Goal: Task Accomplishment & Management: Complete application form

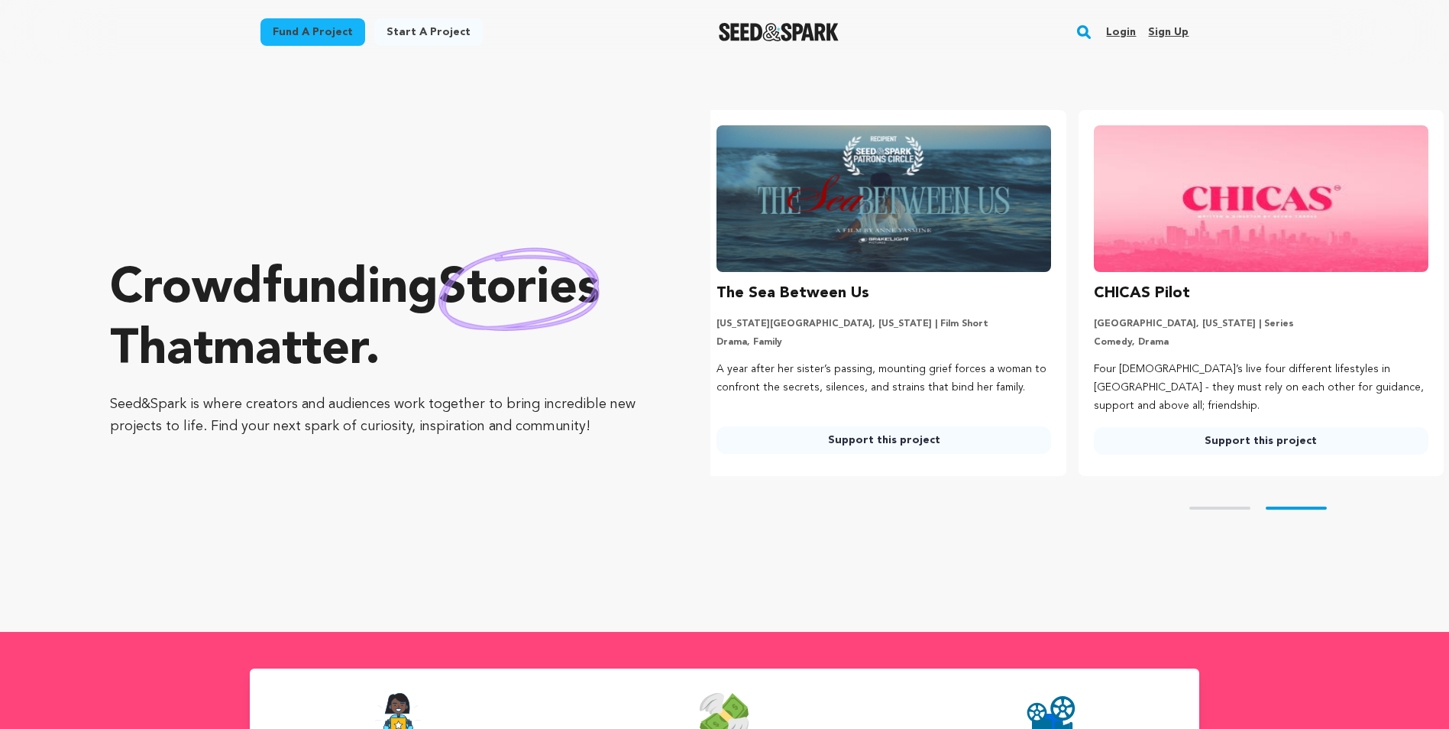
scroll to position [0, 389]
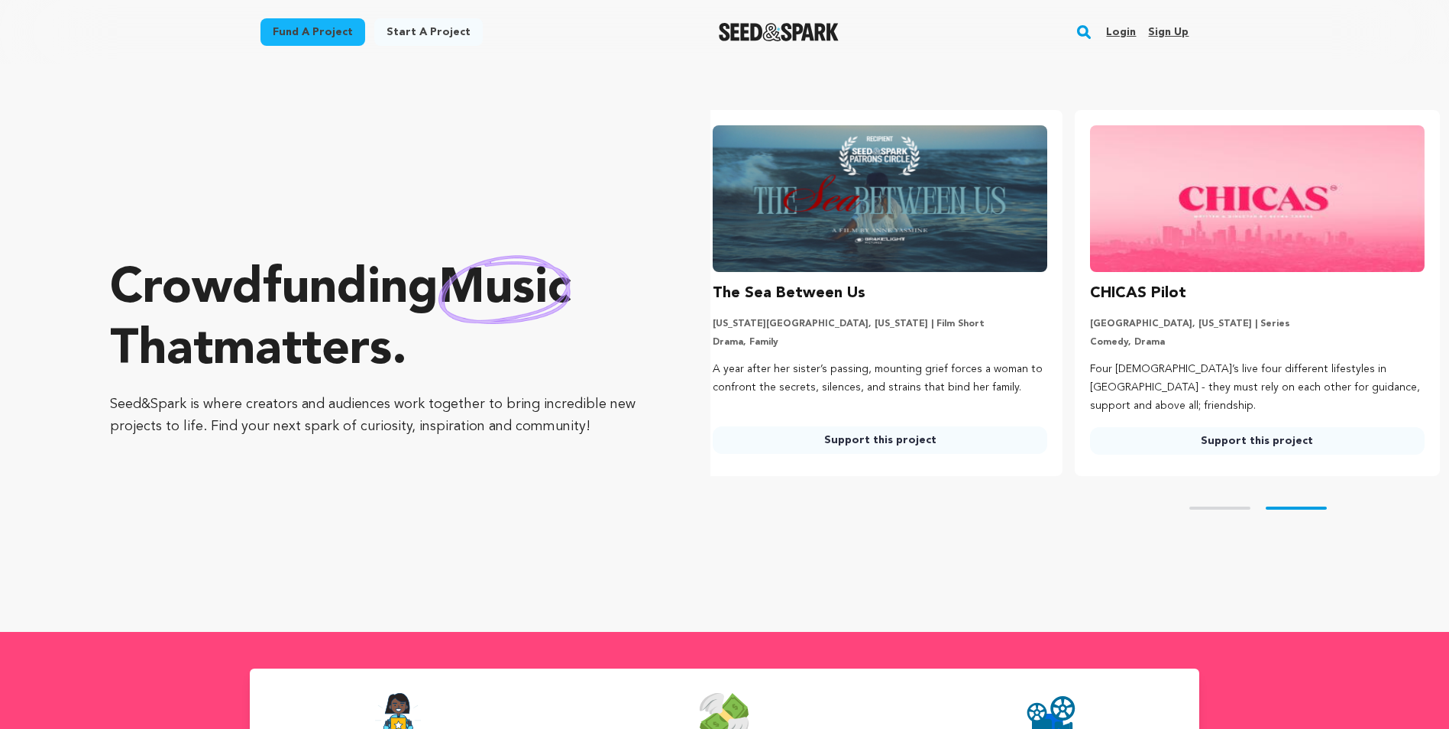
click at [428, 29] on link "Start a project" at bounding box center [428, 31] width 108 height 27
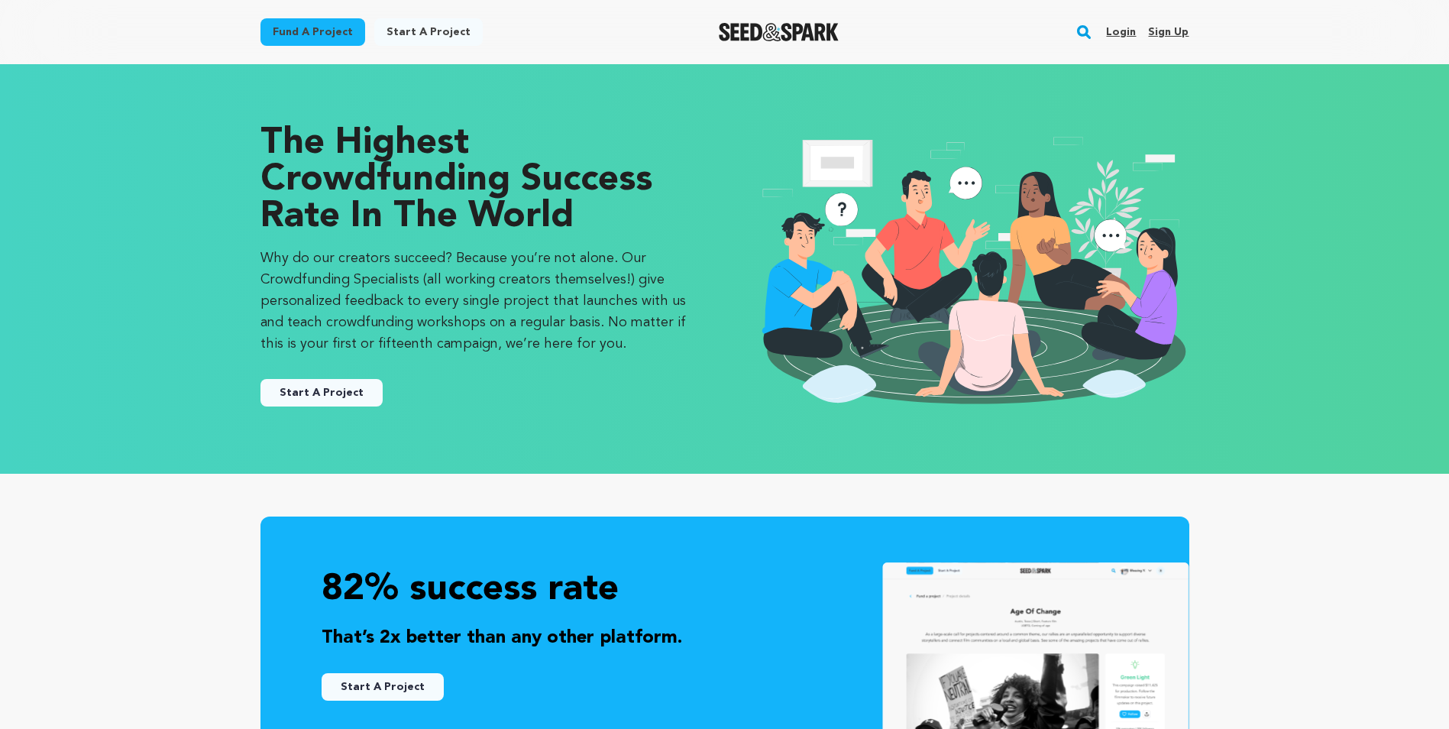
click at [347, 393] on link "Start A Project" at bounding box center [321, 392] width 122 height 27
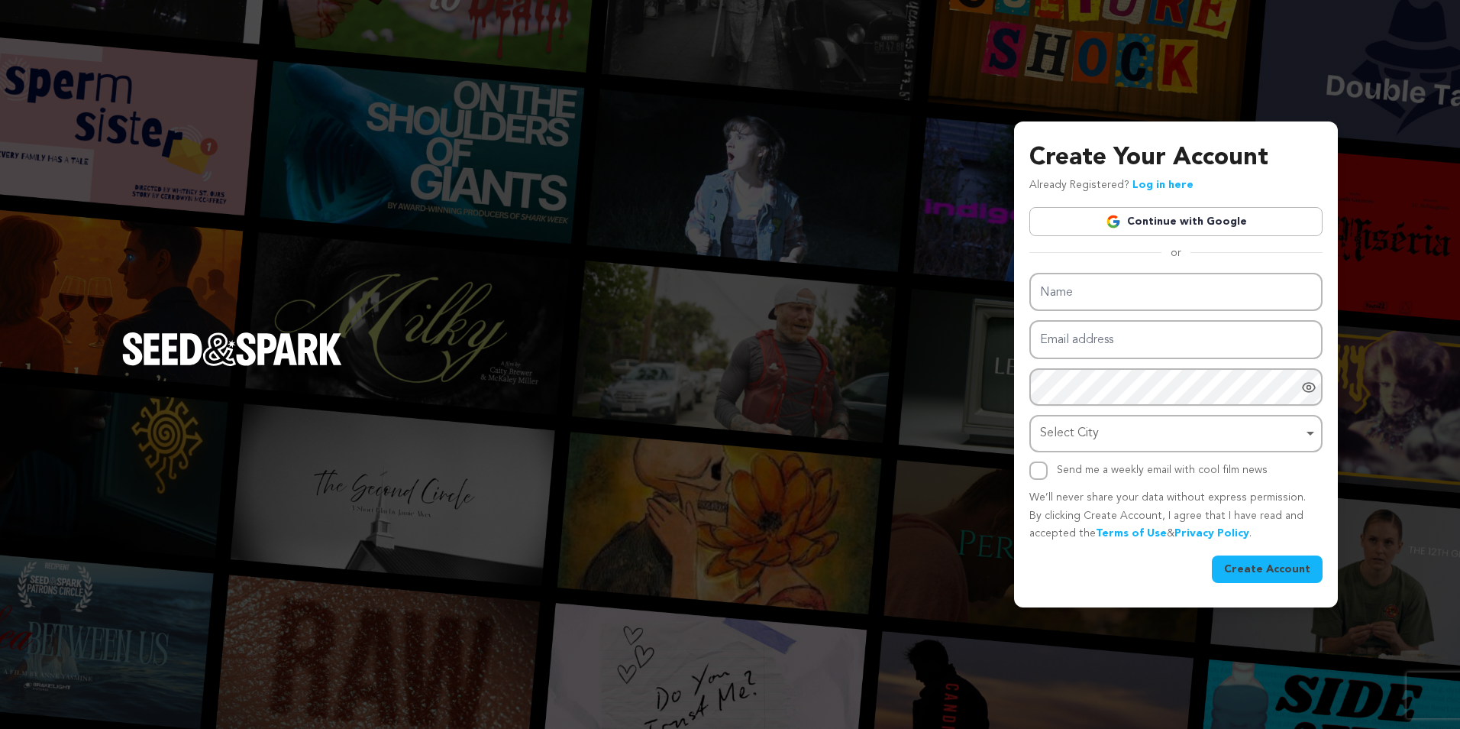
click at [1178, 227] on link "Continue with Google" at bounding box center [1175, 221] width 293 height 29
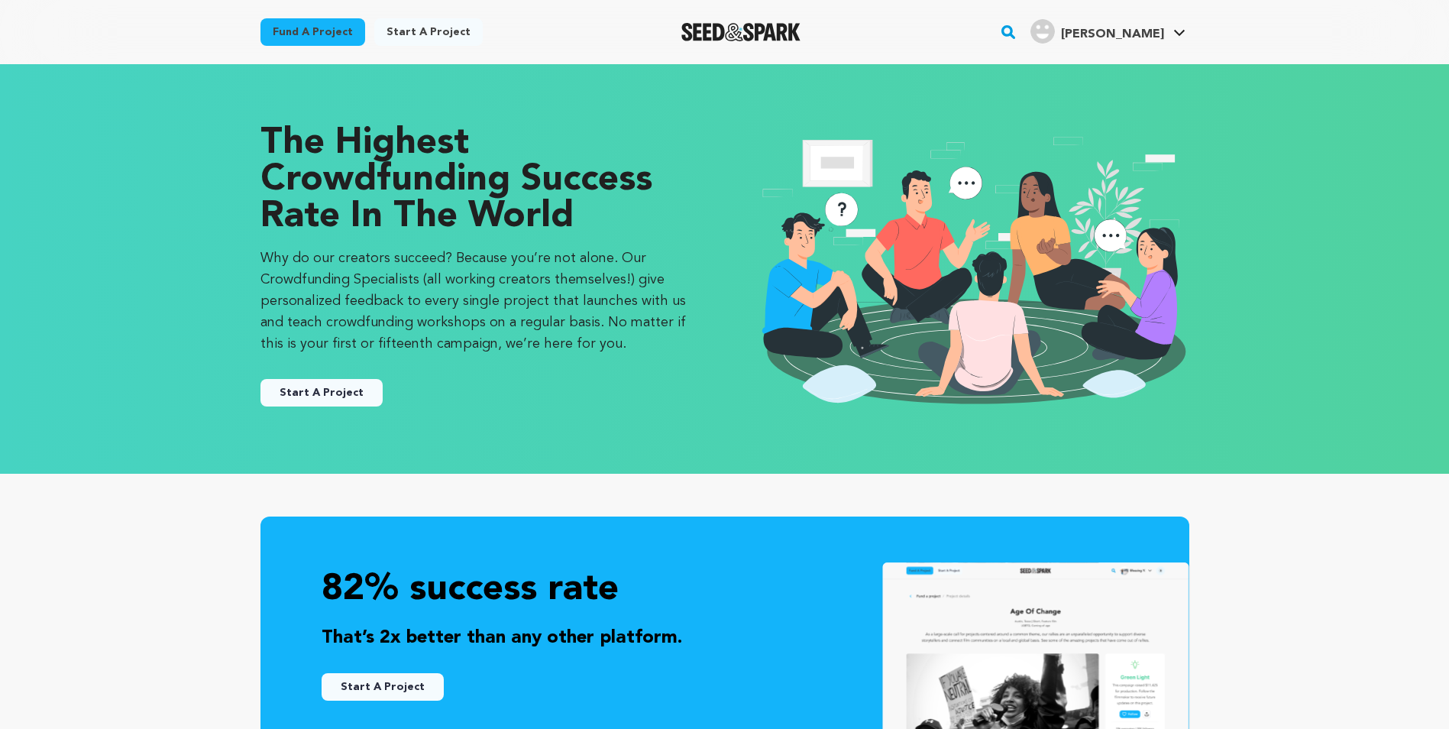
click at [360, 393] on button "Start A Project" at bounding box center [321, 392] width 122 height 27
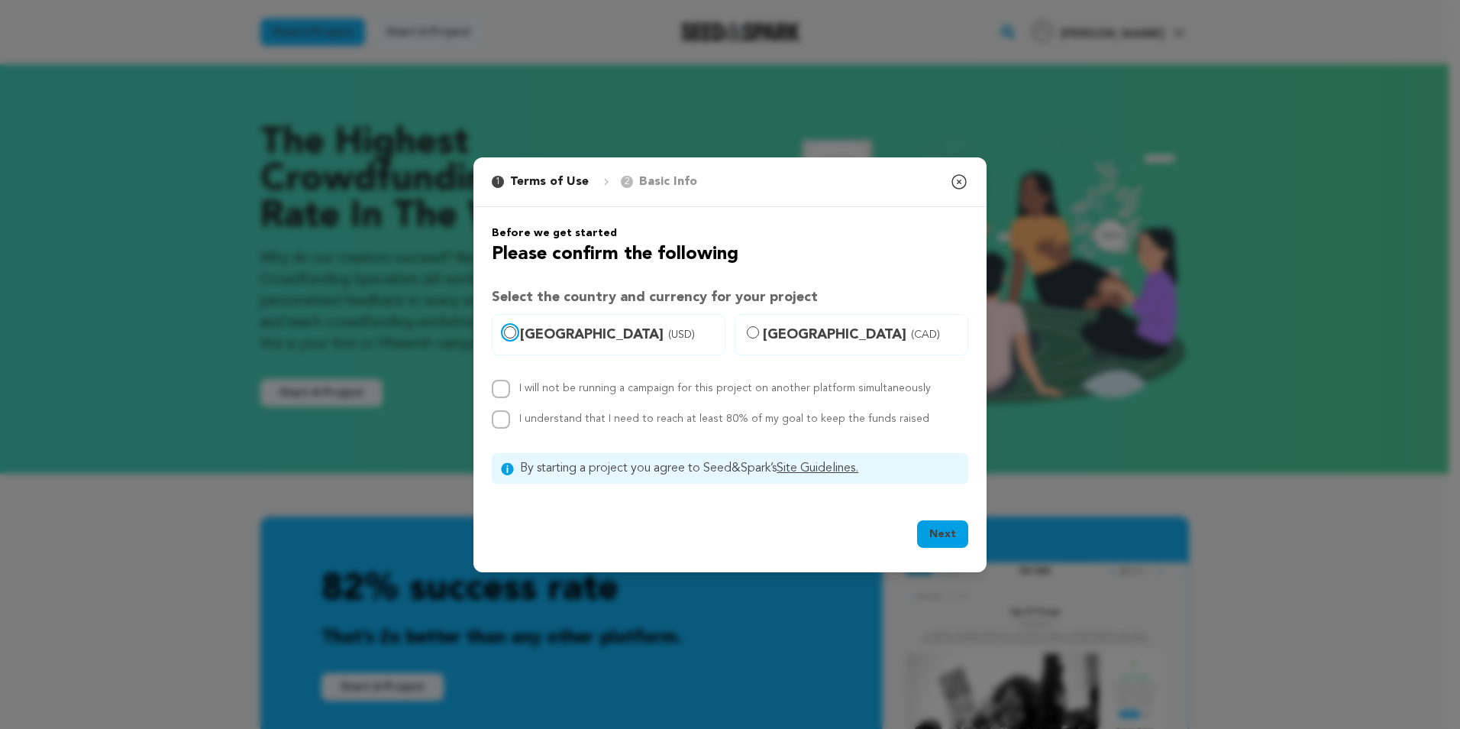
click at [515, 332] on input "United States (USD)" at bounding box center [510, 332] width 12 height 12
radio input "true"
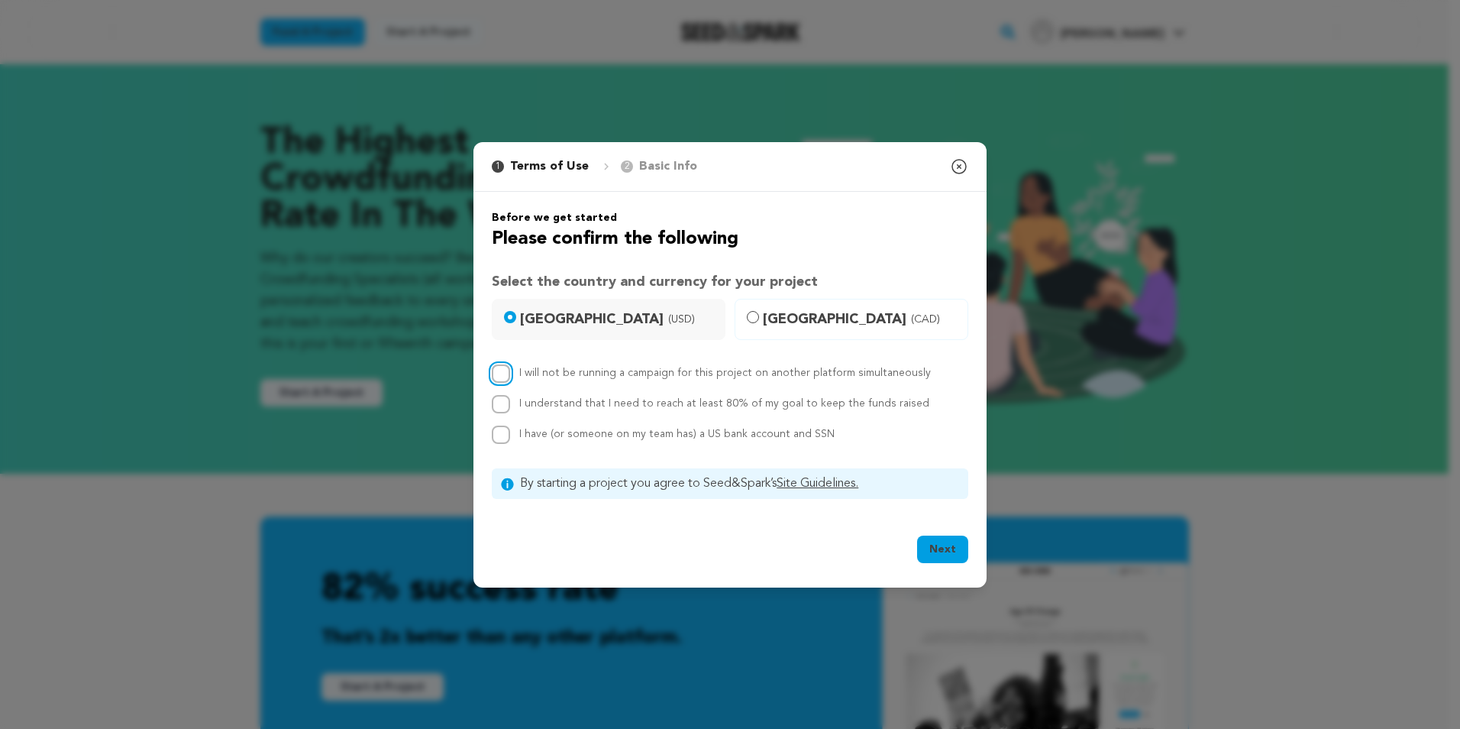
click at [497, 375] on input "I will not be running a campaign for this project on another platform simultane…" at bounding box center [501, 373] width 18 height 18
checkbox input "true"
click at [501, 412] on input "I understand that I need to reach at least 80% of my goal to keep the funds rai…" at bounding box center [501, 404] width 18 height 18
checkbox input "true"
click at [506, 441] on input "I have (or someone on my team has) a US bank account and SSN" at bounding box center [501, 434] width 18 height 18
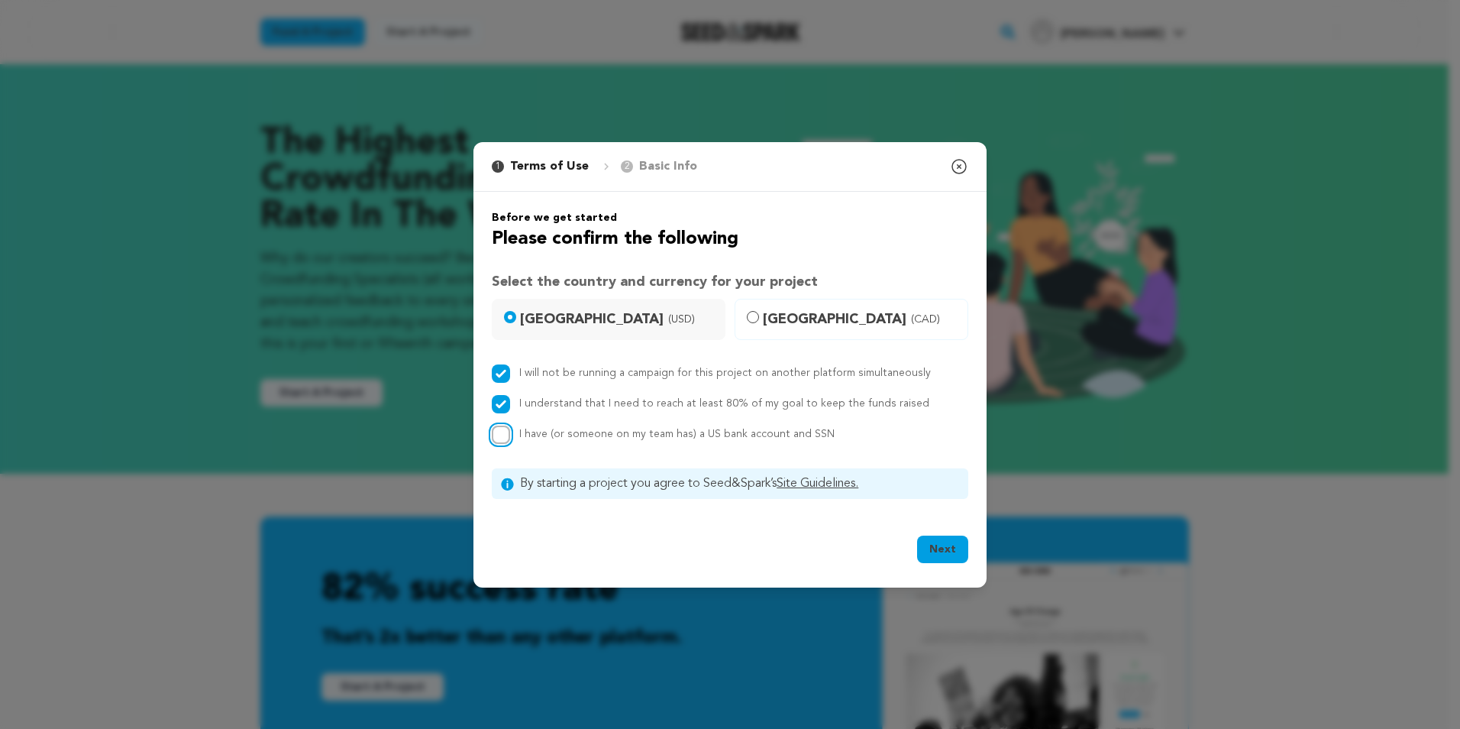
checkbox input "true"
click at [940, 552] on button "Next" at bounding box center [942, 548] width 51 height 27
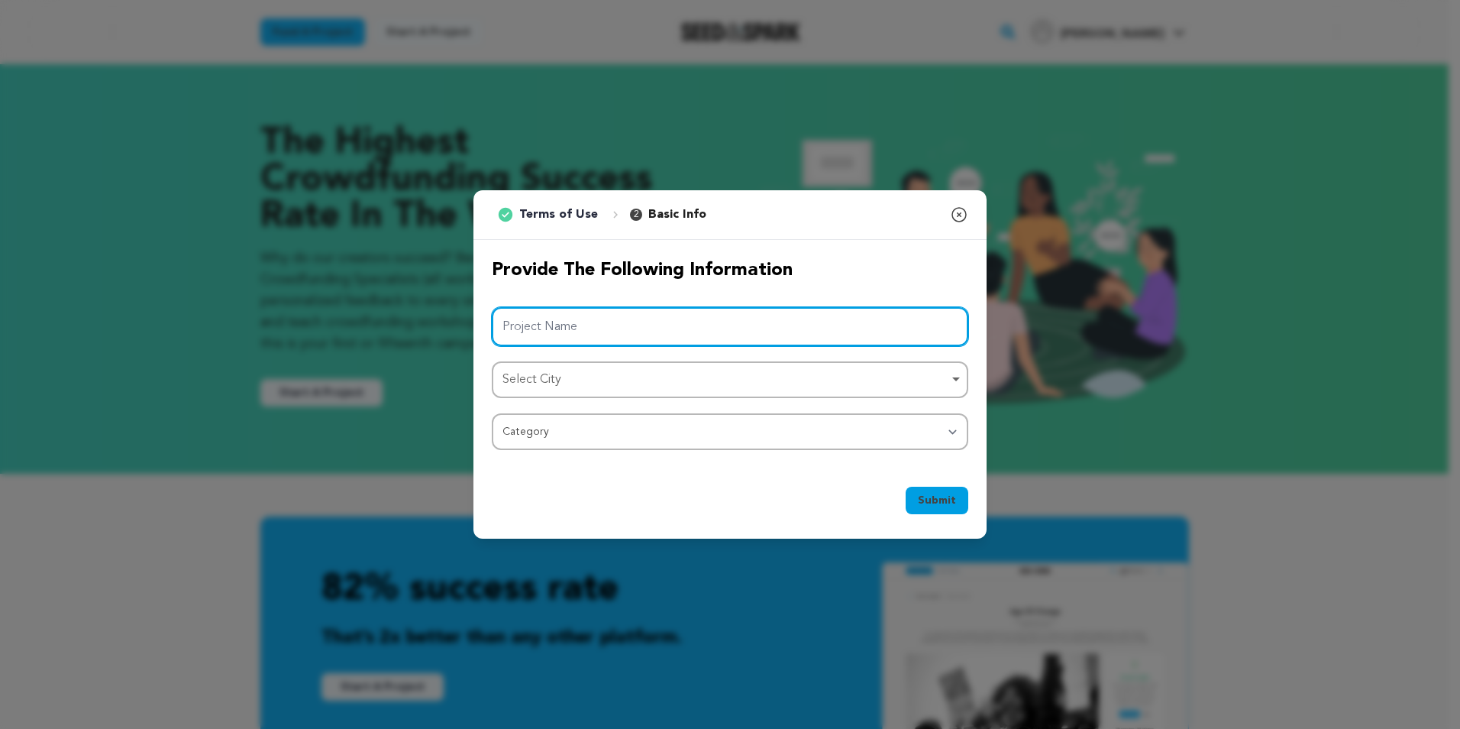
click at [864, 335] on input "Project Name" at bounding box center [730, 326] width 477 height 39
click at [815, 374] on div "Select City Remove item" at bounding box center [725, 380] width 446 height 22
type input "Disparity"
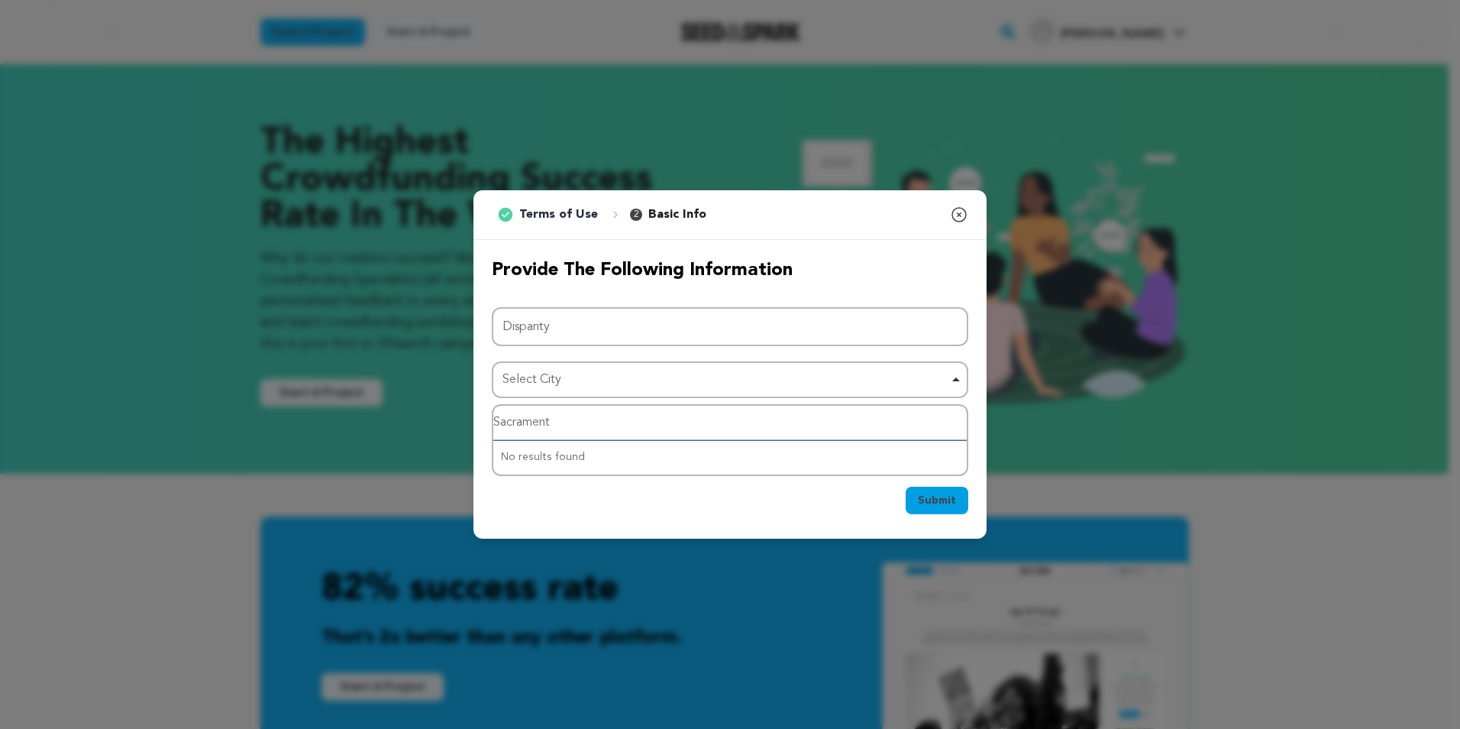
type input "Sacramento"
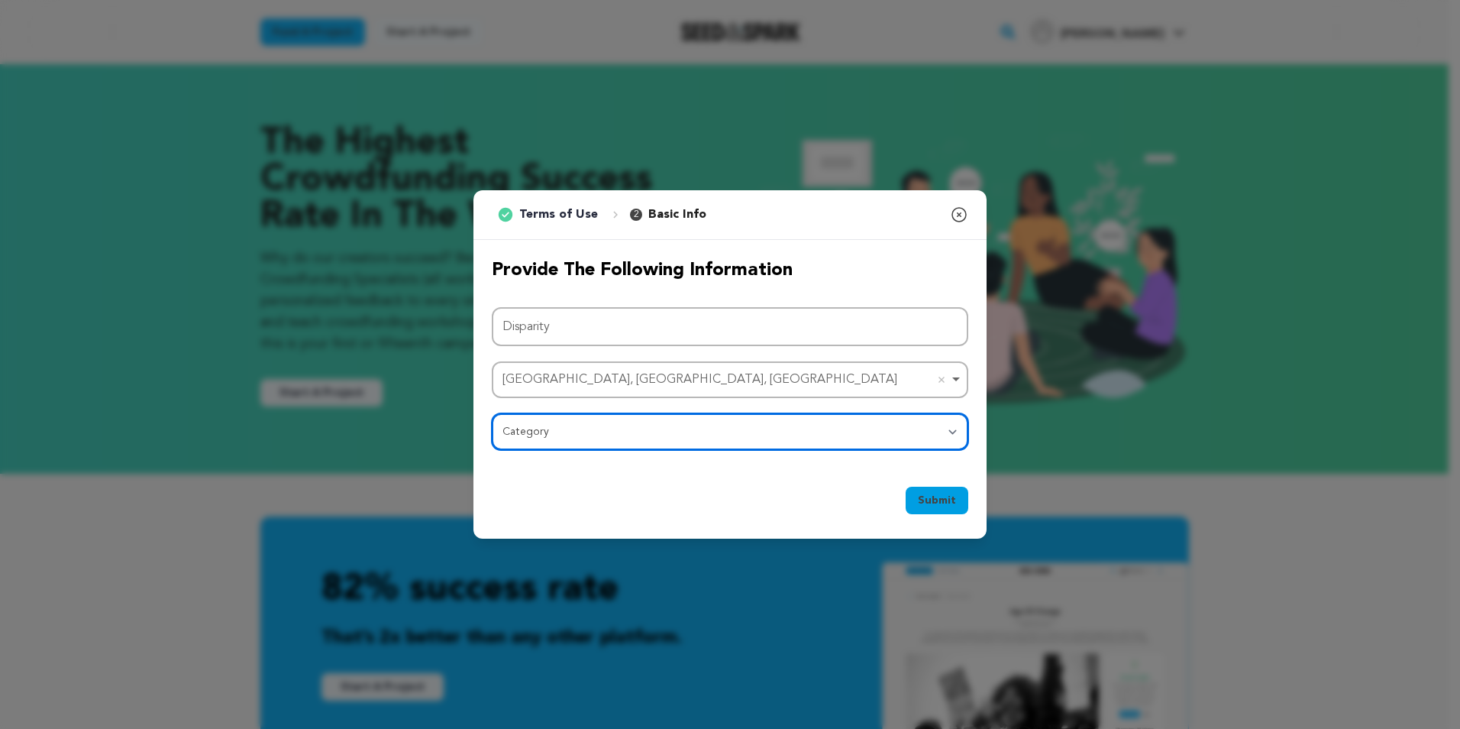
click at [609, 436] on select "Category Film Feature Film Short Series Film Festival Company Music Video VR Ex…" at bounding box center [730, 431] width 477 height 37
select select "382"
click at [492, 413] on select "Category Film Feature Film Short Series Film Festival Company Music Video VR Ex…" at bounding box center [730, 431] width 477 height 37
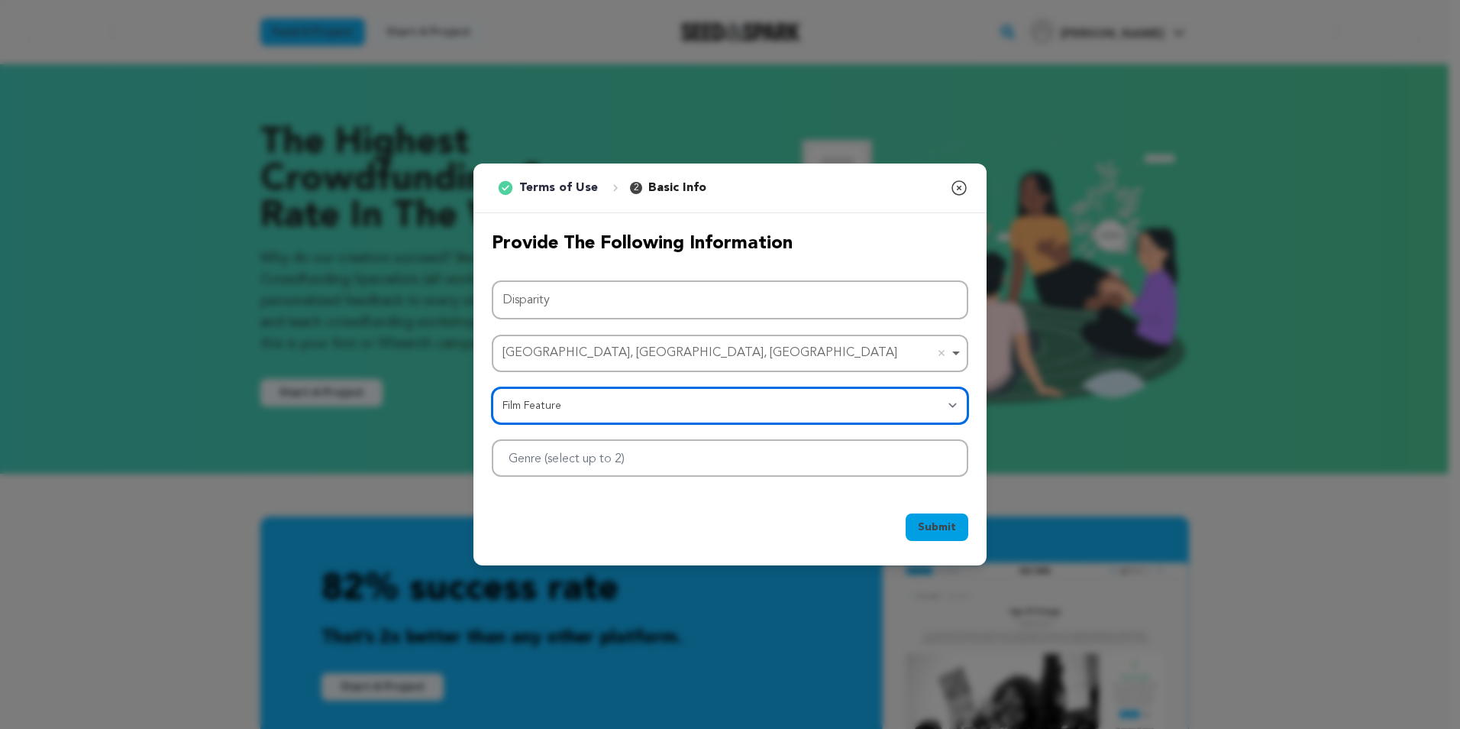
click at [795, 467] on div at bounding box center [730, 457] width 477 height 37
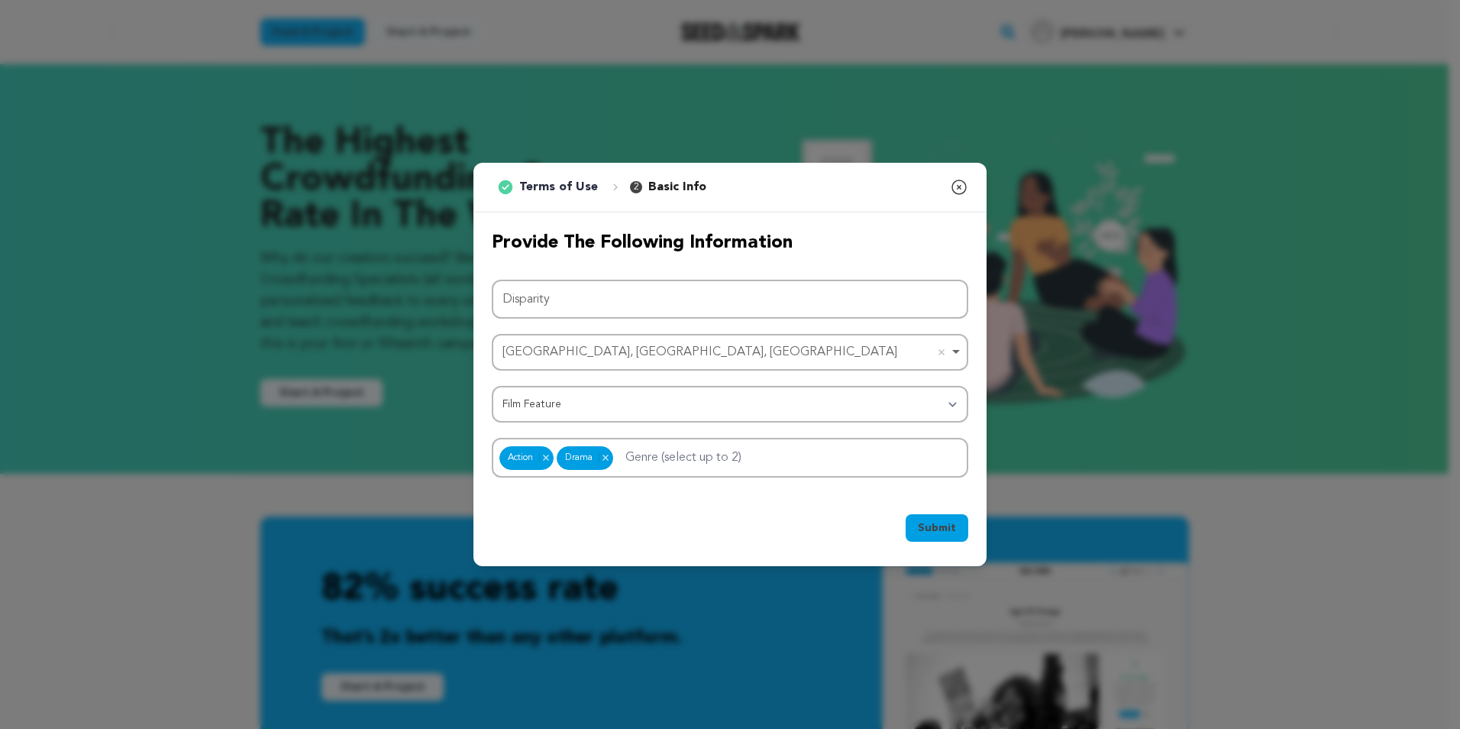
click at [919, 535] on button "Submit" at bounding box center [937, 527] width 63 height 27
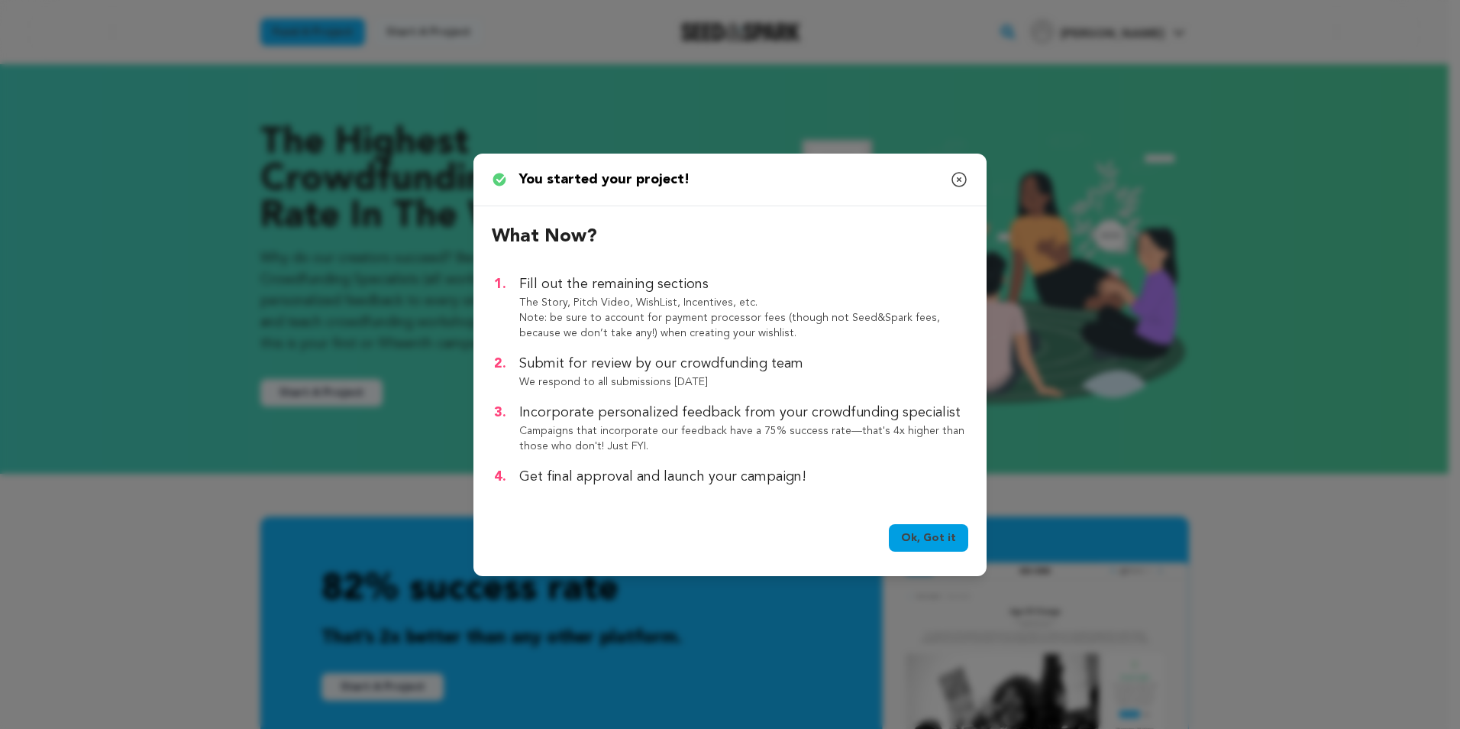
click at [929, 535] on link "Ok, Got it" at bounding box center [928, 537] width 79 height 27
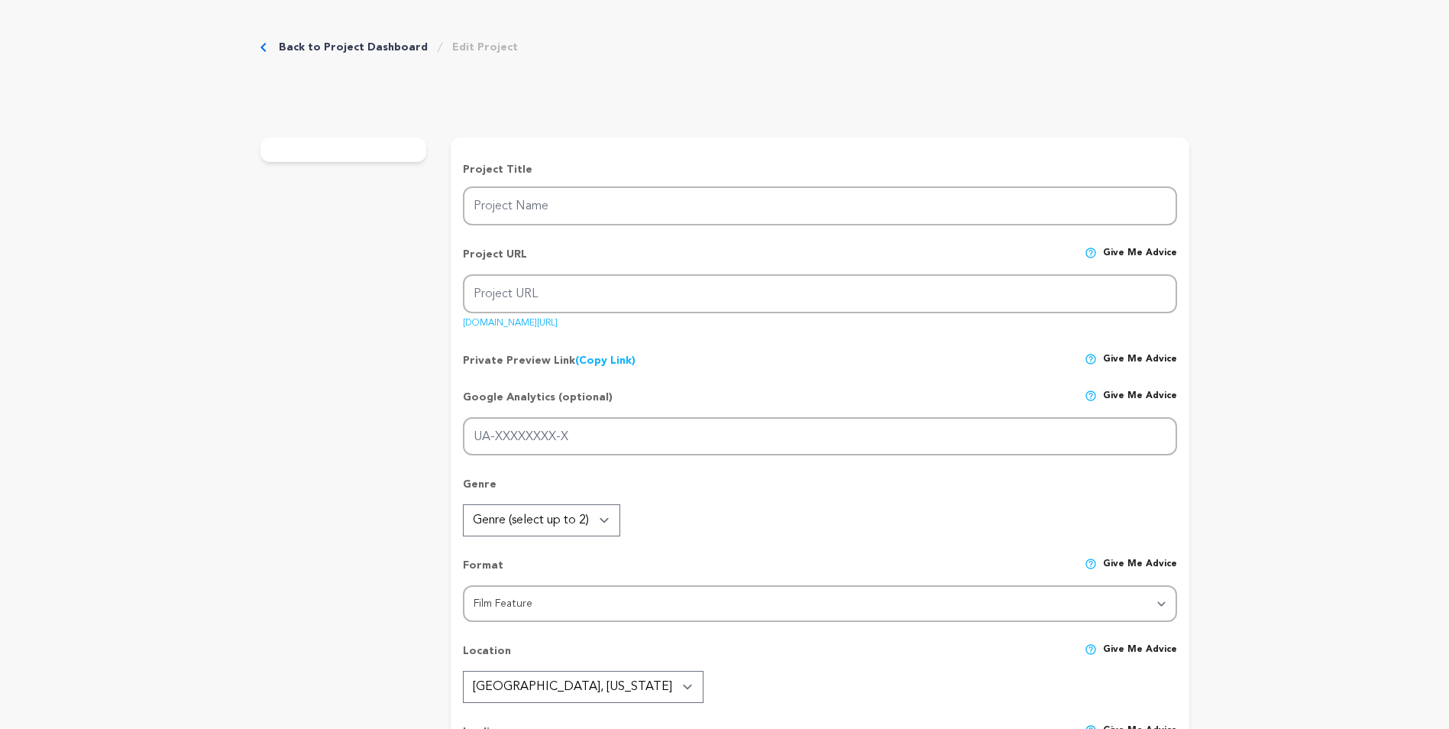
type input "Disparity"
type input "disparity-1"
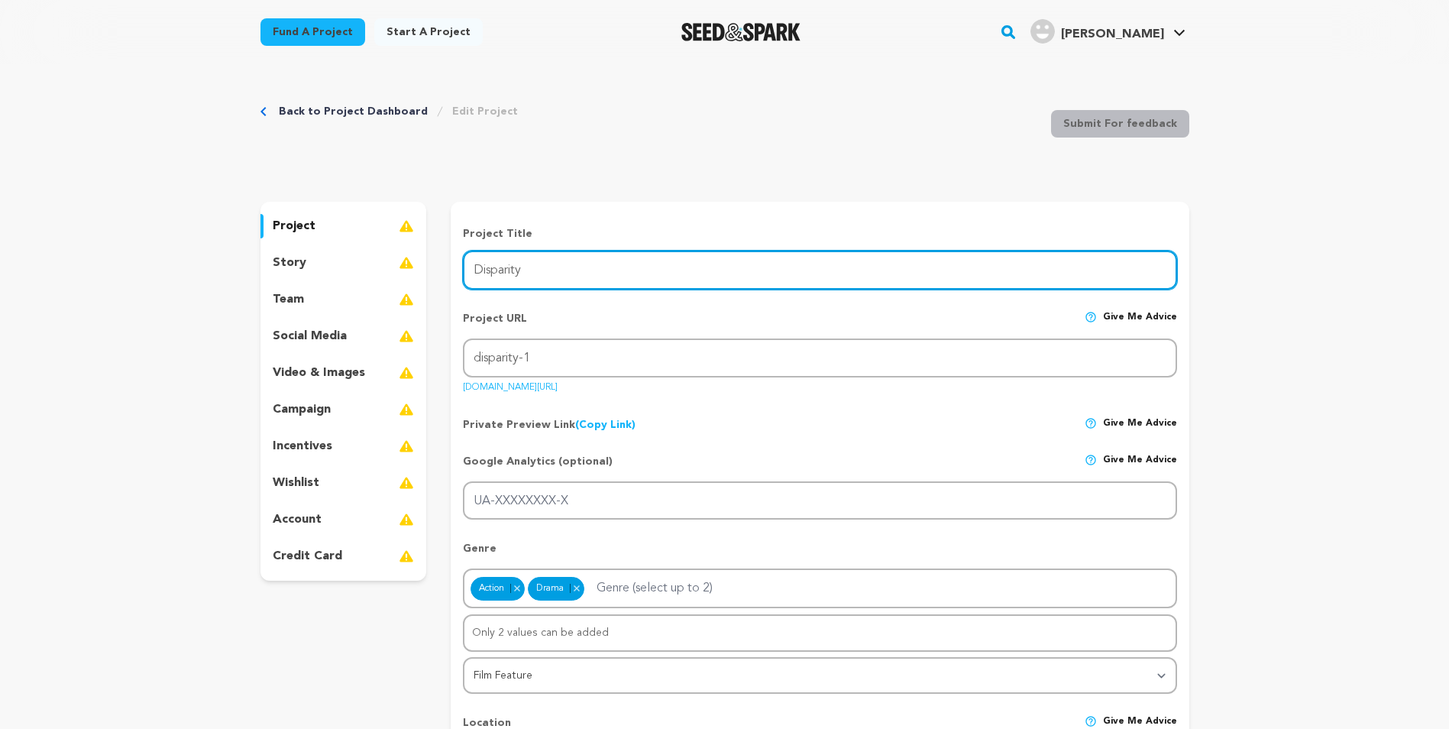
click at [516, 276] on input "Disparity" at bounding box center [819, 269] width 713 height 39
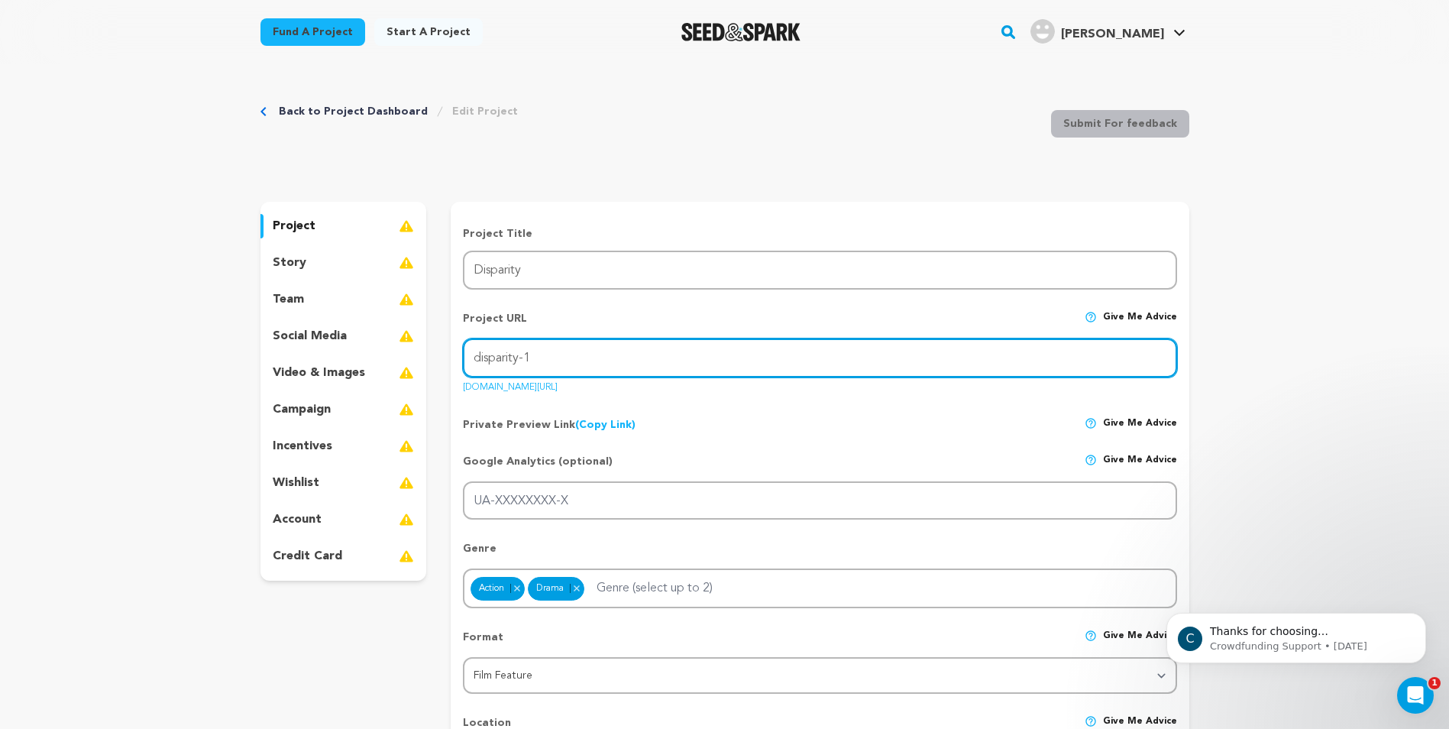
click at [586, 360] on input "disparity-1" at bounding box center [819, 357] width 713 height 39
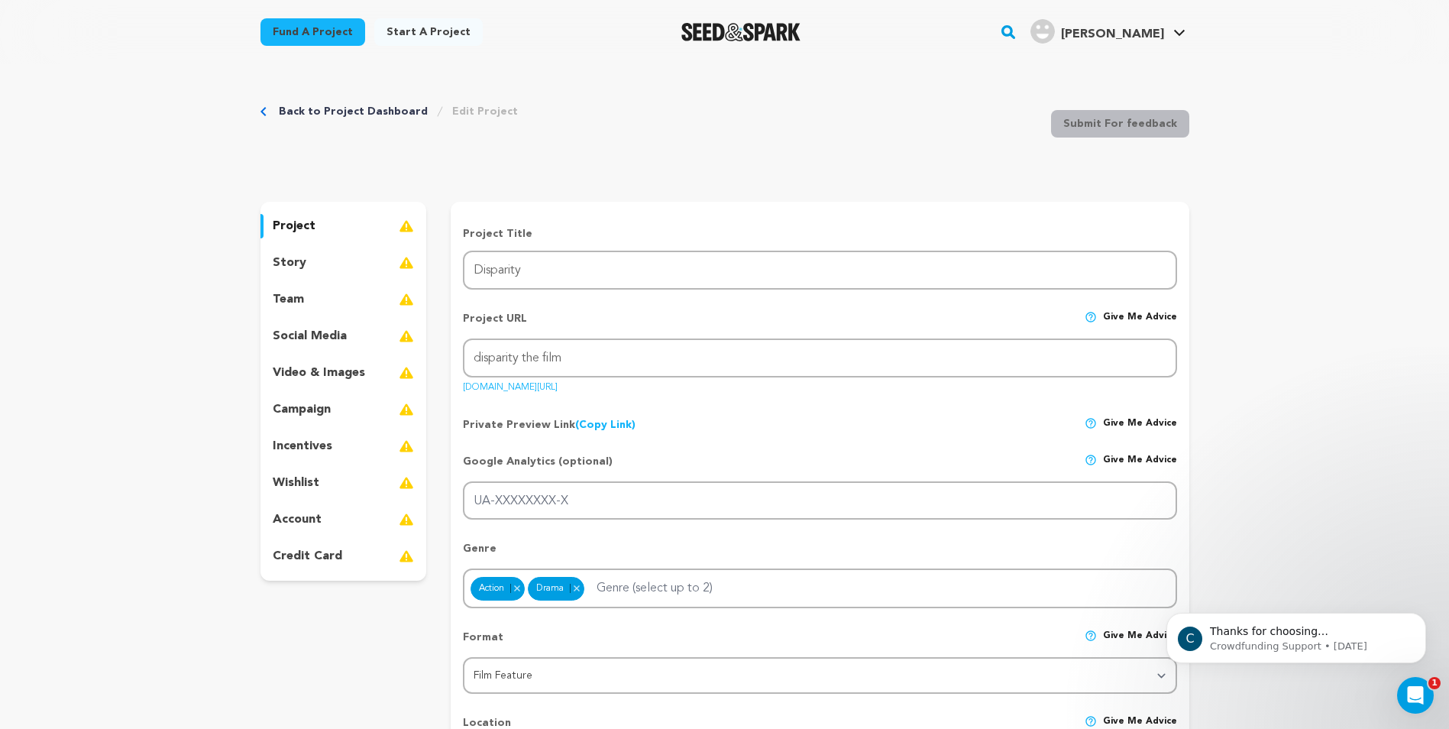
click at [685, 416] on div "Private Preview Link (Copy Link) Copy private preview link Give me advice" at bounding box center [819, 418] width 713 height 27
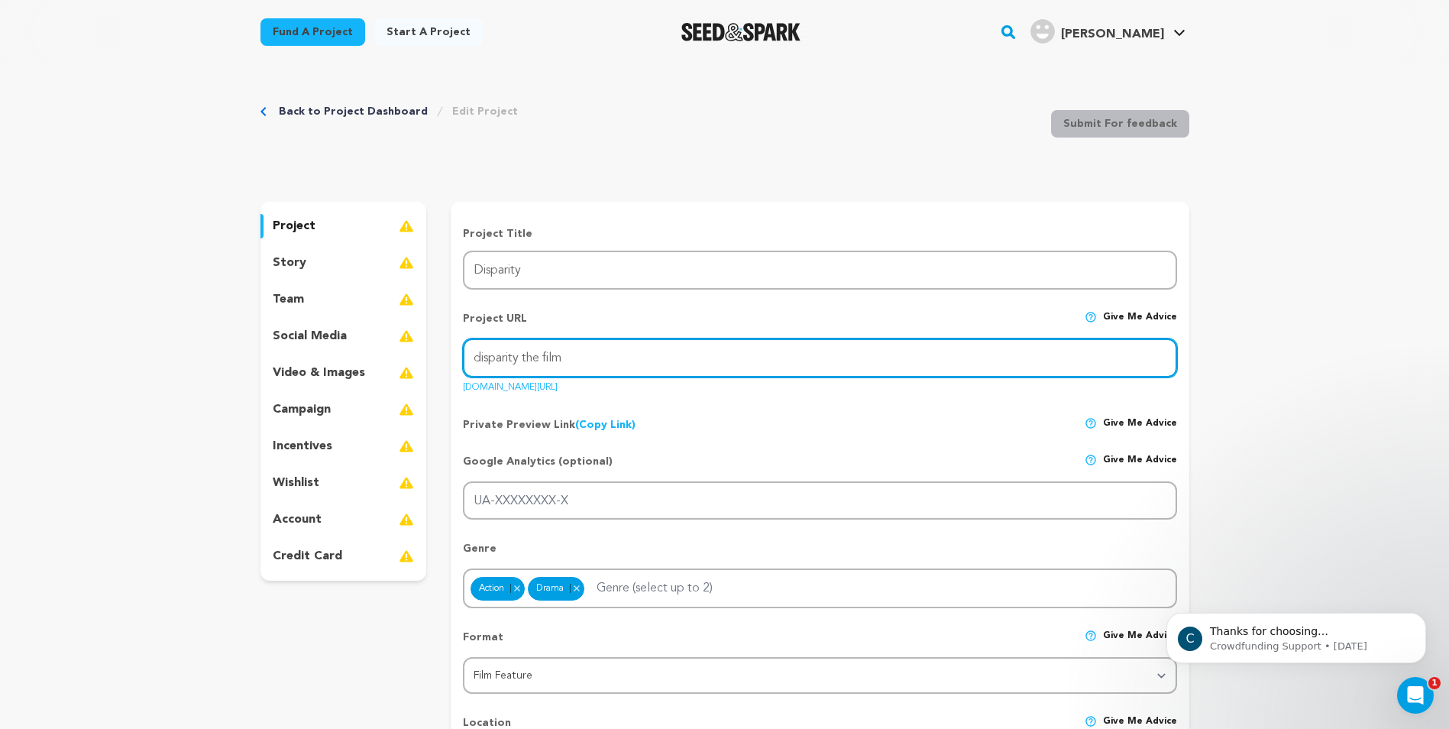
click at [524, 360] on input "disparity the film" at bounding box center [819, 357] width 713 height 39
click at [544, 357] on input "disparity-the film" at bounding box center [819, 357] width 713 height 39
type input "disparity-the-film"
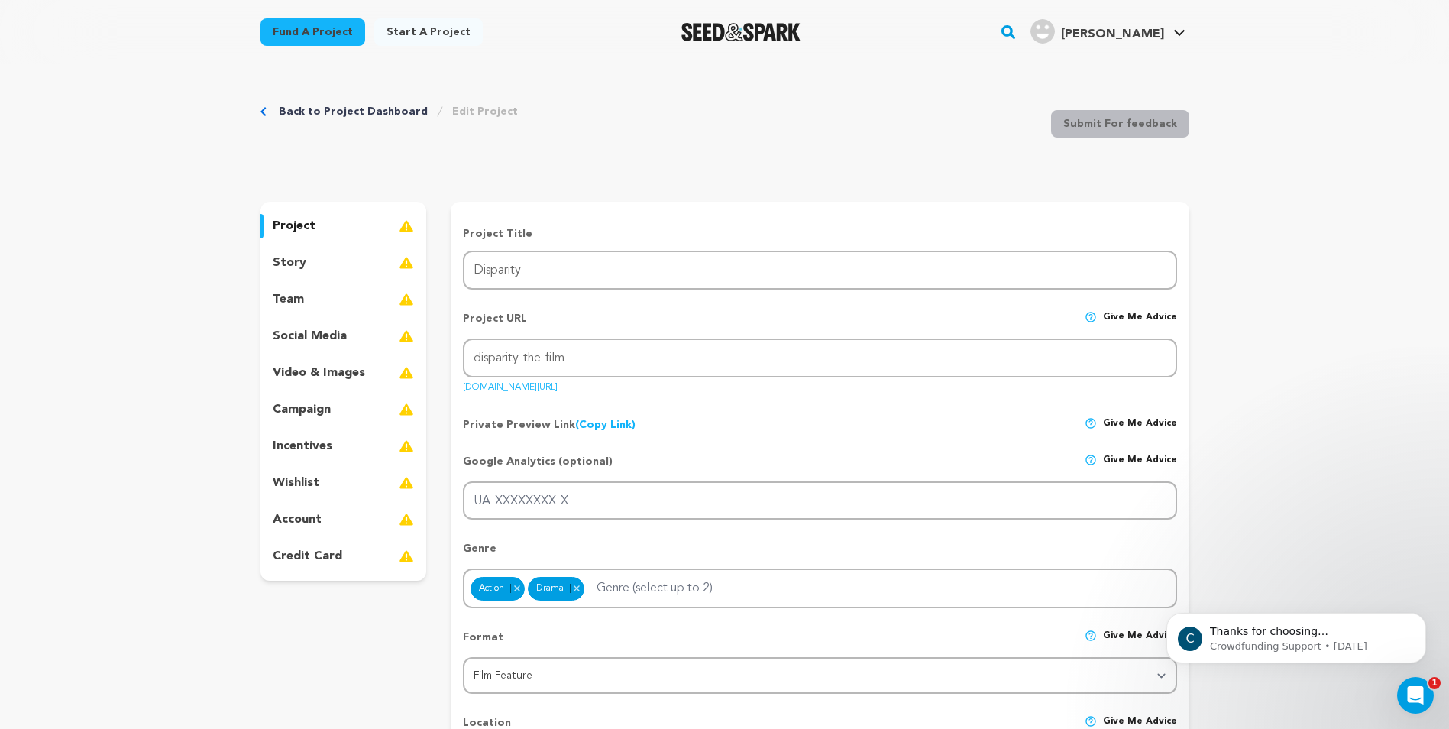
click at [754, 425] on div "Private Preview Link (Copy Link) Copy private preview link Give me advice" at bounding box center [819, 418] width 713 height 27
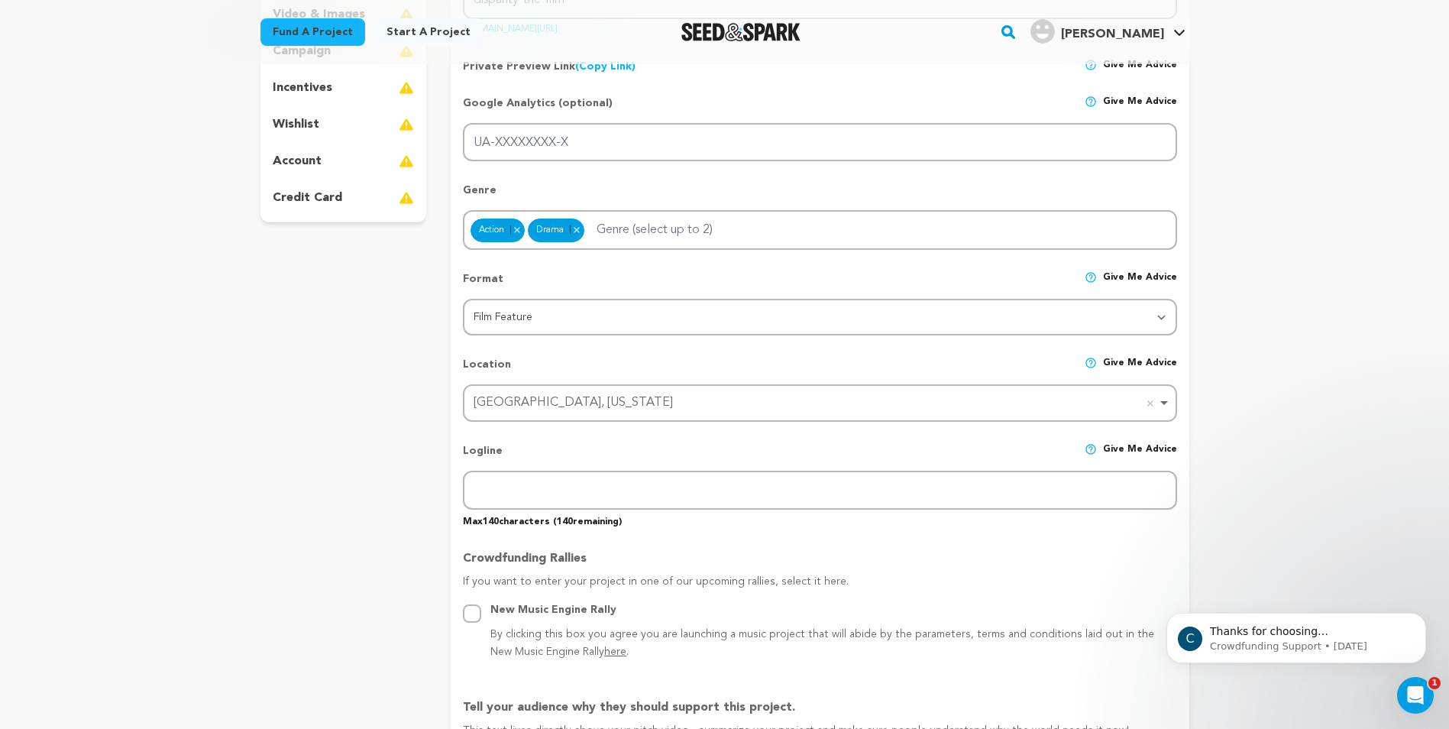
scroll to position [382, 0]
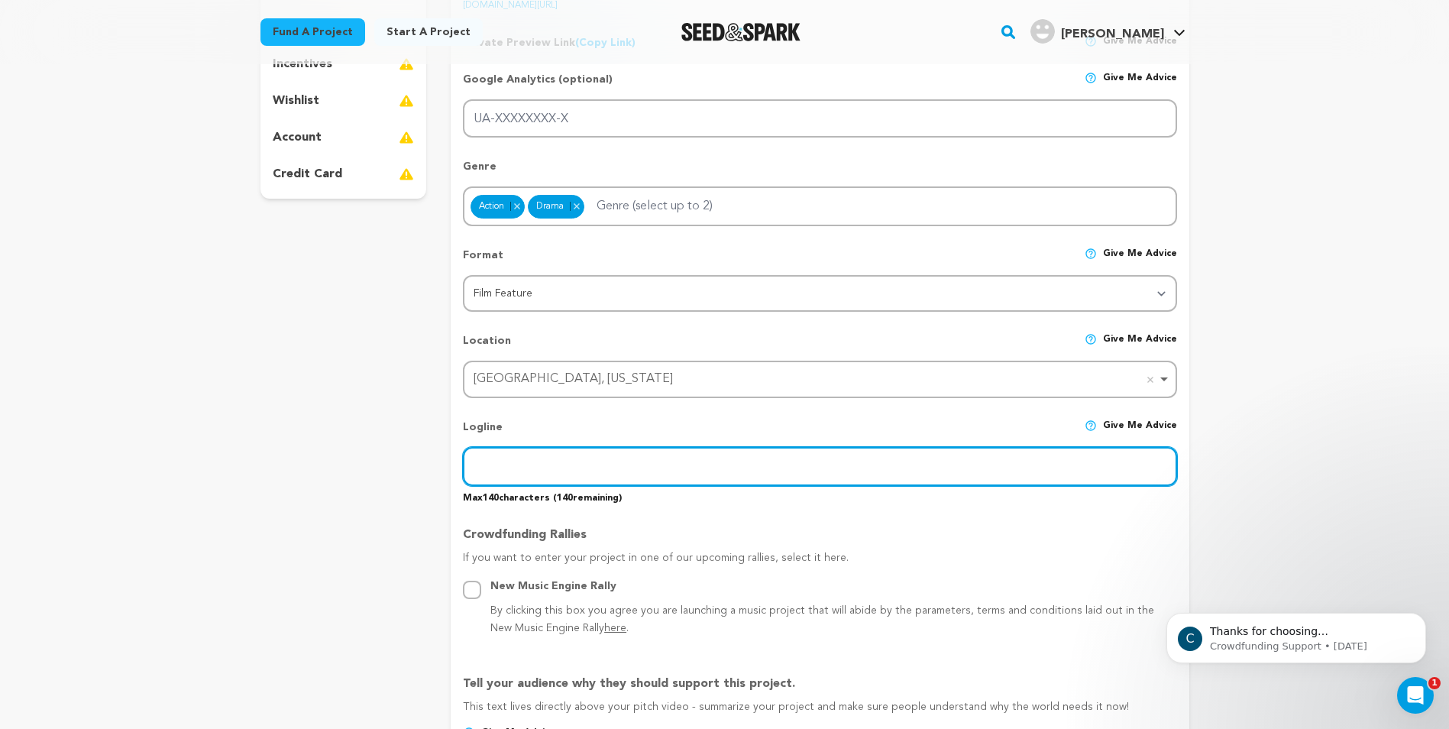
click at [557, 466] on input "text" at bounding box center [819, 466] width 713 height 39
type input "a"
drag, startPoint x: 670, startPoint y: 468, endPoint x: 864, endPoint y: 479, distance: 194.3
click at [864, 479] on input "An abused young woman breaks the chains of abuse and begins to rebuild her life…" at bounding box center [819, 466] width 713 height 39
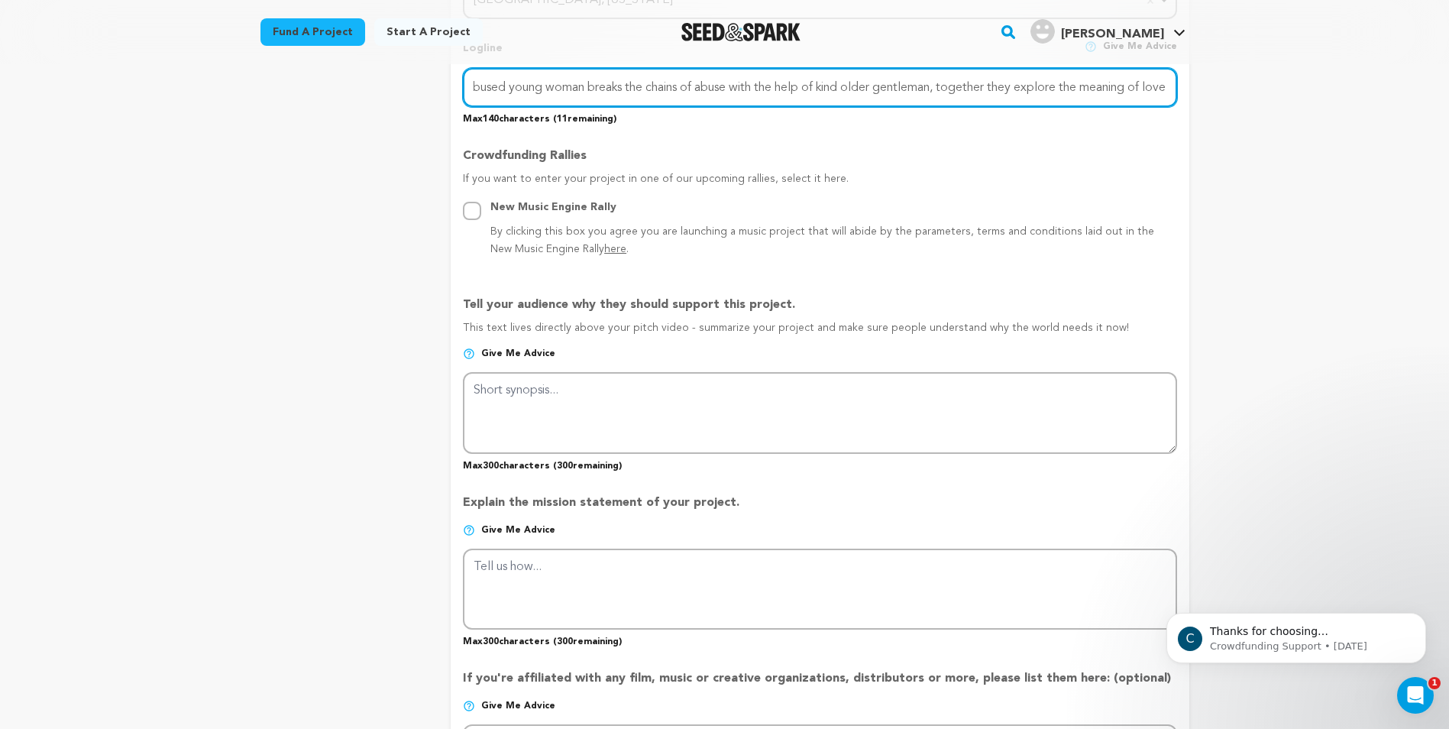
scroll to position [764, 0]
type input "An abused young woman breaks the chains of abuse with the help of kind older ge…"
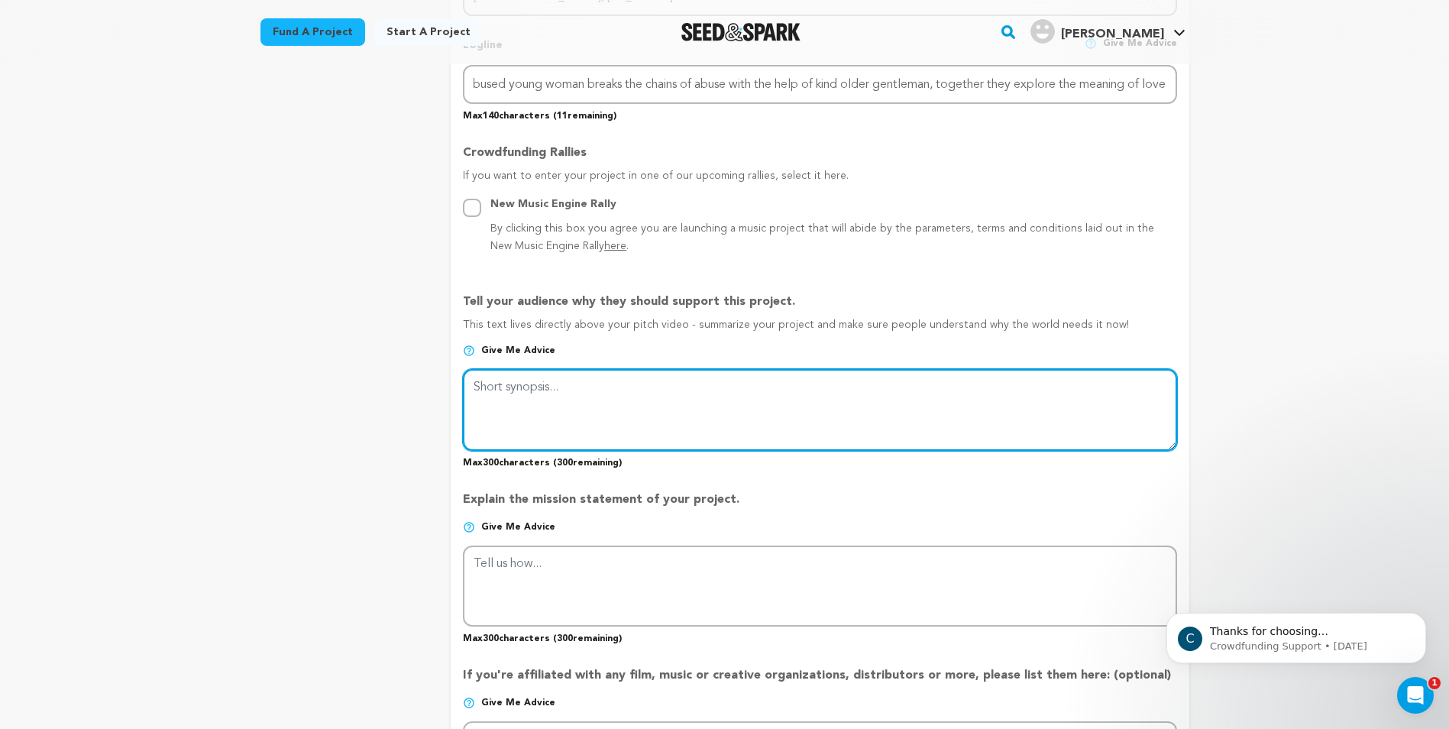
scroll to position [0, 0]
click at [685, 410] on textarea at bounding box center [819, 409] width 713 height 81
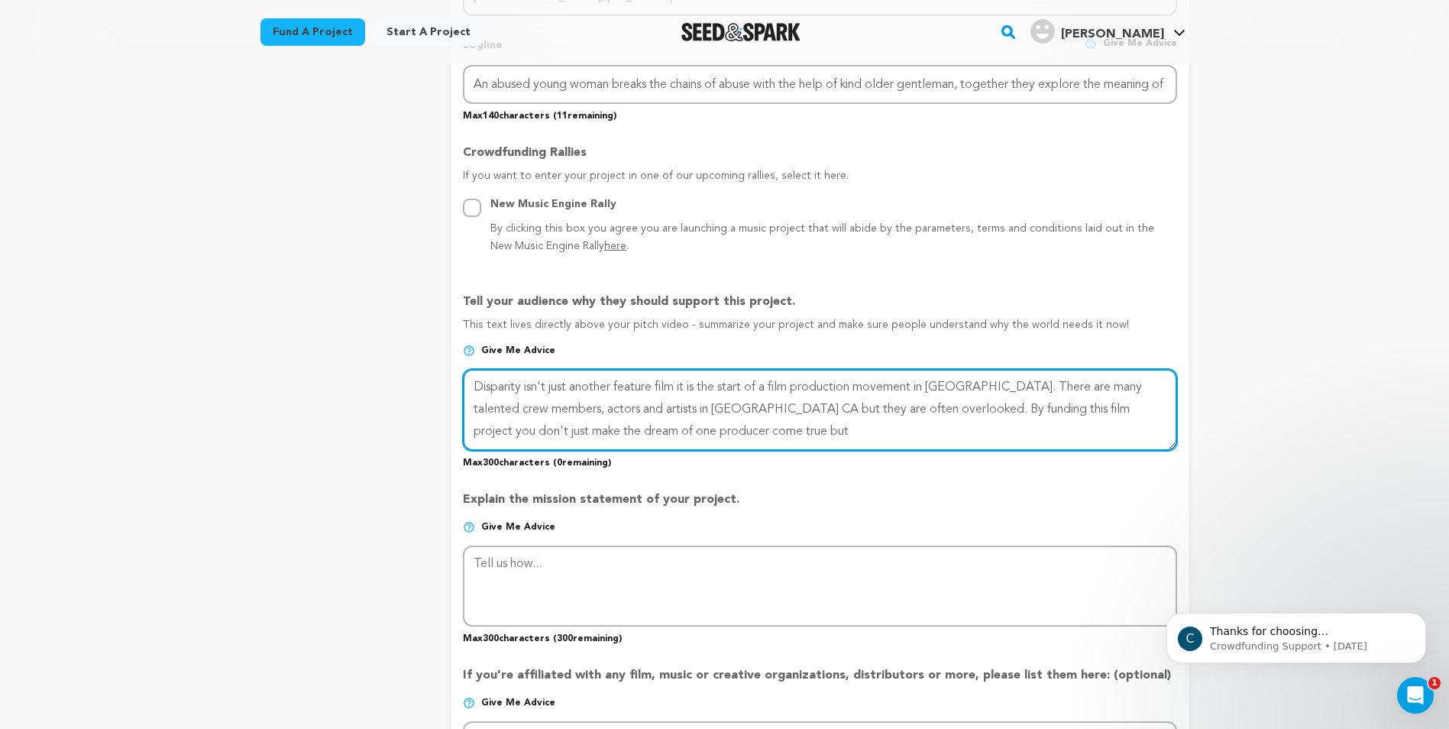
drag, startPoint x: 918, startPoint y: 411, endPoint x: 556, endPoint y: 420, distance: 362.1
click at [556, 420] on textarea at bounding box center [819, 409] width 713 height 81
click at [919, 412] on textarea at bounding box center [819, 409] width 713 height 81
drag, startPoint x: 919, startPoint y: 412, endPoint x: 651, endPoint y: 411, distance: 268.0
click at [651, 411] on textarea at bounding box center [819, 409] width 713 height 81
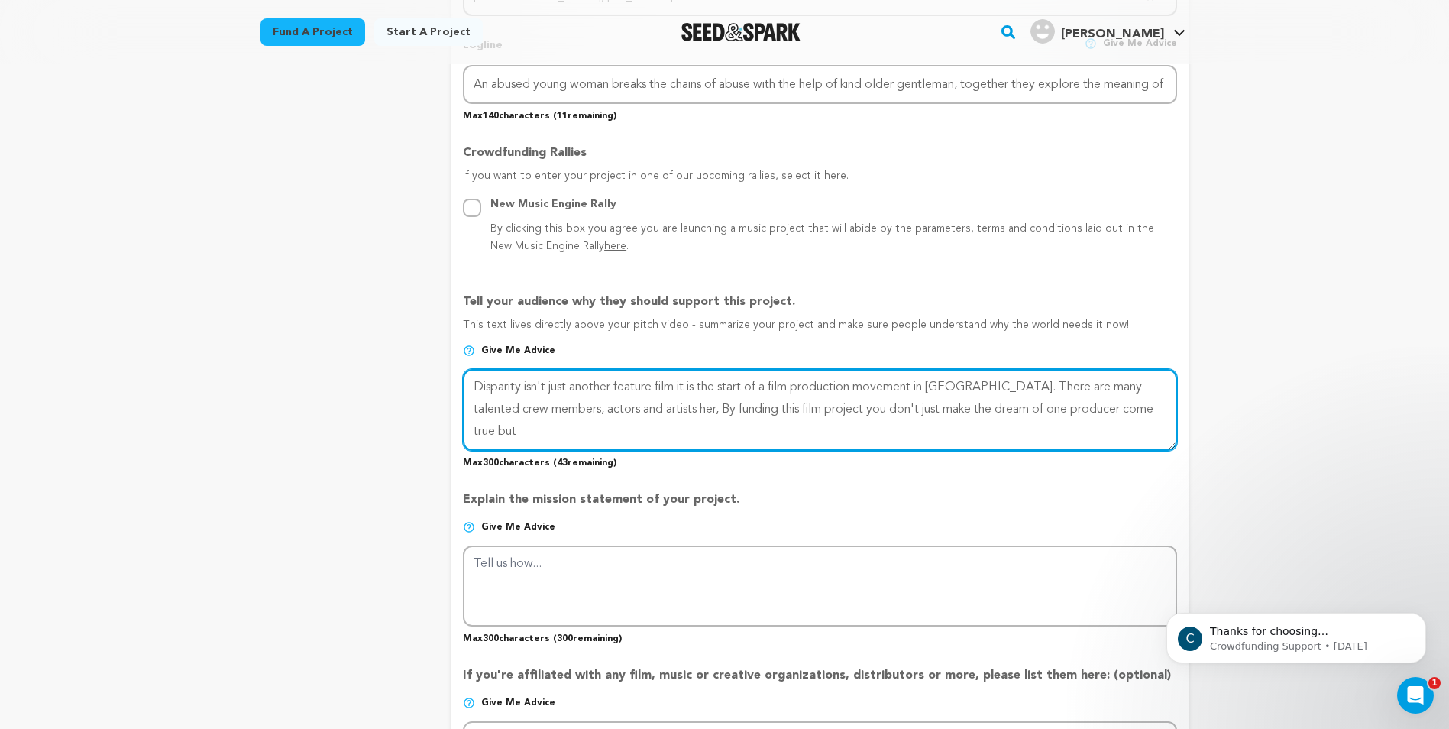
drag, startPoint x: 735, startPoint y: 413, endPoint x: 695, endPoint y: 418, distance: 40.0
click at [695, 418] on textarea at bounding box center [819, 409] width 713 height 81
drag, startPoint x: 855, startPoint y: 413, endPoint x: 964, endPoint y: 482, distance: 128.4
click at [818, 414] on textarea at bounding box center [819, 409] width 713 height 81
click at [1076, 411] on textarea at bounding box center [819, 409] width 713 height 81
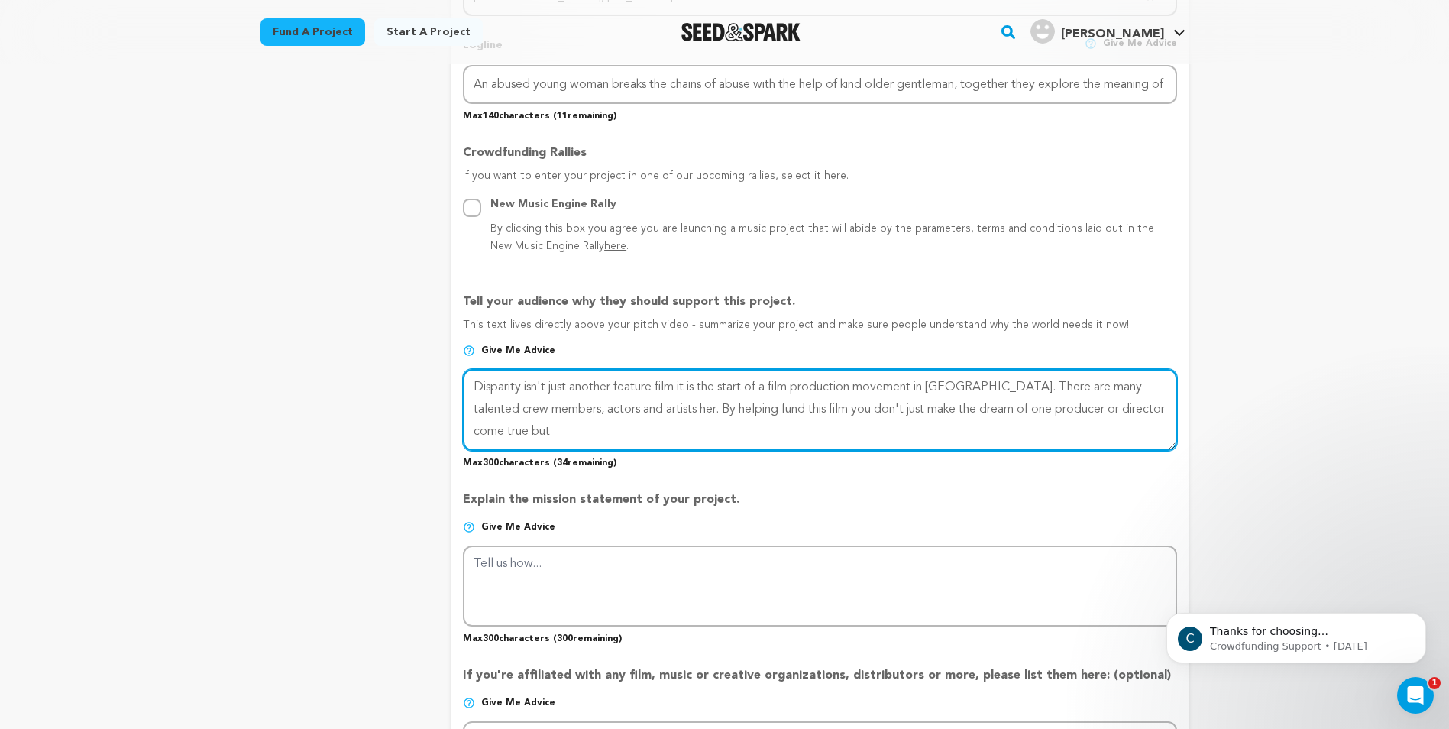
click at [616, 436] on textarea at bounding box center [819, 409] width 713 height 81
click at [671, 409] on textarea at bounding box center [819, 409] width 713 height 81
click at [613, 412] on textarea at bounding box center [819, 409] width 713 height 81
drag, startPoint x: 1080, startPoint y: 390, endPoint x: 1165, endPoint y: 423, distance: 90.9
click at [1033, 391] on textarea at bounding box center [819, 409] width 713 height 81
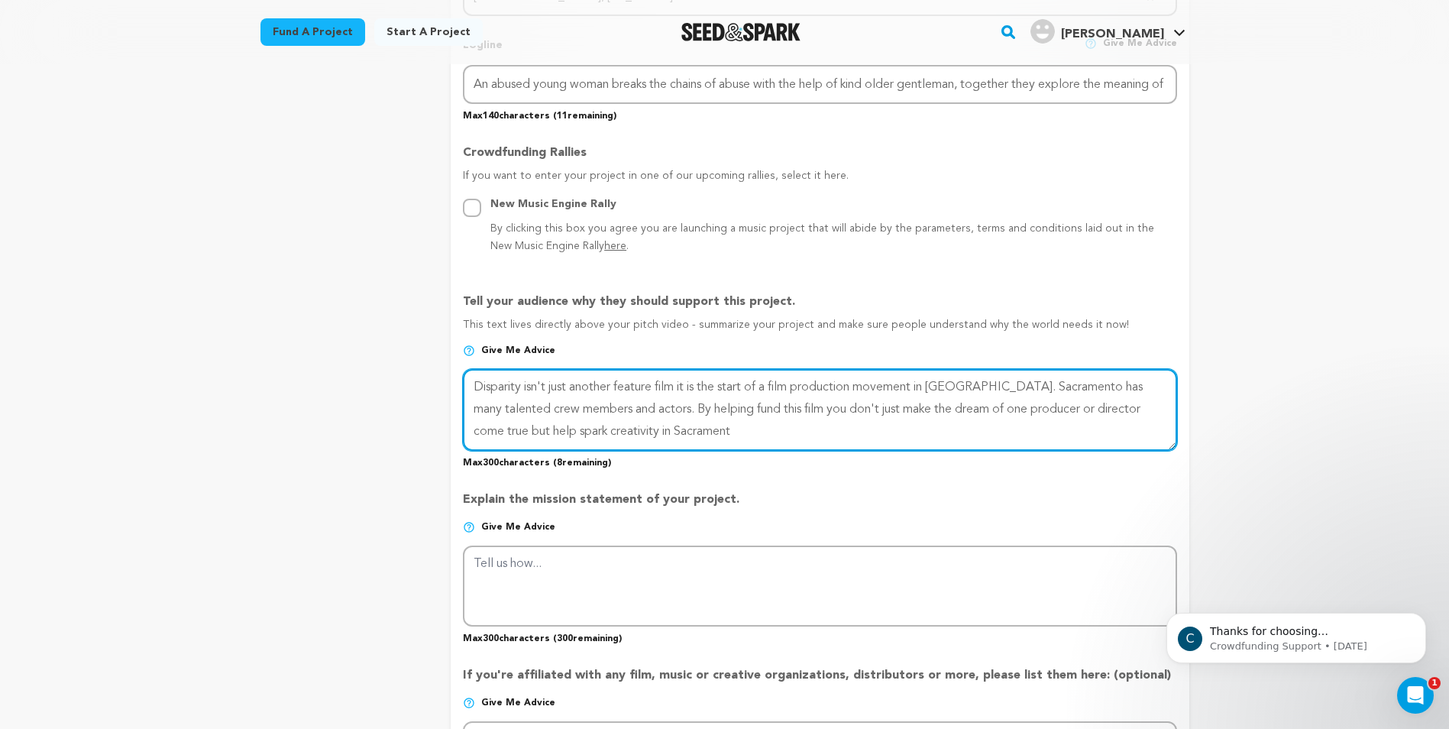
click at [744, 435] on textarea at bounding box center [819, 409] width 713 height 81
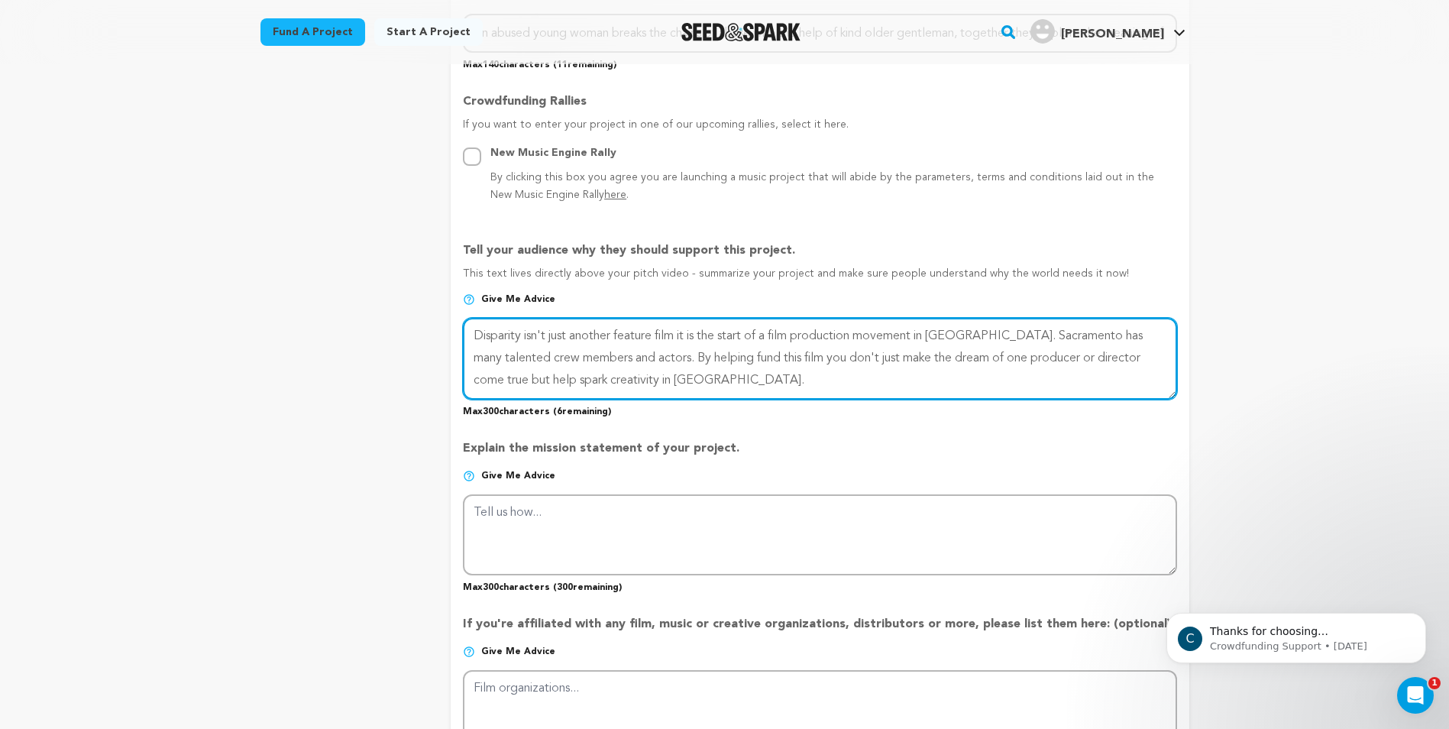
scroll to position [840, 0]
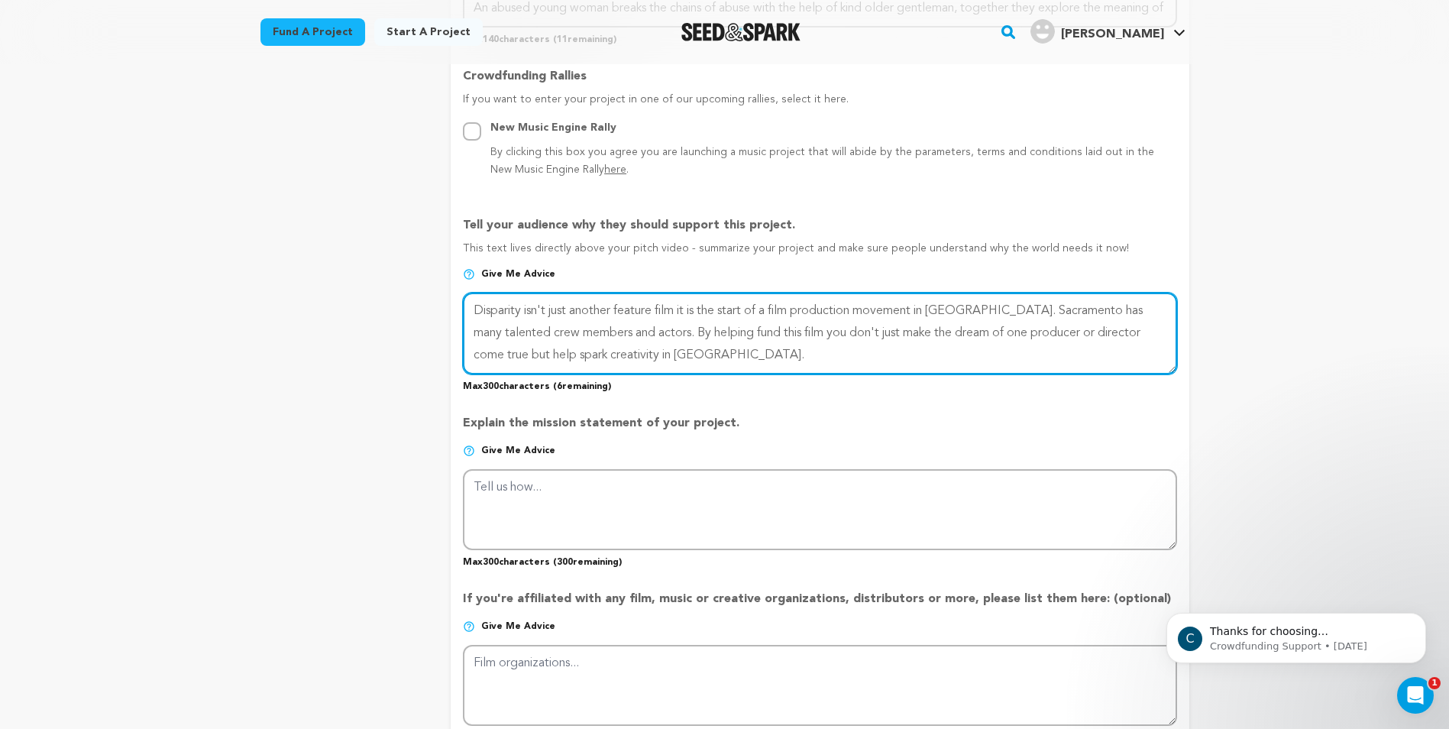
drag, startPoint x: 659, startPoint y: 314, endPoint x: 616, endPoint y: 318, distance: 42.9
click at [616, 318] on textarea at bounding box center [819, 332] width 713 height 81
click at [637, 312] on textarea at bounding box center [819, 332] width 713 height 81
click at [702, 356] on textarea at bounding box center [819, 332] width 713 height 81
drag, startPoint x: 535, startPoint y: 357, endPoint x: 615, endPoint y: 369, distance: 80.4
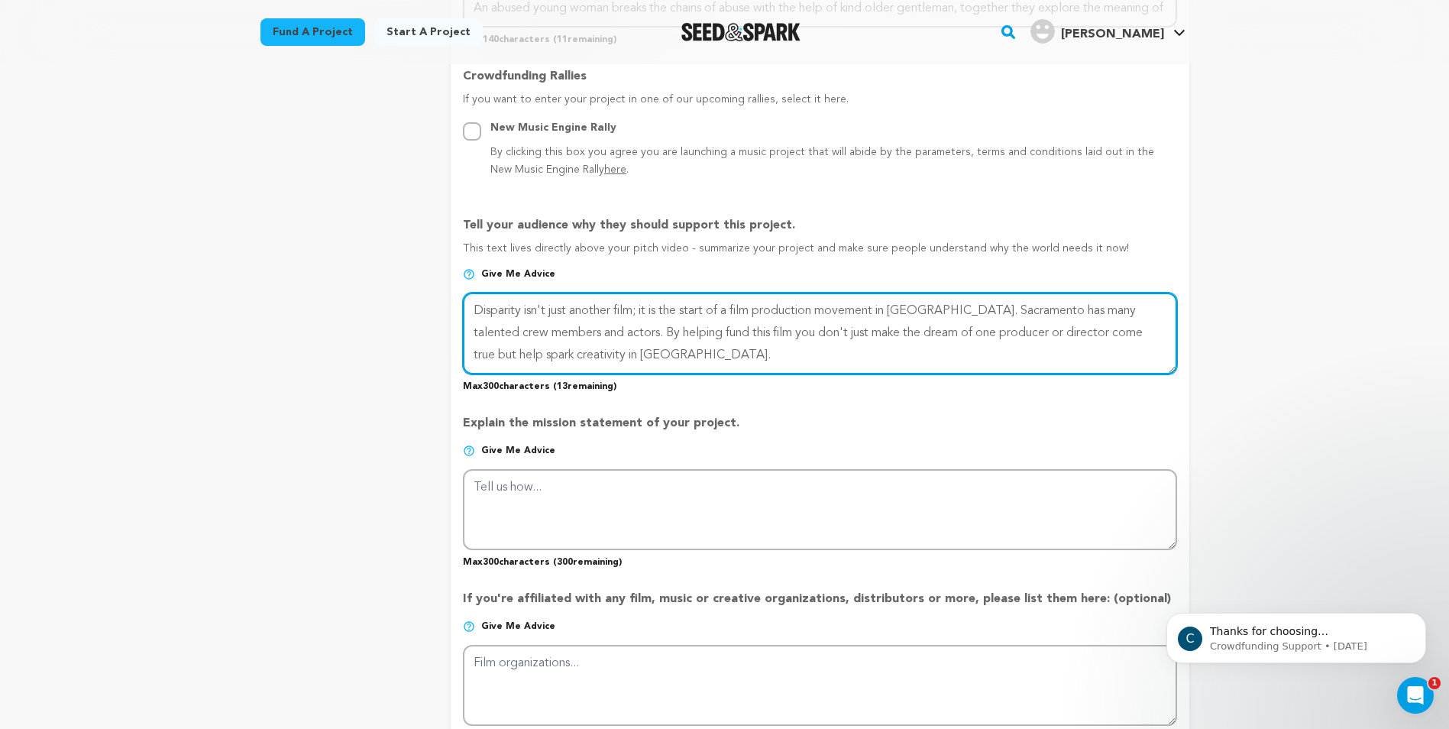
click at [537, 357] on textarea at bounding box center [819, 332] width 713 height 81
type textarea "Disparity isn't just another film; it is the start of a film production movemen…"
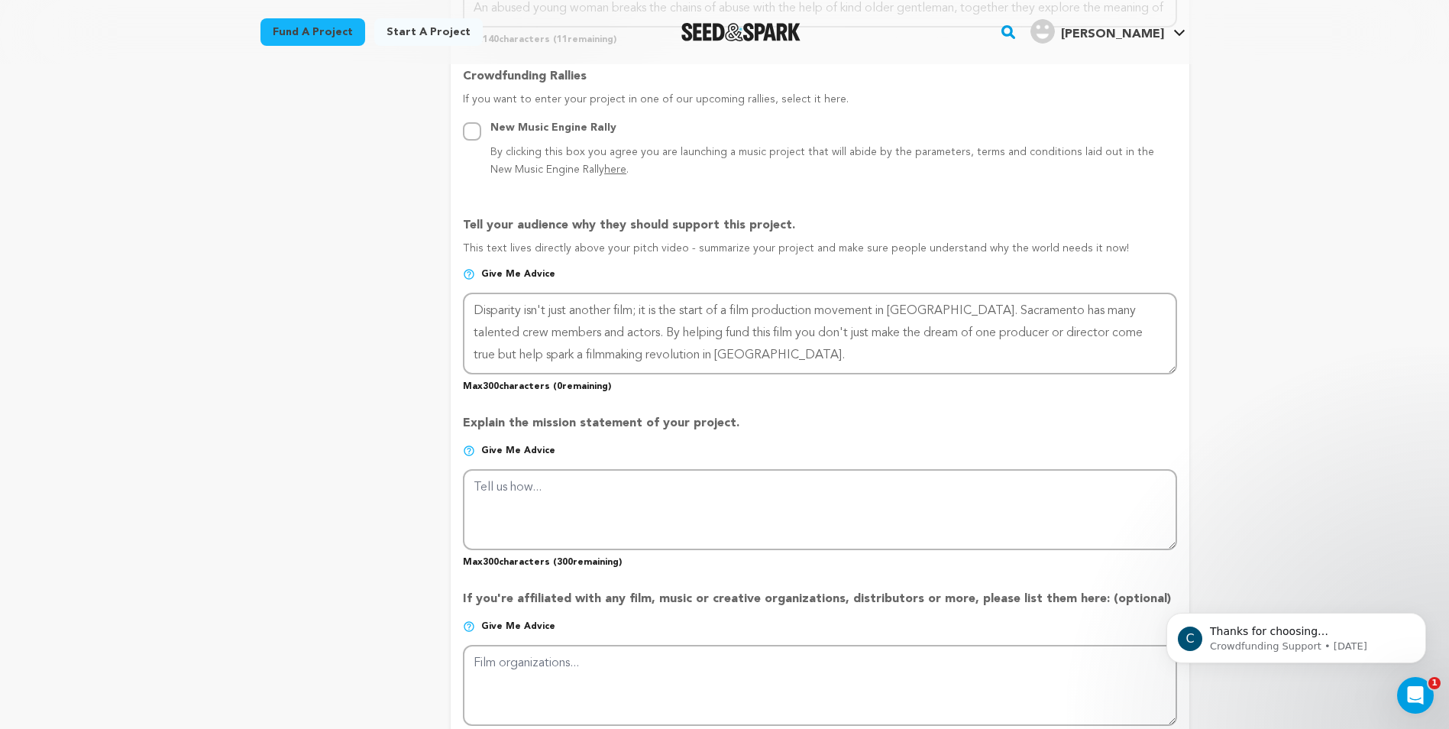
click at [777, 411] on div "Explain the mission statement of your project. Give me advice Max 300 character…" at bounding box center [819, 485] width 713 height 166
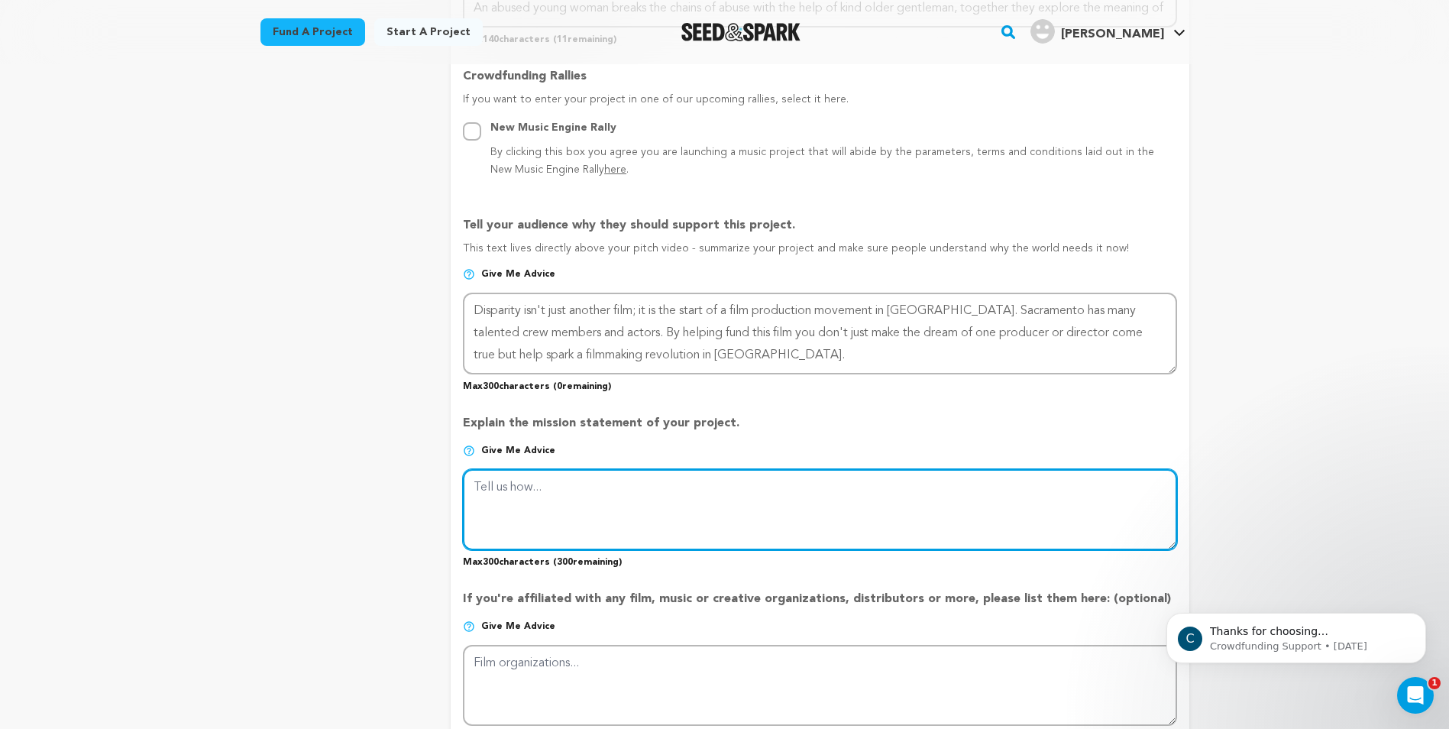
click at [707, 506] on textarea at bounding box center [819, 509] width 713 height 81
type textarea "o"
drag, startPoint x: 915, startPoint y: 489, endPoint x: 472, endPoint y: 496, distance: 443.0
click at [472, 496] on textarea at bounding box center [819, 509] width 713 height 81
paste textarea ", CA, by fostering creativity, collaboration, and growth through access to reso…"
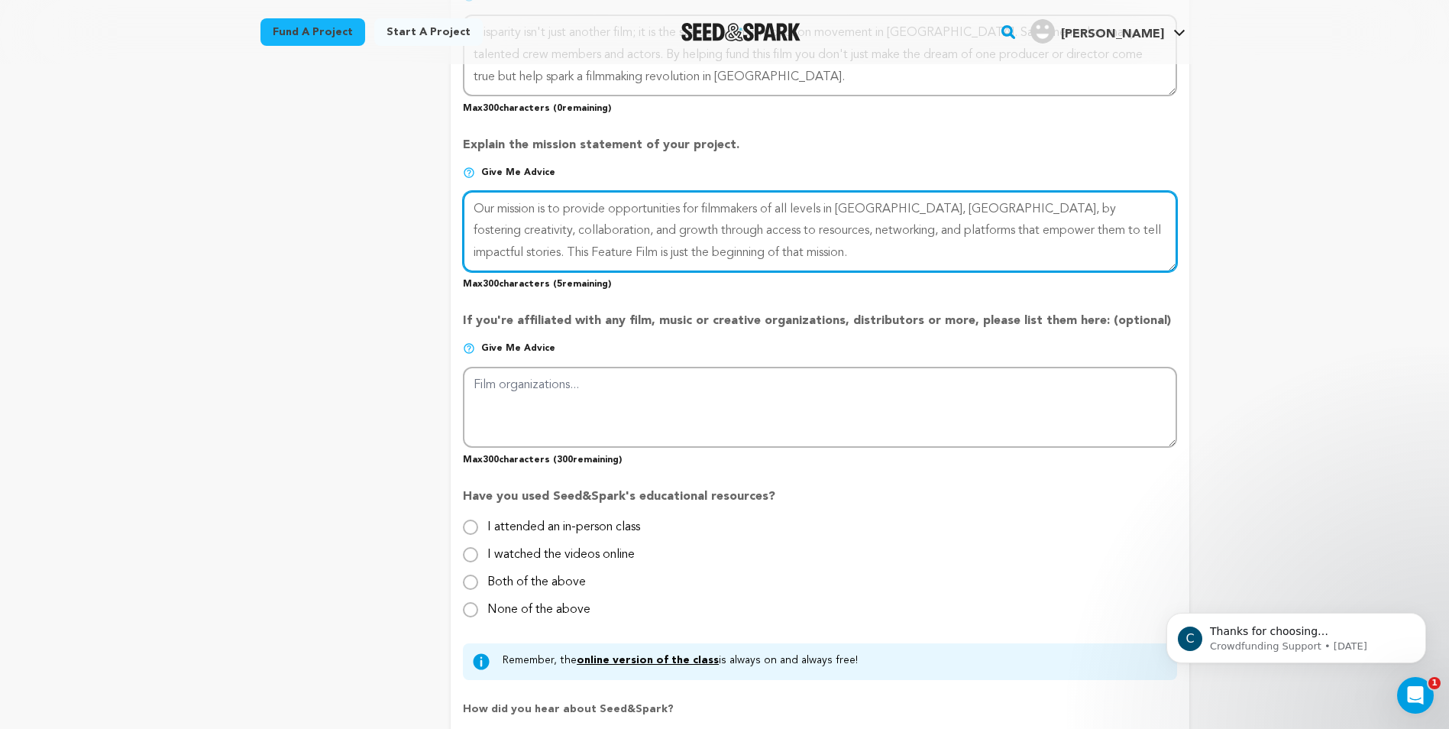
scroll to position [1145, 0]
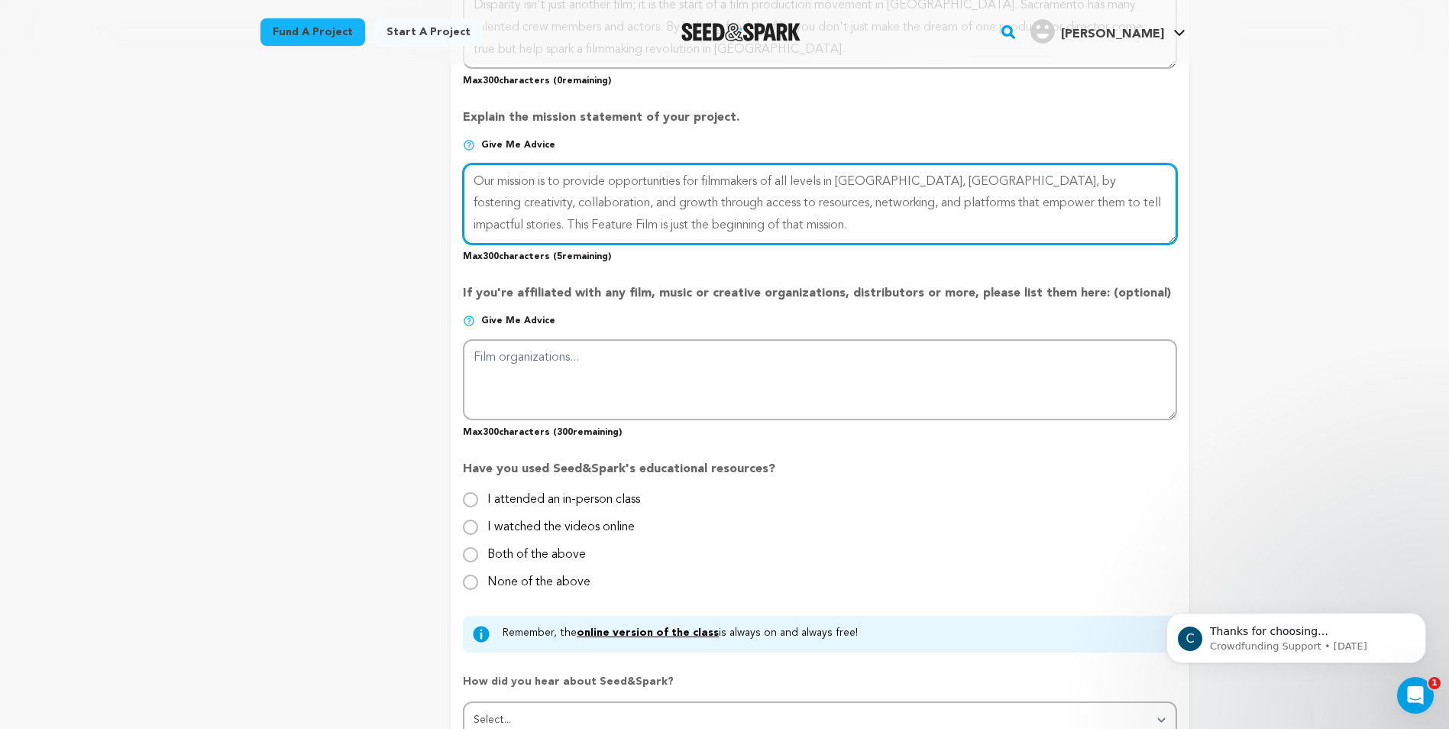
type textarea "Our mission is to provide opportunities for filmmakers of all levels in [GEOGRA…"
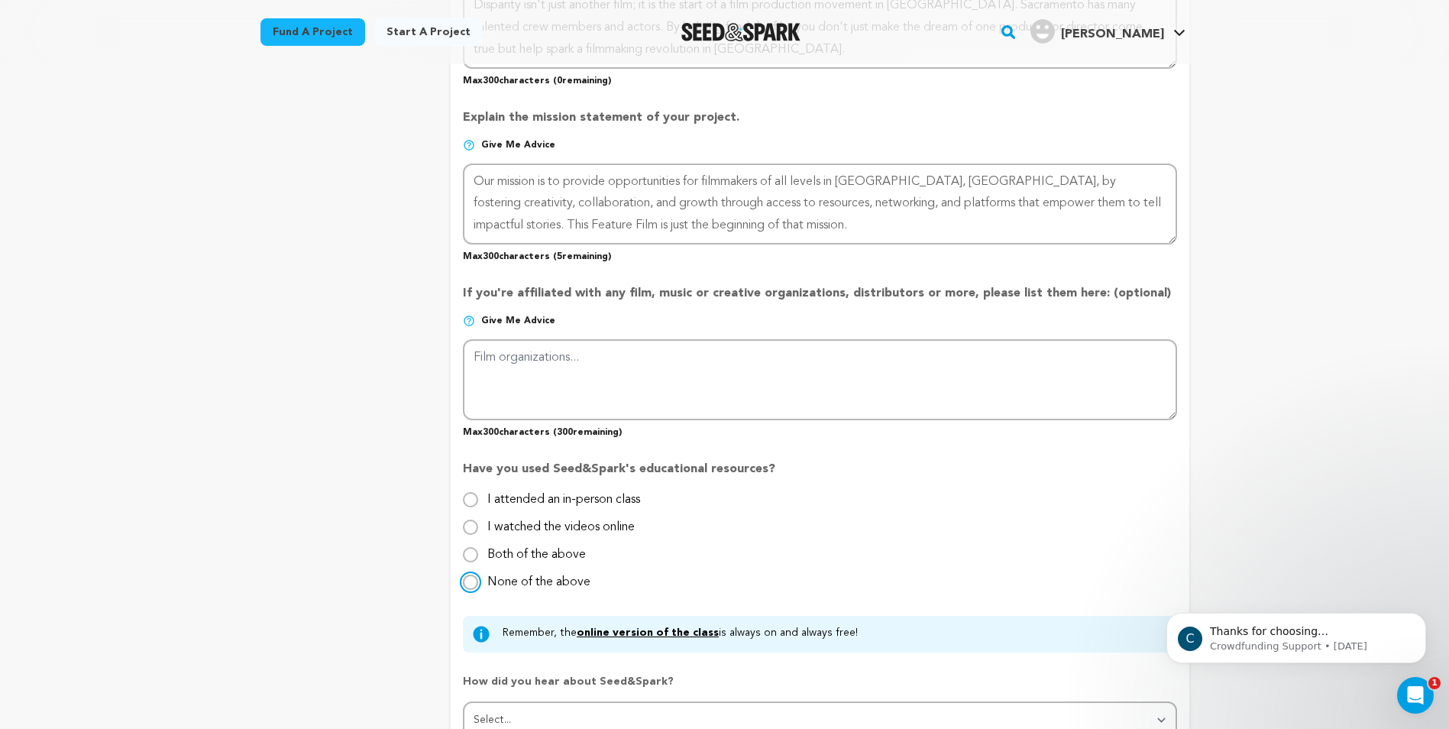
click at [473, 582] on input "None of the above" at bounding box center [470, 581] width 15 height 15
radio input "true"
click at [470, 523] on input "I watched the videos online" at bounding box center [470, 526] width 15 height 15
radio input "true"
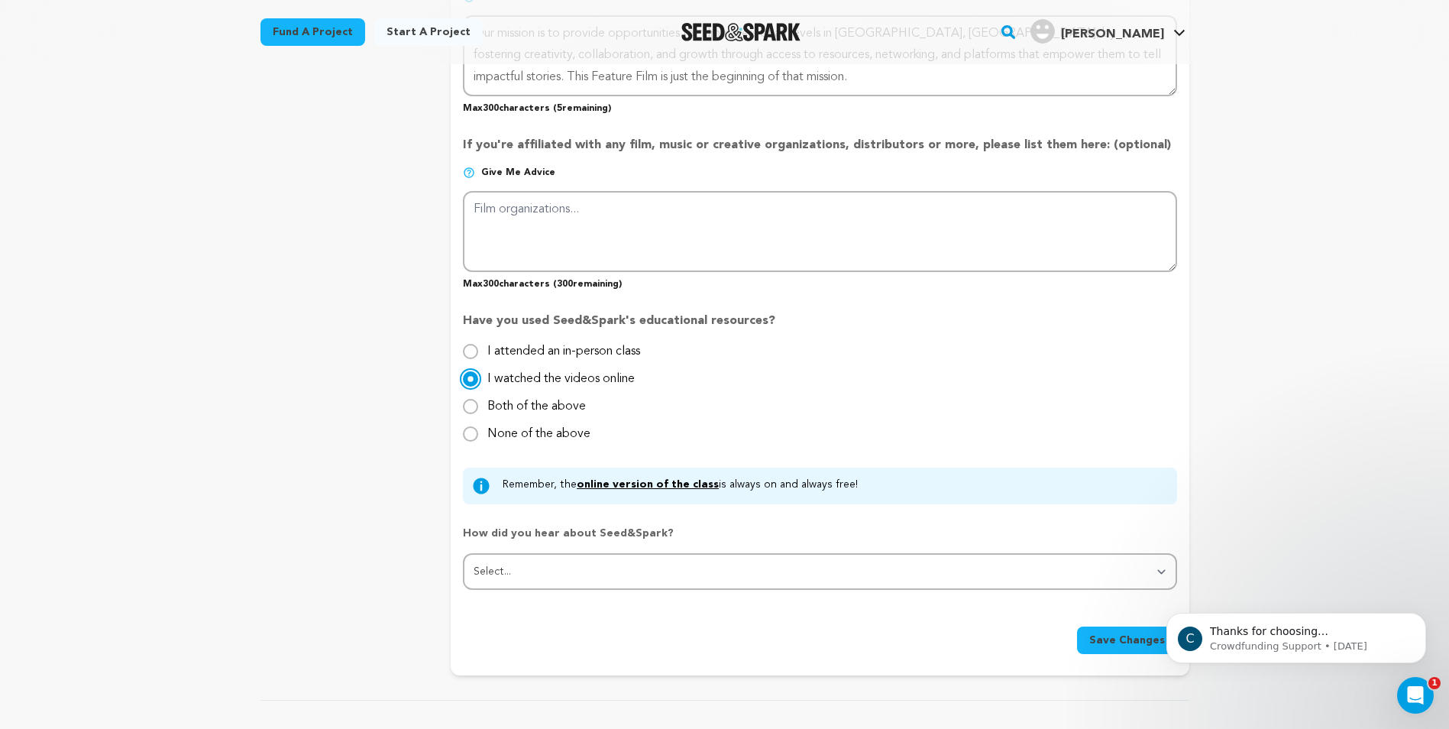
scroll to position [1298, 0]
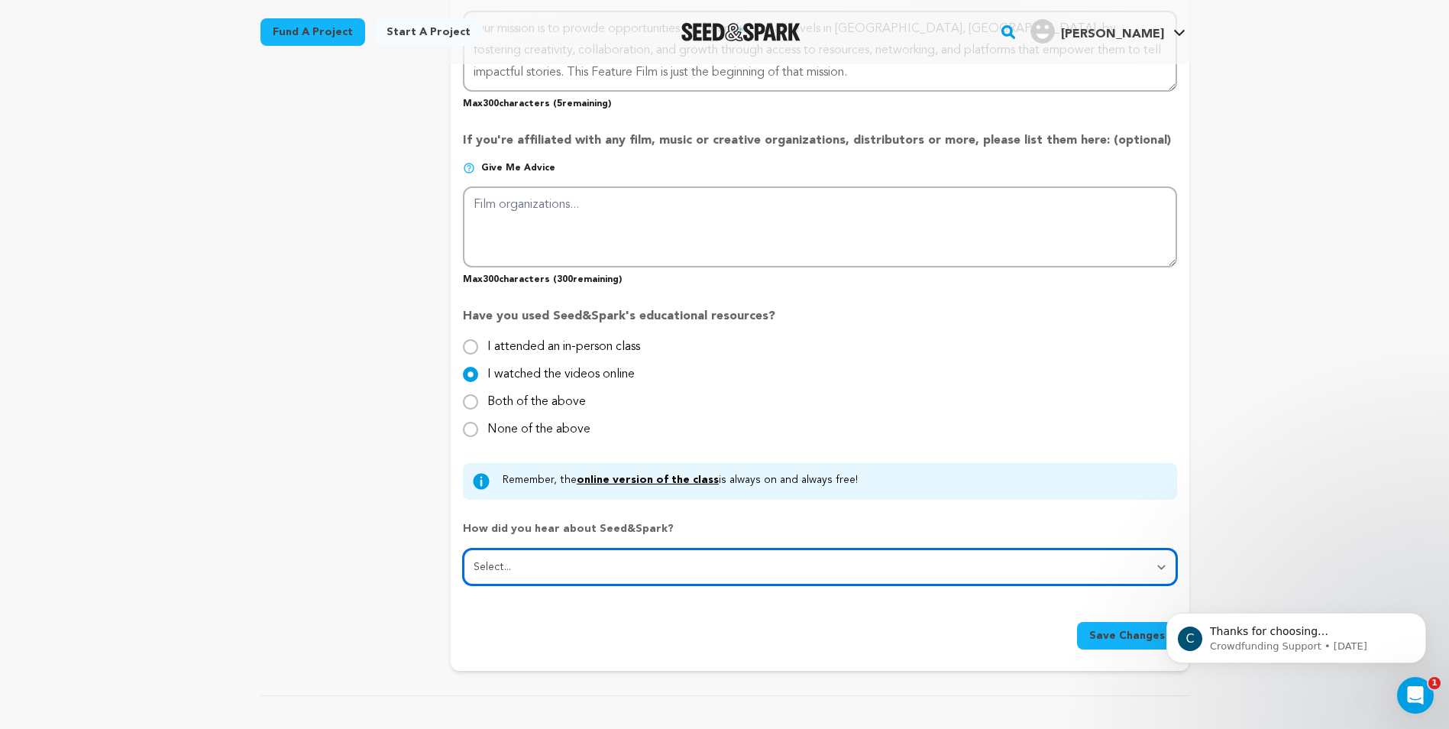
click at [750, 574] on select "Select... From a friend Social media Film festival or film organization Took an…" at bounding box center [819, 566] width 713 height 37
select select "2"
click at [463, 549] on select "Select... From a friend Social media Film festival or film organization Took an…" at bounding box center [819, 566] width 713 height 37
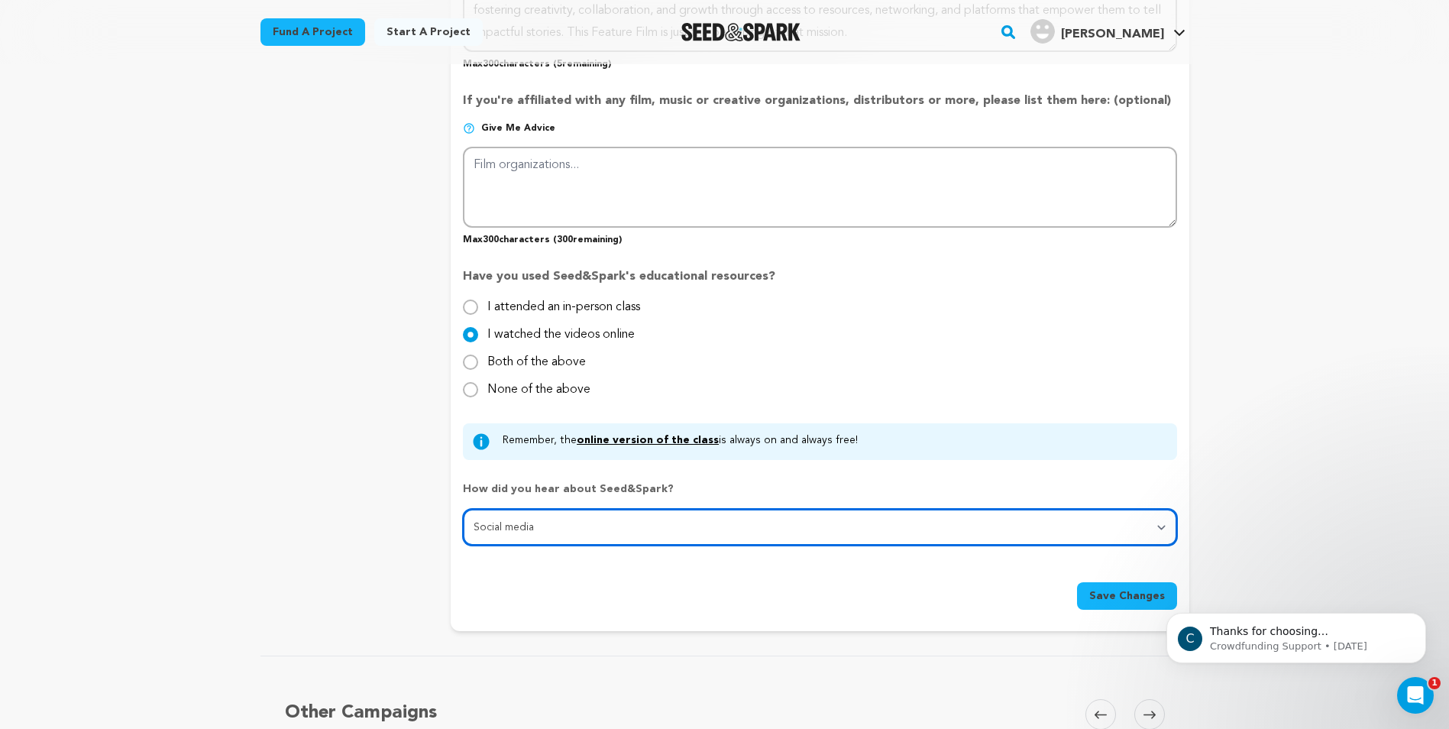
scroll to position [1375, 0]
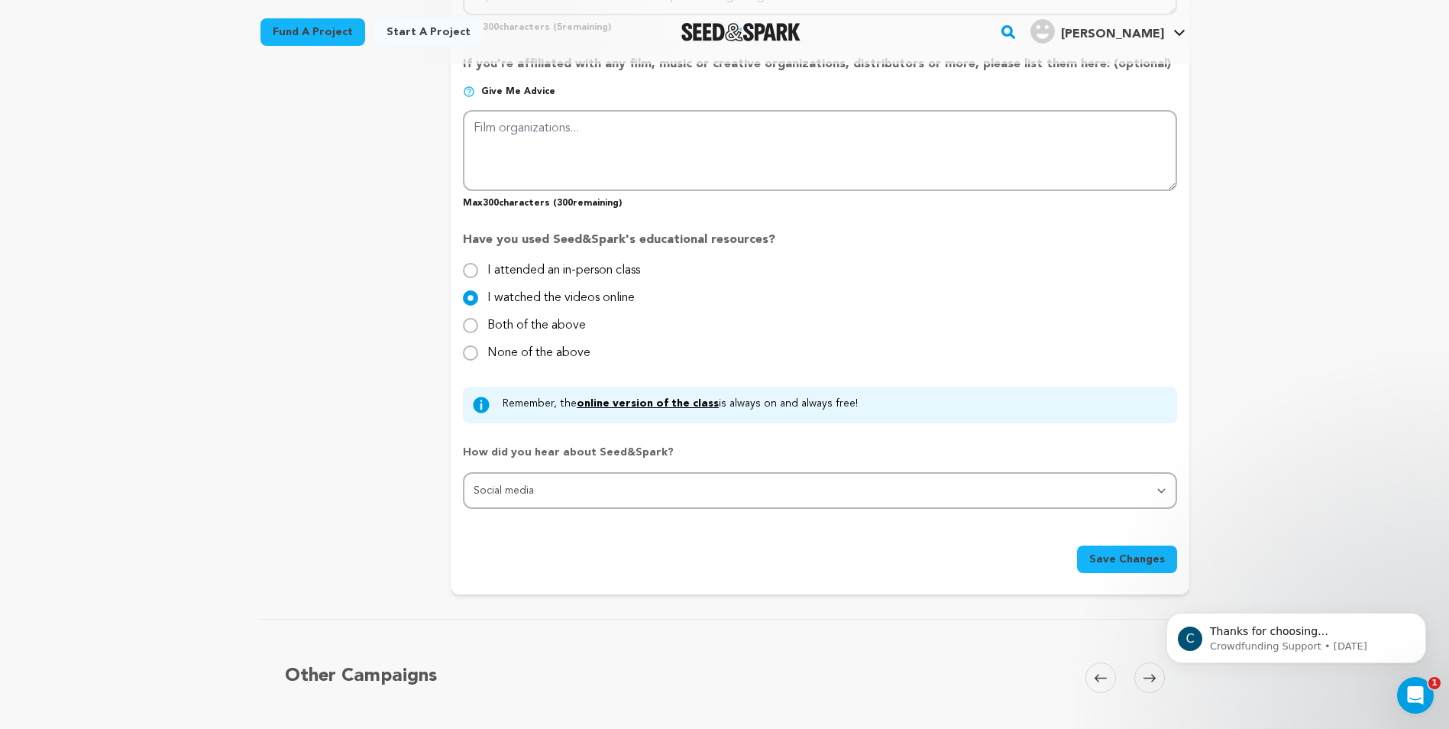
click at [1103, 561] on span "Save Changes" at bounding box center [1127, 558] width 76 height 15
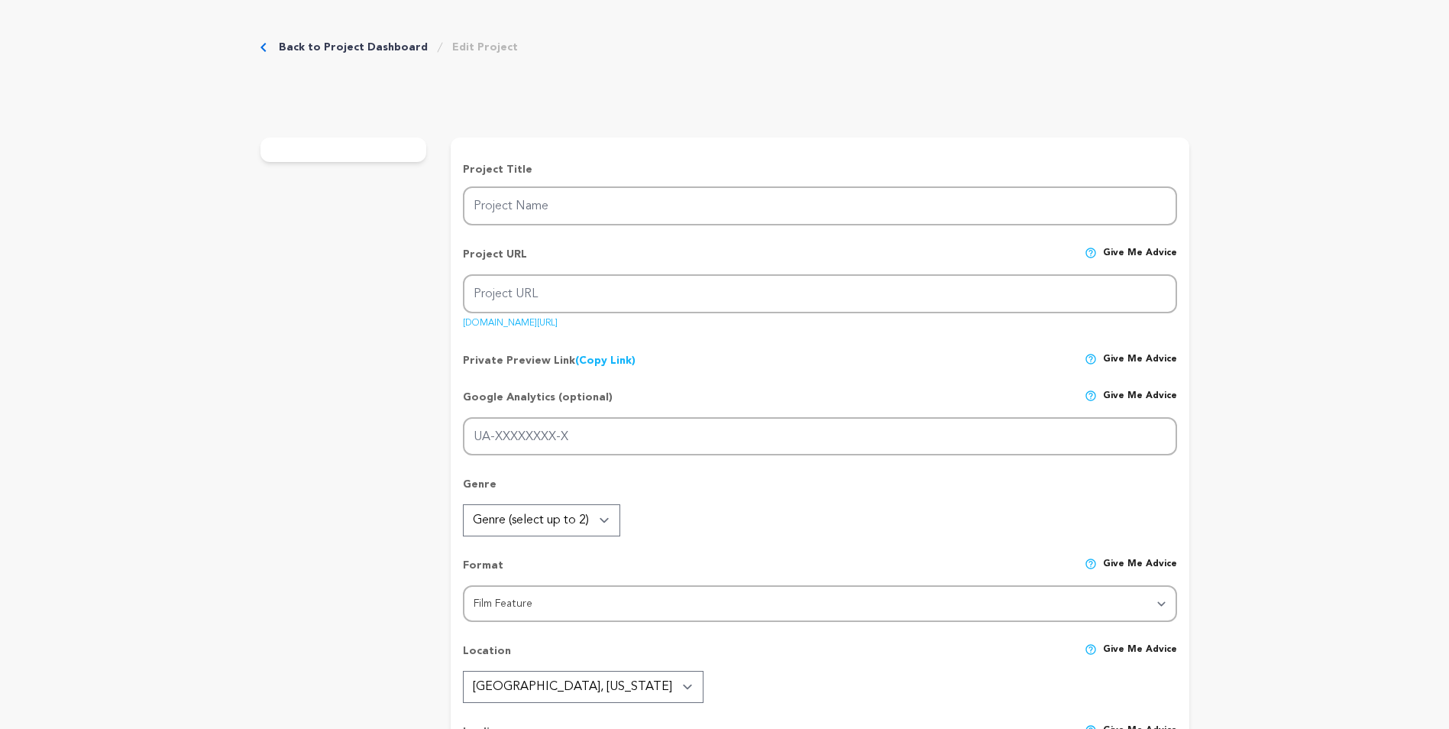
type input "Disparity"
type input "disparity-the-film"
type input "An abused young woman breaks the chains of abuse with the help of kind older ge…"
type textarea "Disparity isn't just another film; it is the start of a film production movemen…"
type textarea "Our mission is to provide opportunities for filmmakers of all levels in [GEOGRA…"
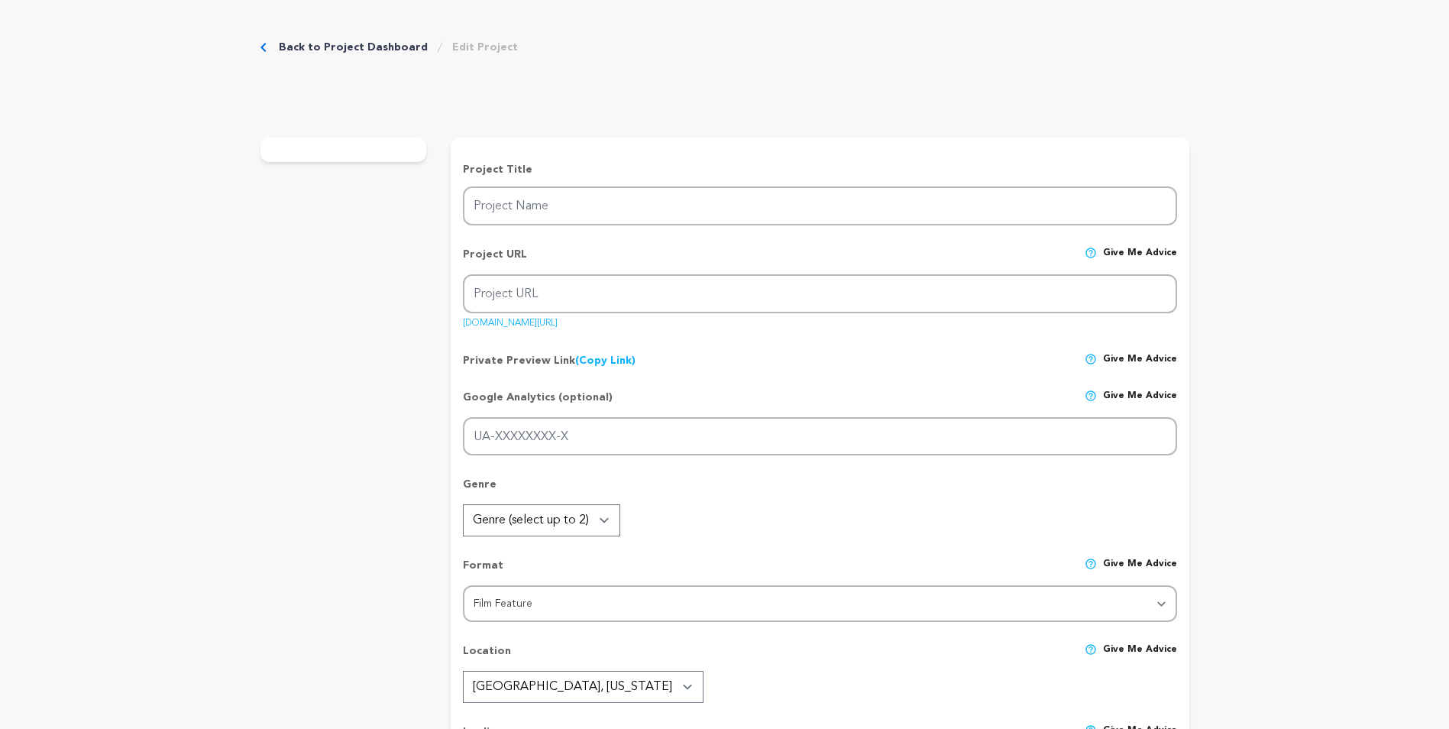
radio input "true"
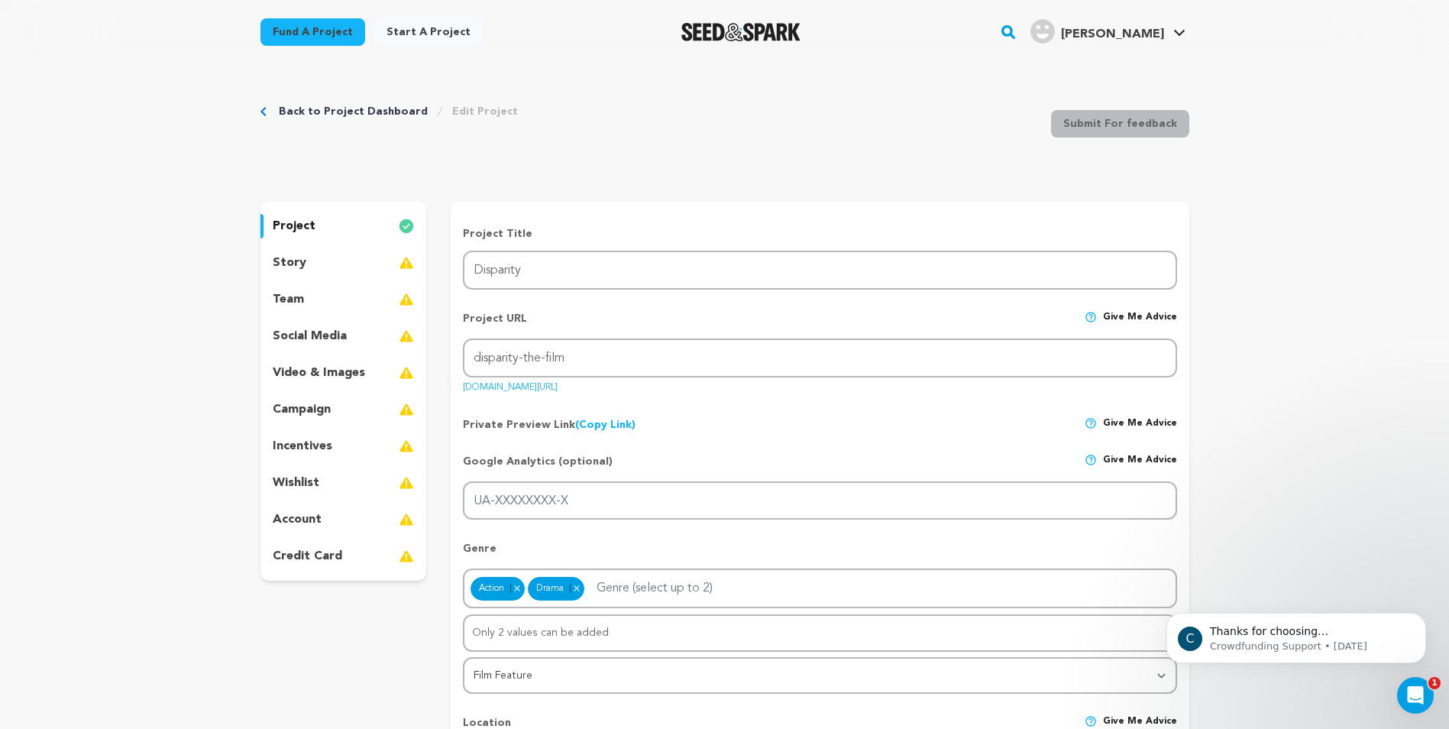
click at [344, 255] on div "story" at bounding box center [343, 262] width 166 height 24
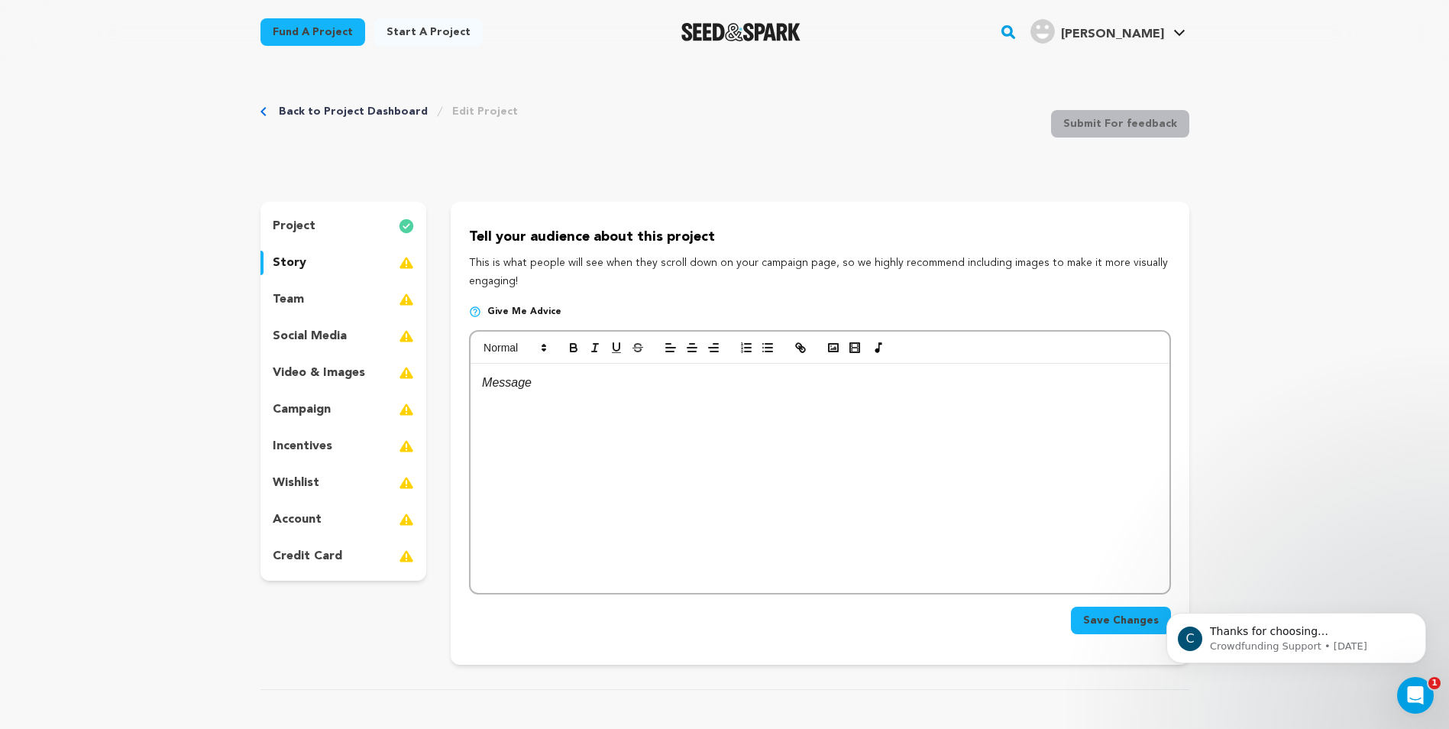
click at [522, 315] on span "Give me advice" at bounding box center [524, 311] width 74 height 12
click at [534, 312] on span "Give me advice" at bounding box center [524, 311] width 74 height 12
click at [477, 312] on img at bounding box center [475, 311] width 12 height 12
click at [532, 392] on p at bounding box center [819, 383] width 675 height 20
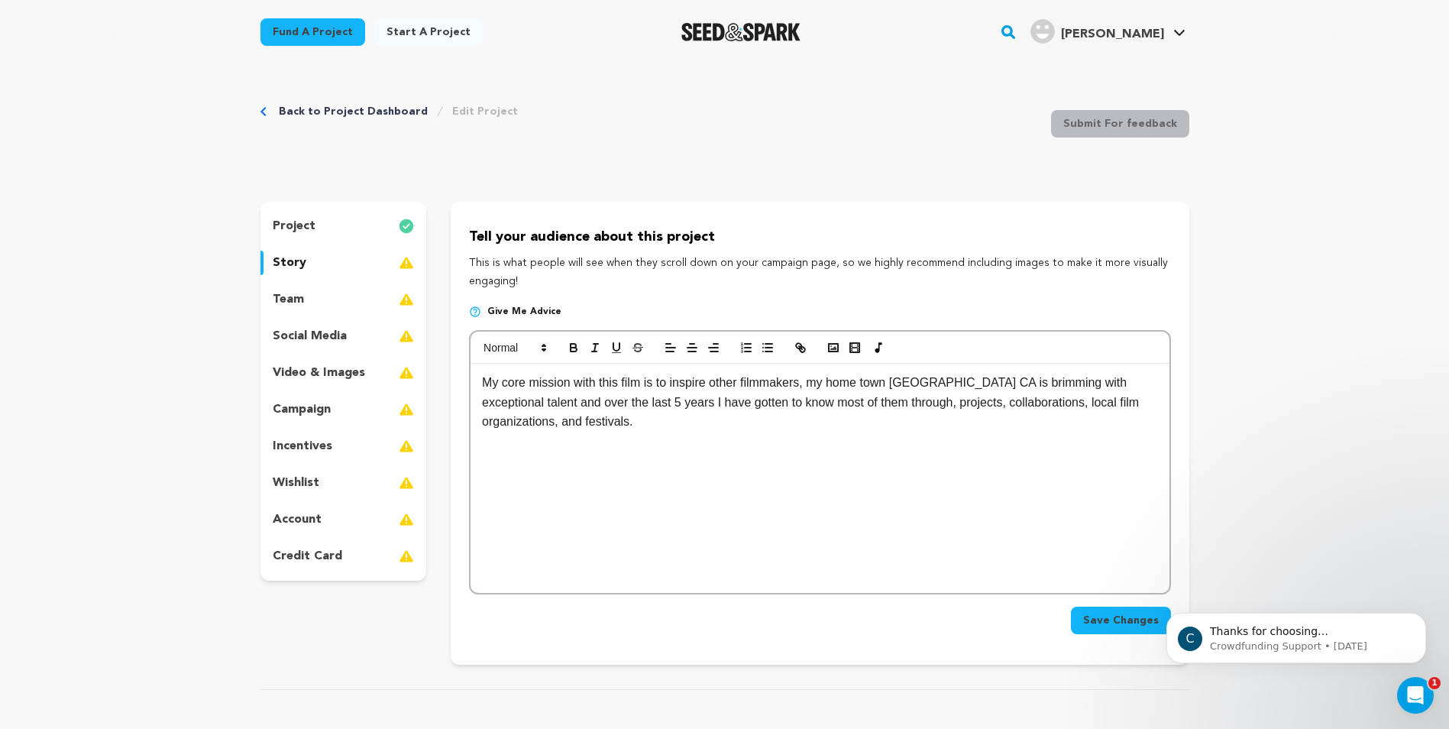
click at [564, 427] on p "My core mission with this film is to inspire other filmmakers, my home town [GE…" at bounding box center [819, 402] width 675 height 59
drag, startPoint x: 1059, startPoint y: 464, endPoint x: 958, endPoint y: 471, distance: 101.8
click at [958, 471] on div "My core mission with this film is to inspire other filmmakers, my home town [GE…" at bounding box center [819, 478] width 698 height 229
click at [1130, 466] on p "Sadly many of my close connections have found it impossible to create a sustain…" at bounding box center [819, 470] width 675 height 39
click at [611, 481] on p "Sadly many of my close connections have found it impossible to create a sustain…" at bounding box center [819, 470] width 675 height 39
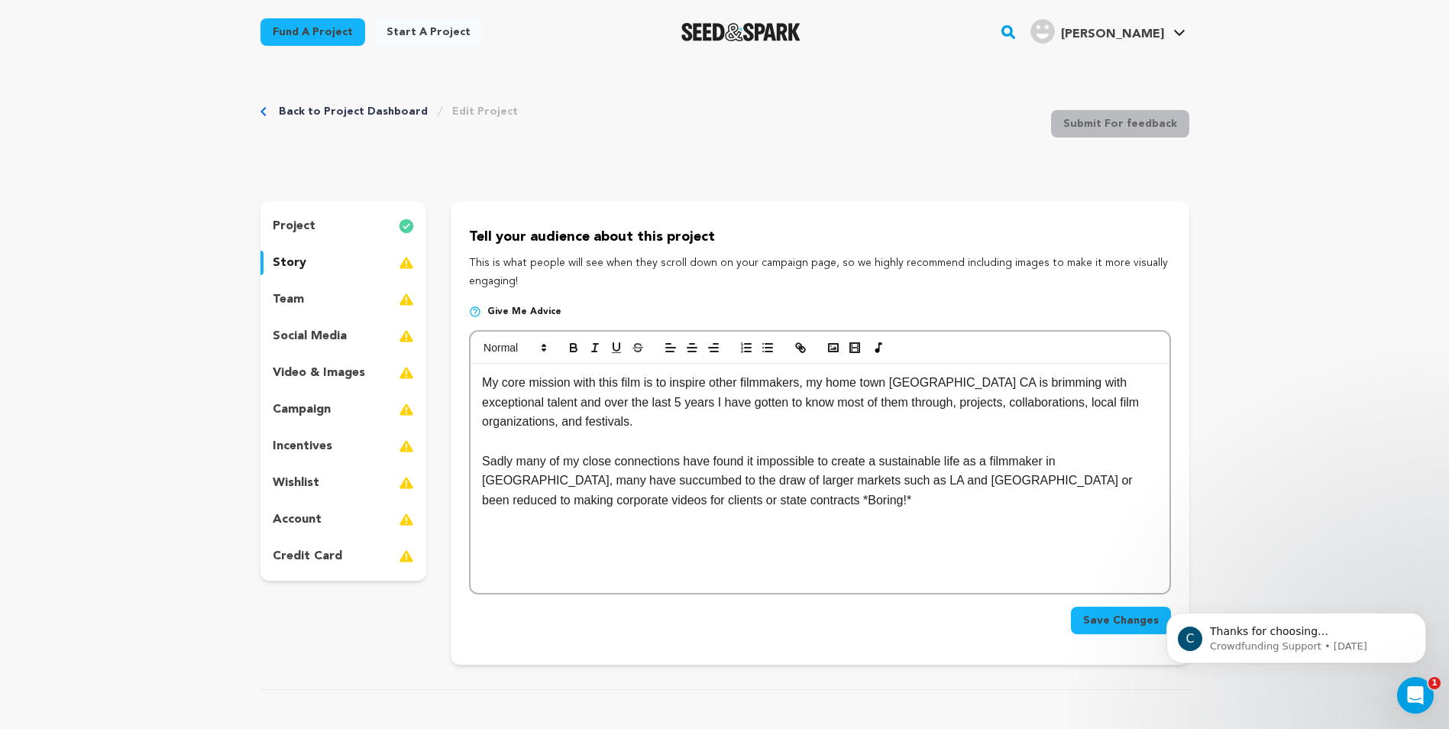
click at [876, 484] on p "Sadly many of my close connections have found it impossible to create a sustain…" at bounding box center [819, 480] width 675 height 59
click at [690, 503] on p "Sadly many of my close connections have found it impossible to create a sustain…" at bounding box center [819, 480] width 675 height 59
click at [706, 509] on p "Sadly, many of my close connections have found it impossible to create a sustai…" at bounding box center [819, 480] width 675 height 59
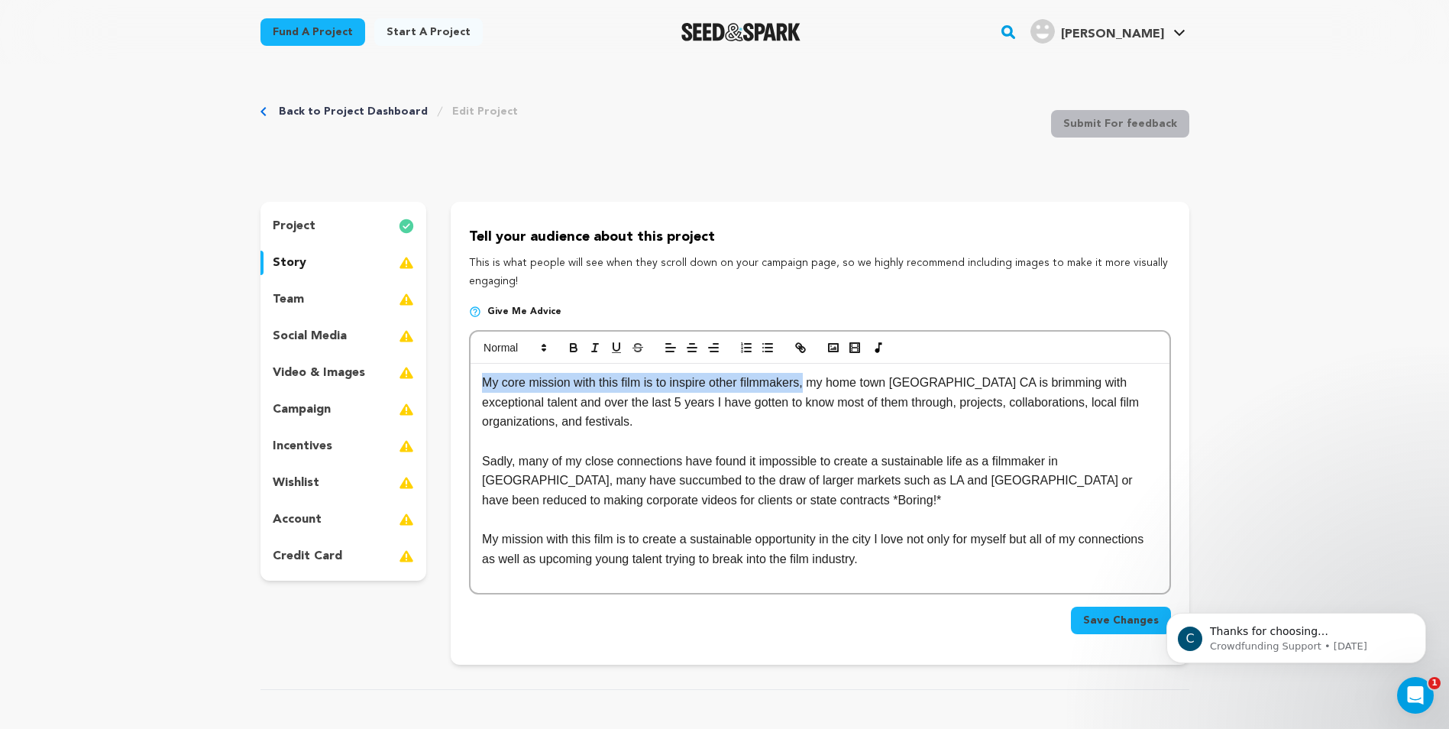
drag, startPoint x: 803, startPoint y: 384, endPoint x: 476, endPoint y: 380, distance: 327.6
click at [476, 380] on div "My core mission with this film is to inspire other filmmakers, my home town [GE…" at bounding box center [819, 478] width 698 height 229
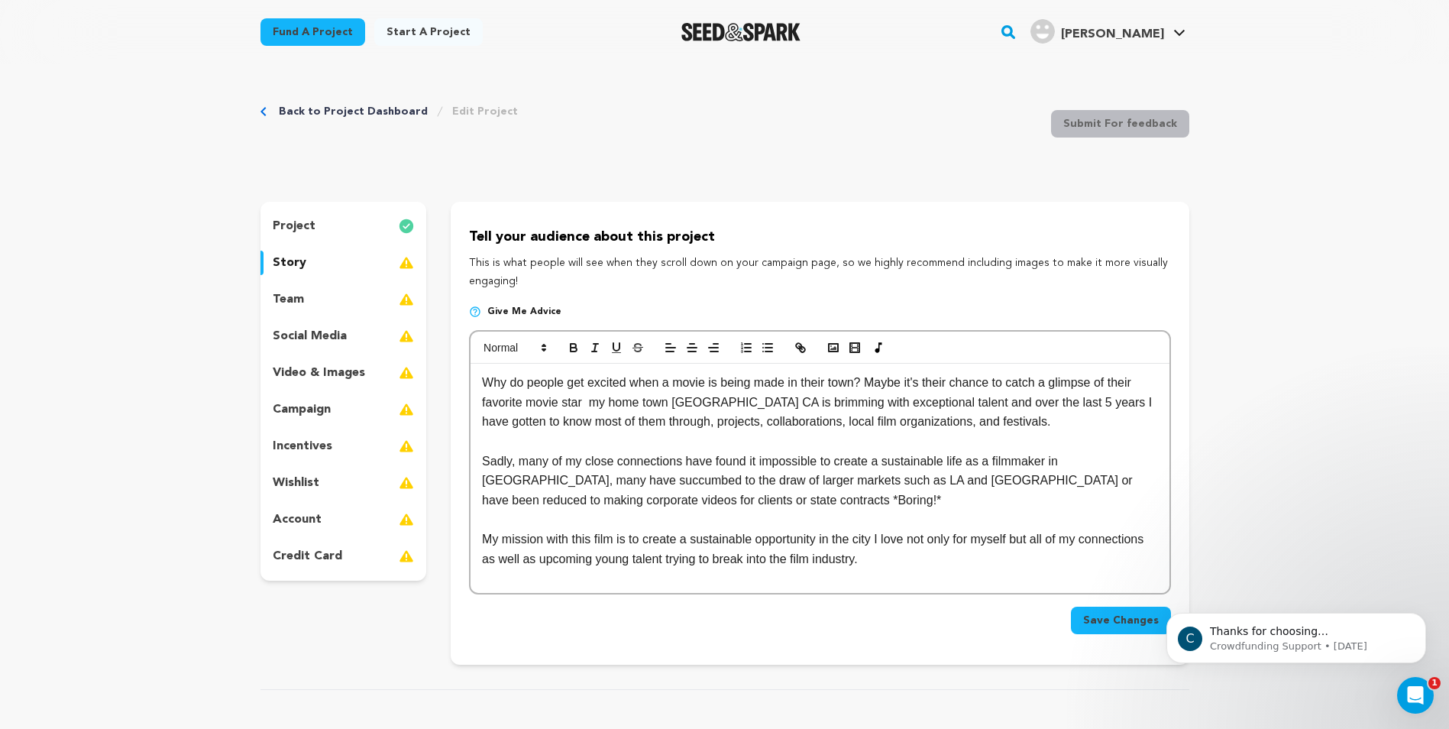
click at [950, 386] on p "Why do people get excited when a movie is being made in their town? Maybe it's …" at bounding box center [819, 402] width 675 height 59
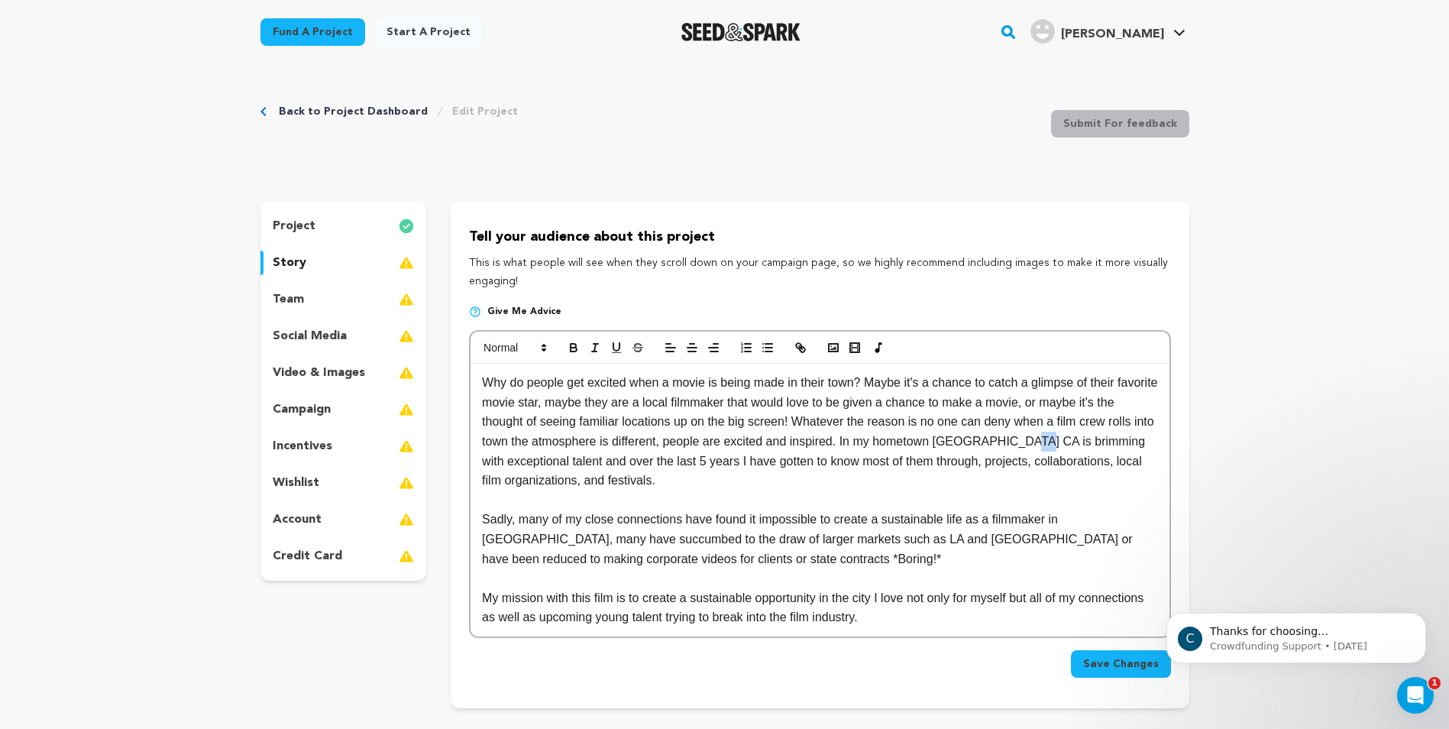
drag, startPoint x: 1028, startPoint y: 442, endPoint x: 1020, endPoint y: 444, distance: 8.0
click at [1020, 444] on p "Why do people get excited when a movie is being made in their town? Maybe it's …" at bounding box center [819, 432] width 675 height 118
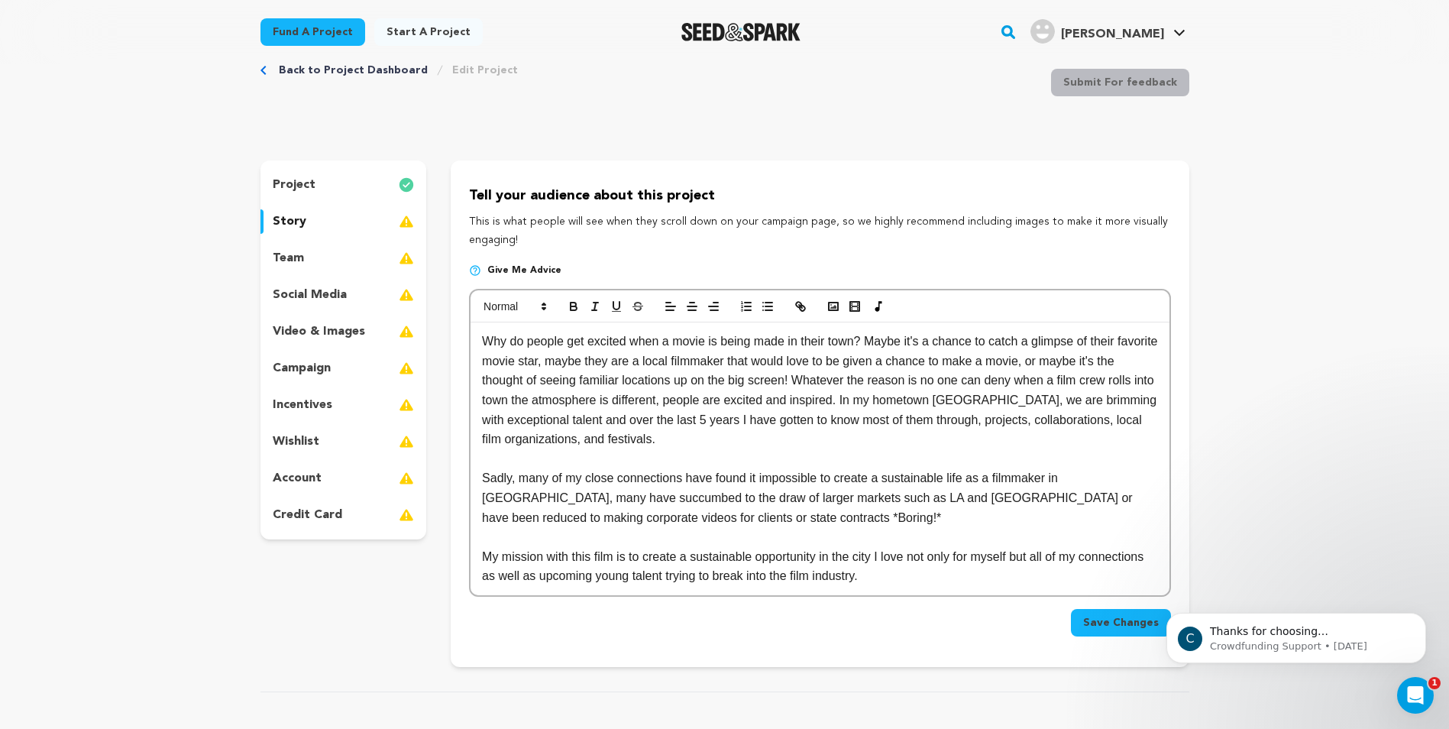
scroll to position [76, 0]
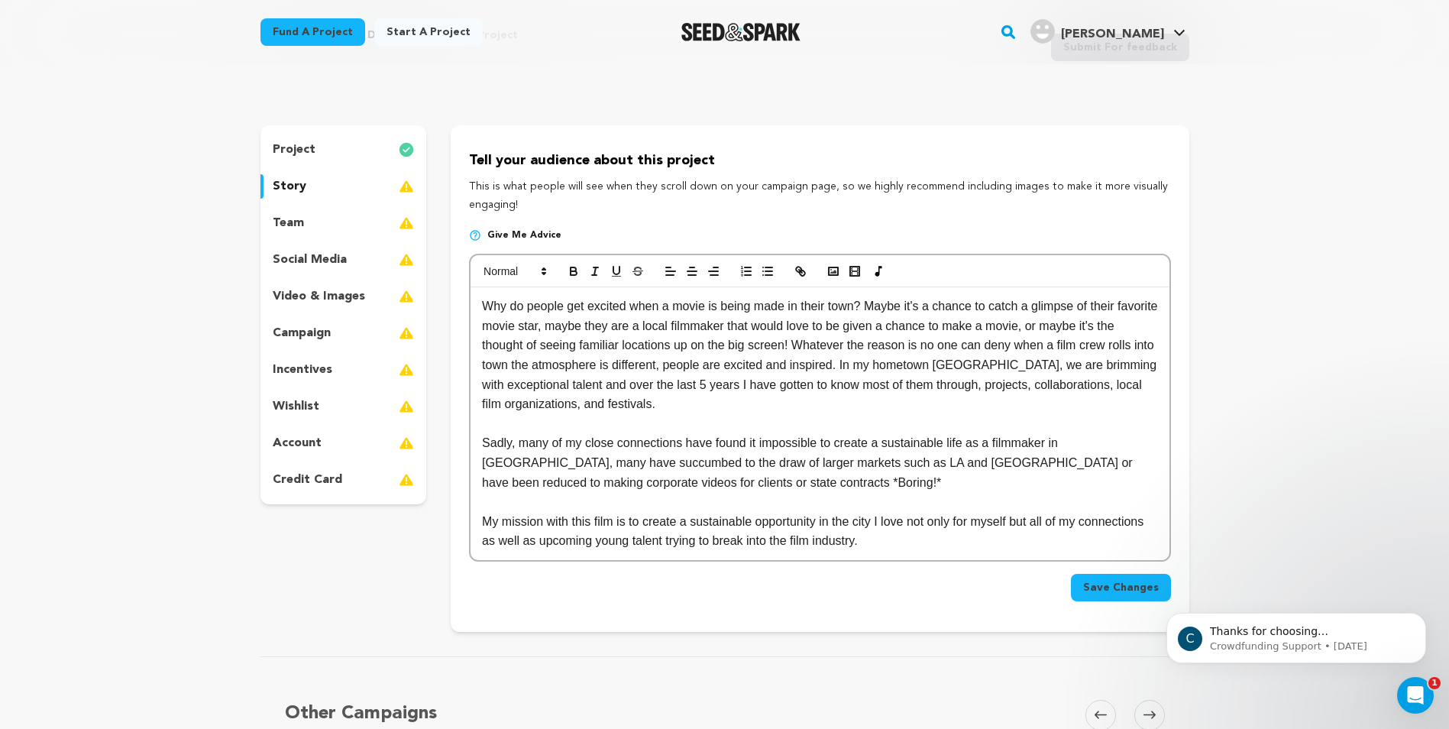
click at [695, 483] on p "Sadly, many of my close connections have found it impossible to create a sustai…" at bounding box center [819, 462] width 675 height 59
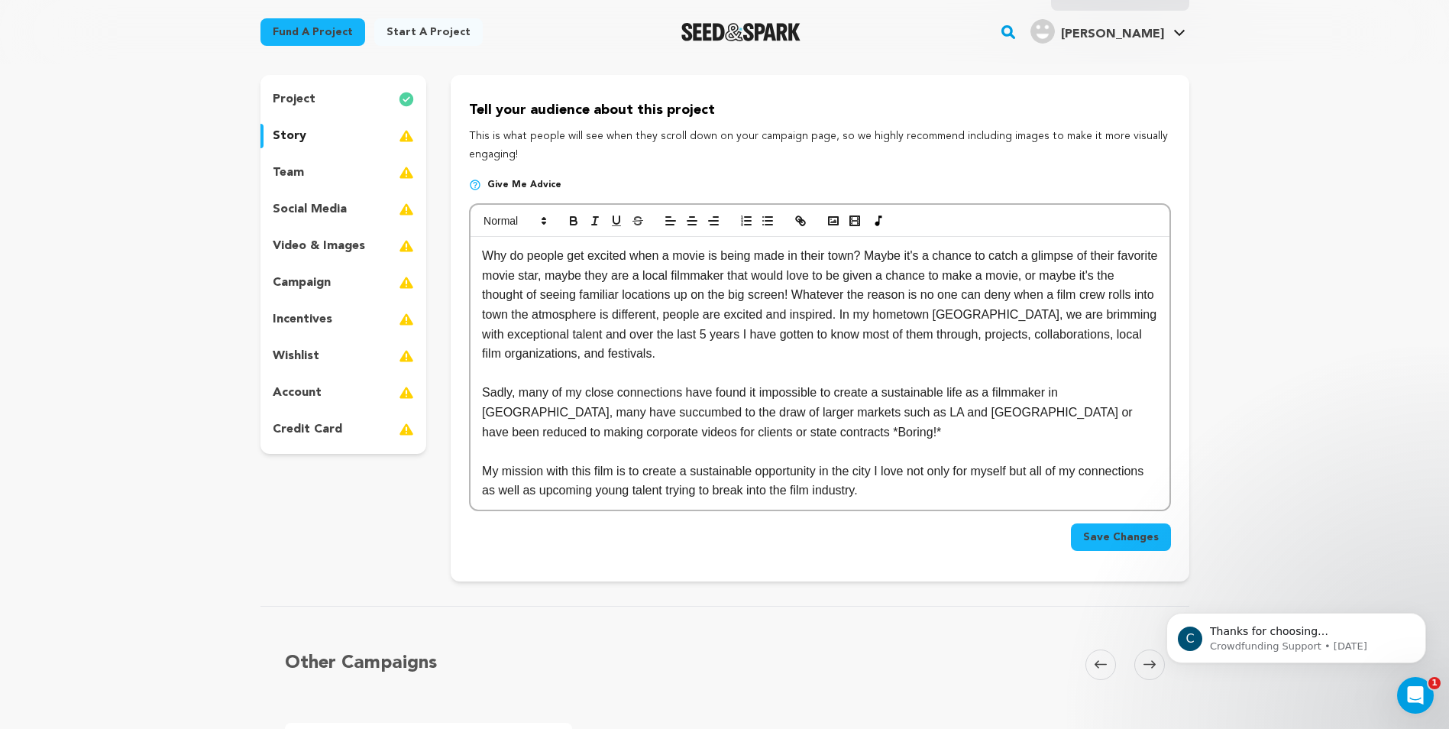
scroll to position [153, 0]
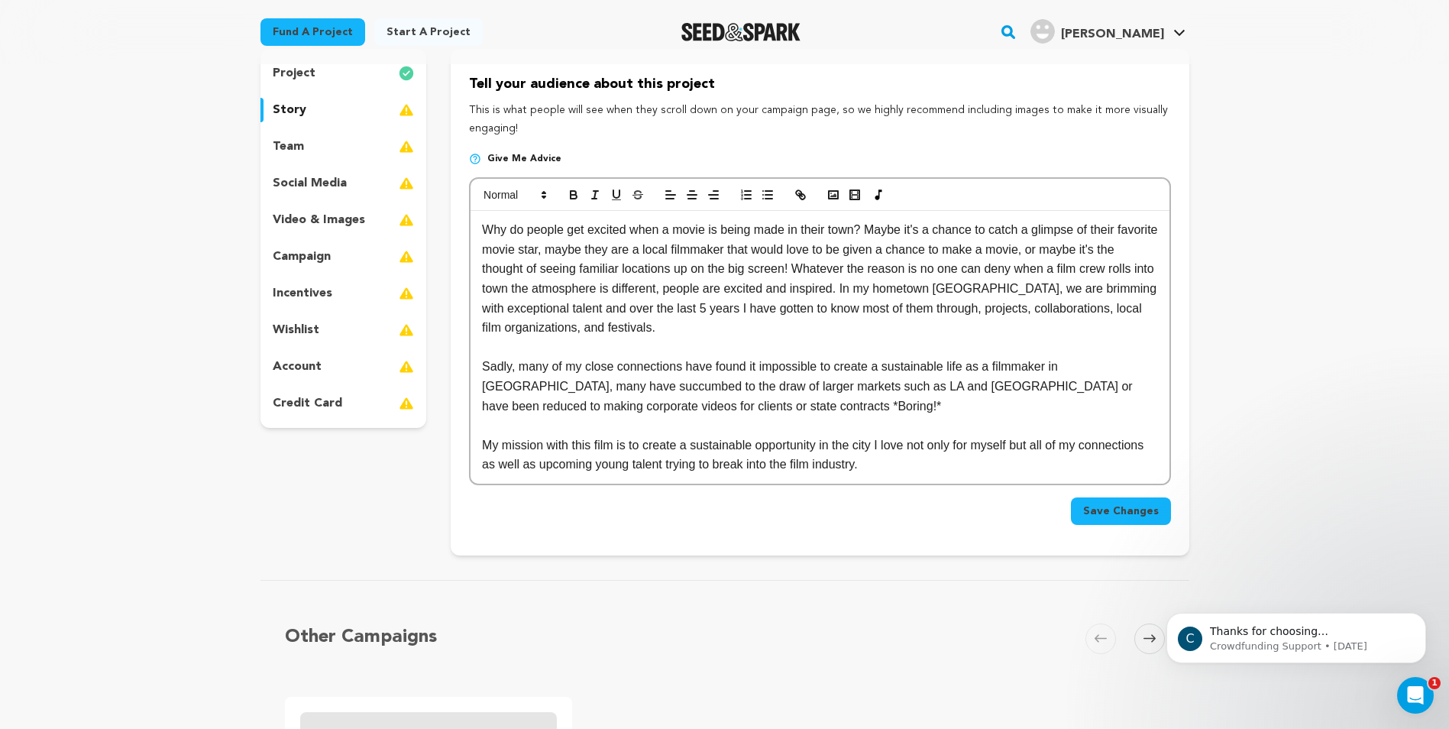
click at [897, 467] on p "My mission with this film is to create a sustainable opportunity in the city I …" at bounding box center [819, 454] width 675 height 39
click at [903, 448] on p "My mission with this film is to create a sustainable opportunity in the city I …" at bounding box center [819, 454] width 675 height 39
click at [916, 473] on p "My mission with this film is to create a sustainable opportunity in the city I …" at bounding box center [819, 454] width 675 height 39
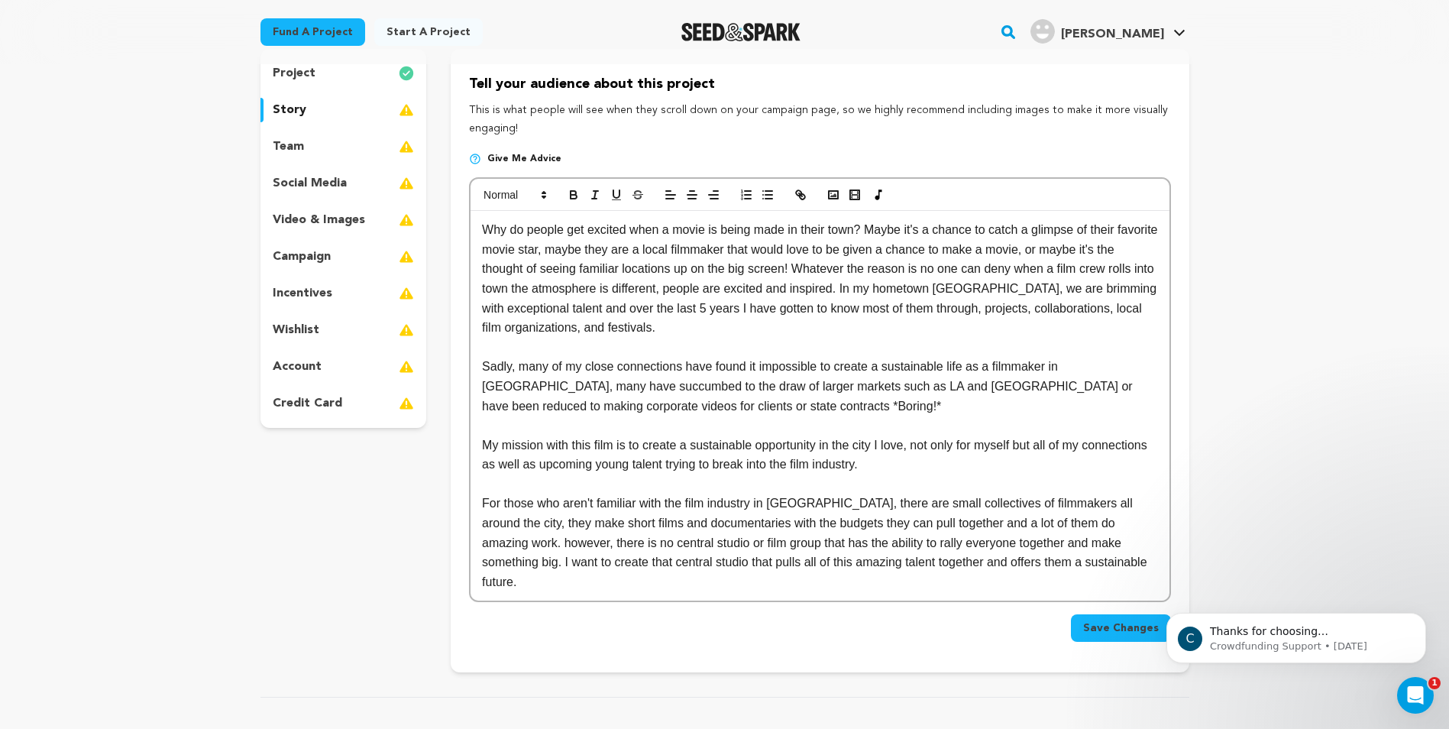
click at [1113, 566] on p "For those who aren't familiar with the film industry in [GEOGRAPHIC_DATA], ther…" at bounding box center [819, 542] width 675 height 98
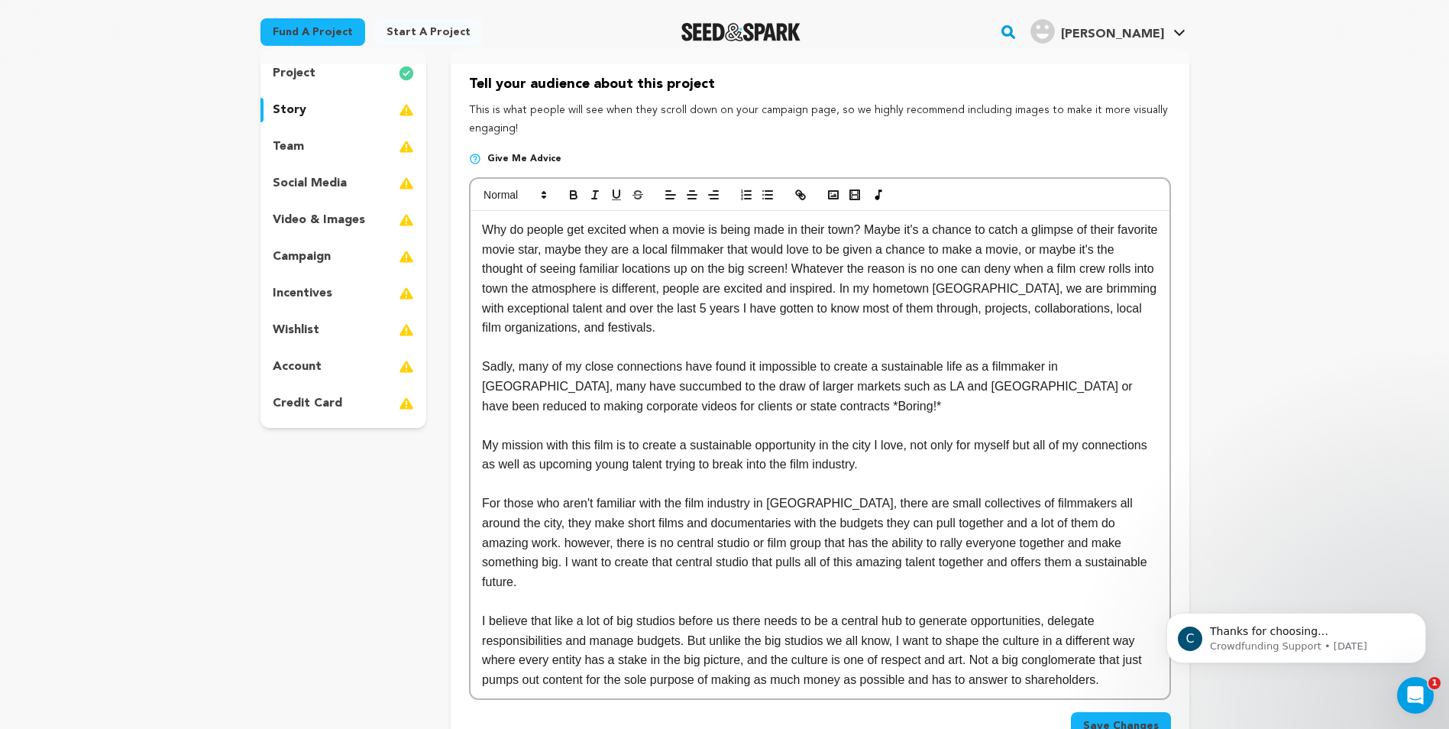
click at [1100, 662] on p "I believe that like a lot of big studios before us there needs to be a central …" at bounding box center [819, 650] width 675 height 78
drag, startPoint x: 875, startPoint y: 691, endPoint x: 480, endPoint y: 226, distance: 610.1
click at [480, 226] on div "Why do people get excited when a movie is being made in their town? Maybe it's …" at bounding box center [819, 474] width 698 height 526
copy div "Why do people get excited when a movie is being made in their town? Maybe it's …"
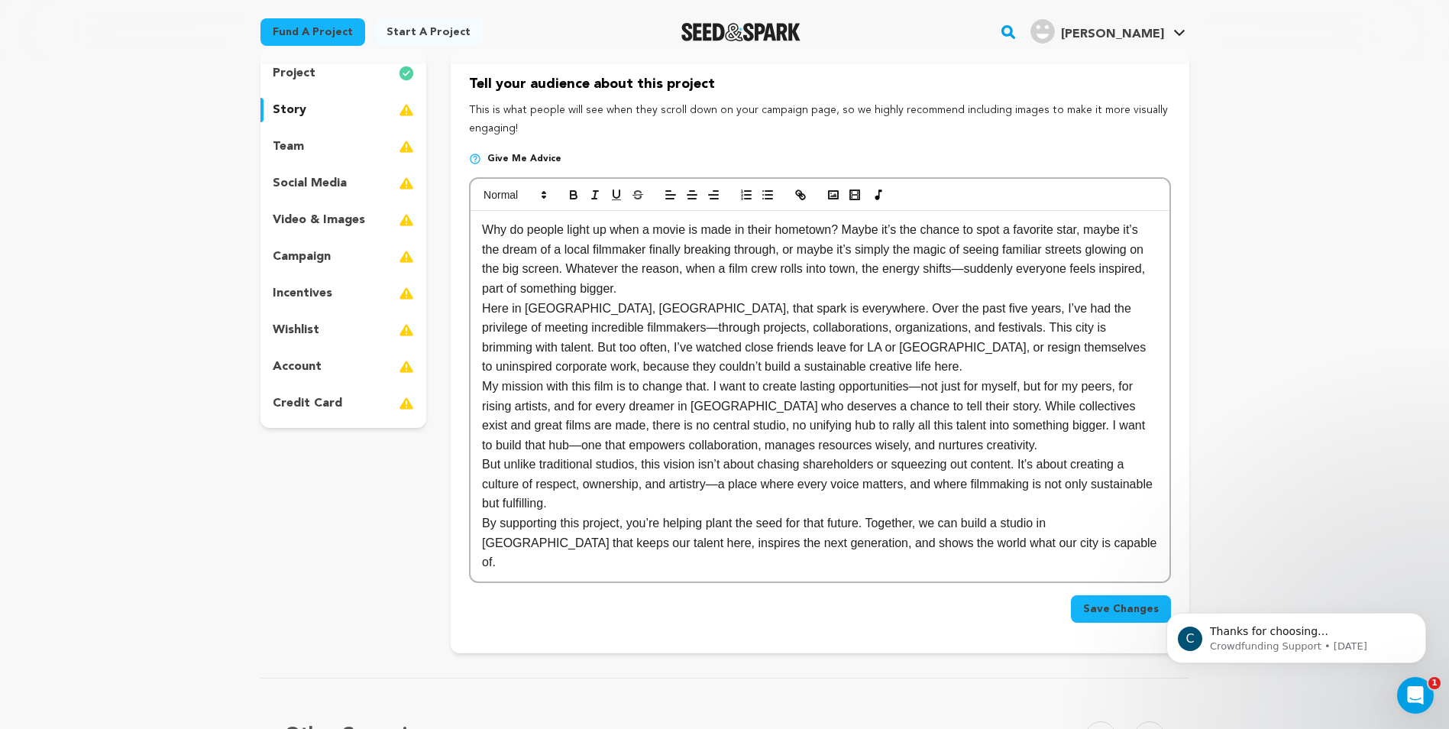
click at [643, 290] on p "Why do people light up when a movie is made in their hometown? Maybe it’s the c…" at bounding box center [819, 259] width 675 height 78
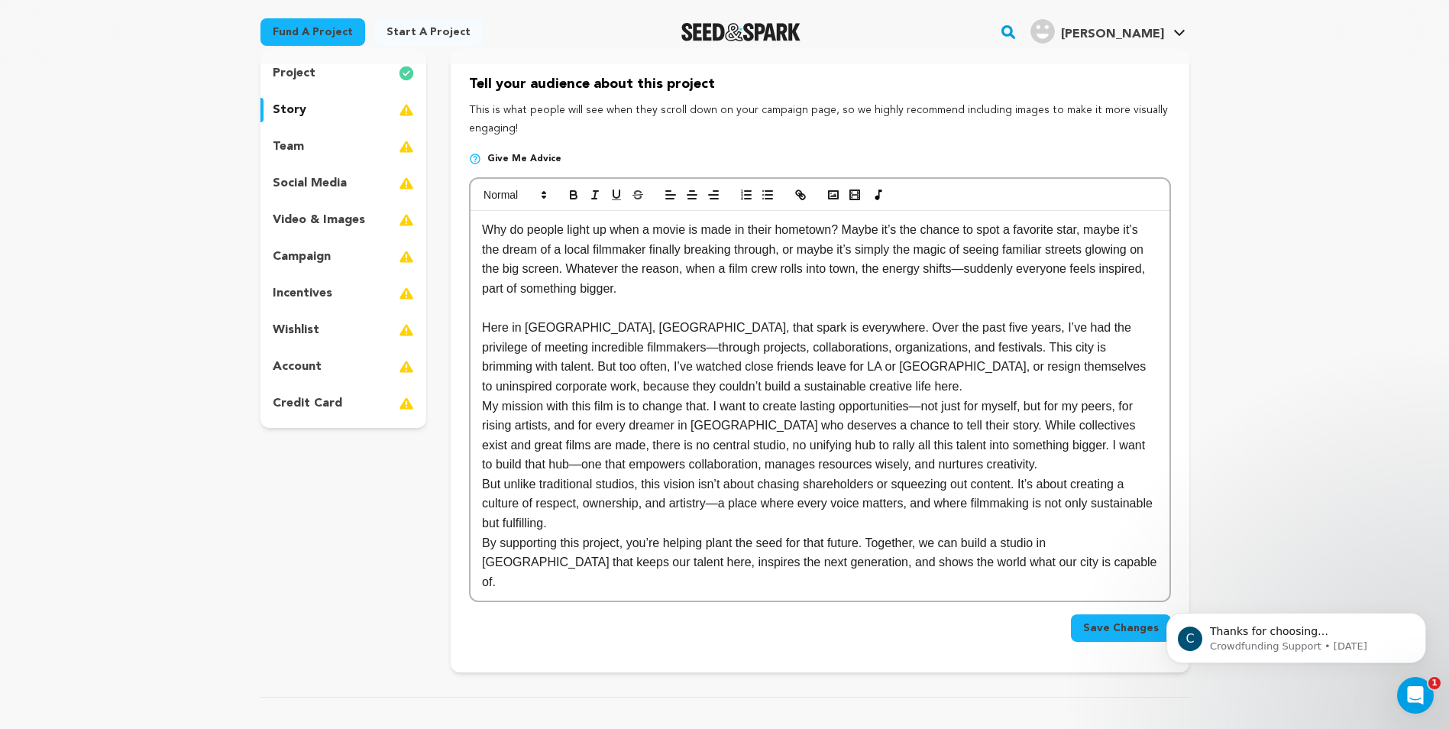
click at [678, 385] on p "Here in [GEOGRAPHIC_DATA], [GEOGRAPHIC_DATA], that spark is everywhere. Over th…" at bounding box center [819, 357] width 675 height 78
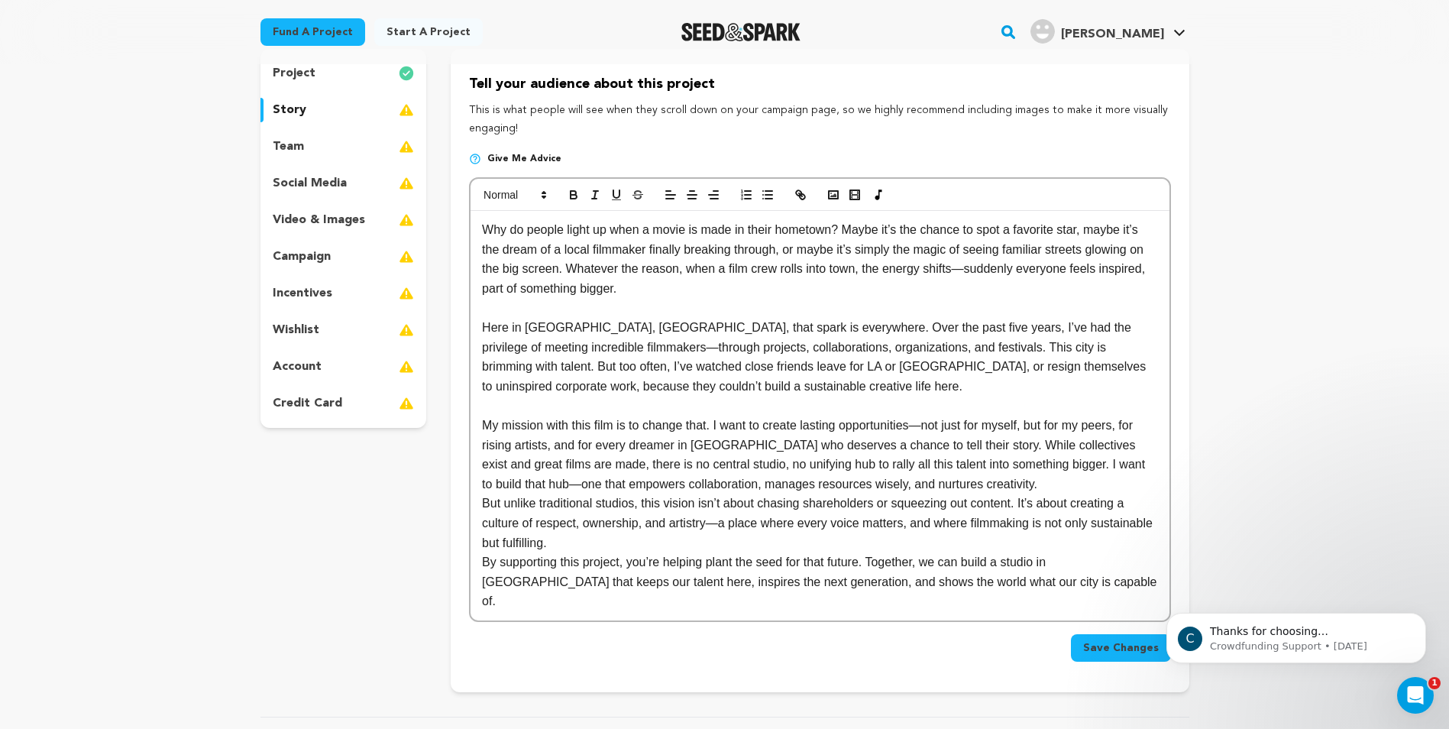
click at [998, 484] on p "My mission with this film is to change that. I want to create lasting opportuni…" at bounding box center [819, 454] width 675 height 78
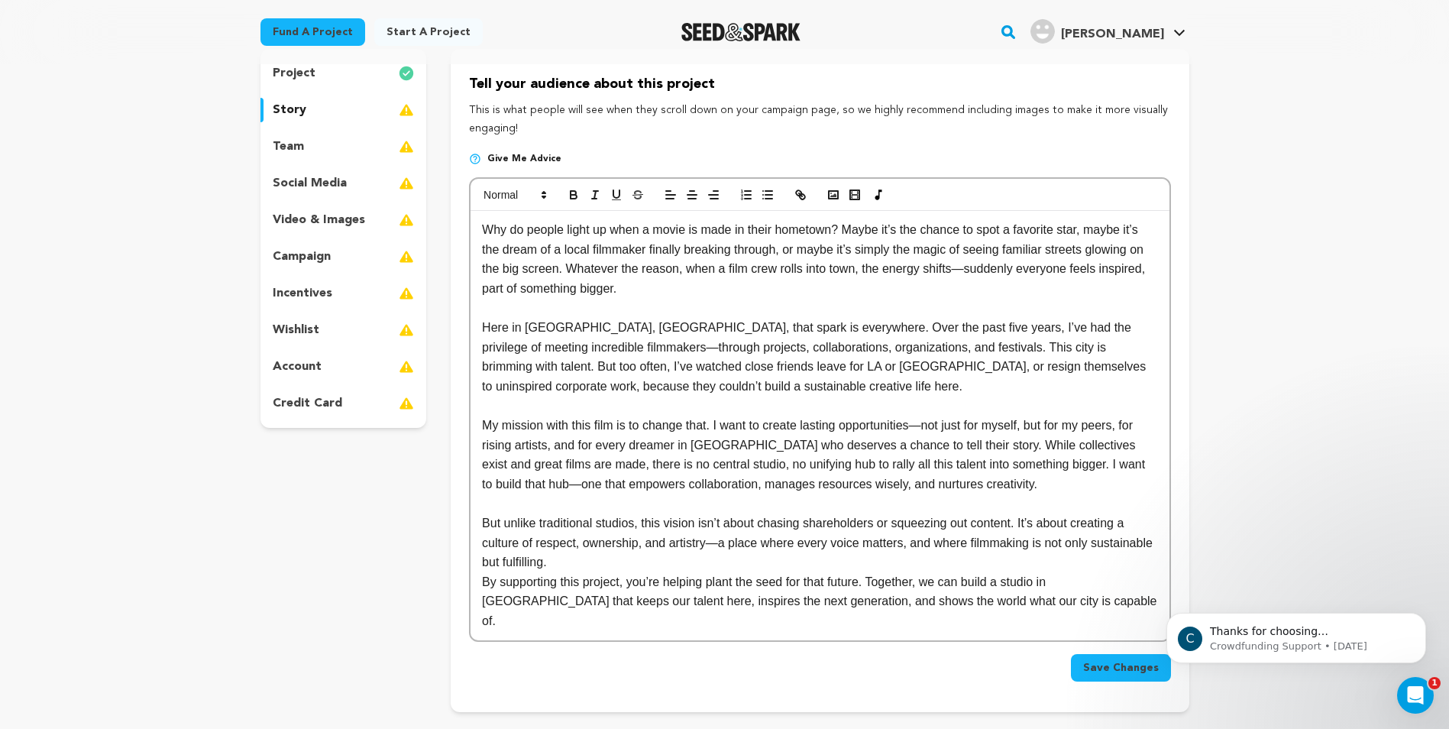
click at [595, 563] on p "But unlike traditional studios, this vision isn’t about chasing shareholders or…" at bounding box center [819, 542] width 675 height 59
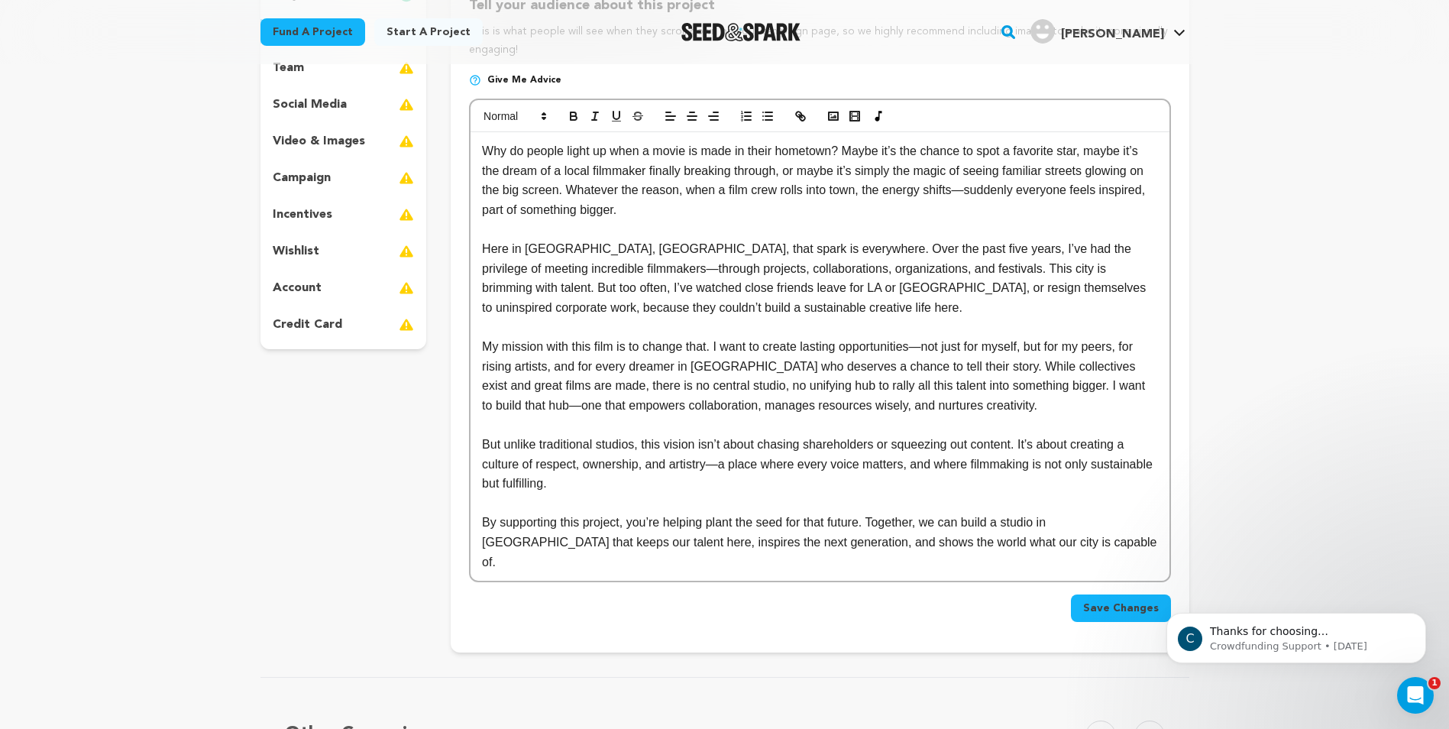
scroll to position [305, 0]
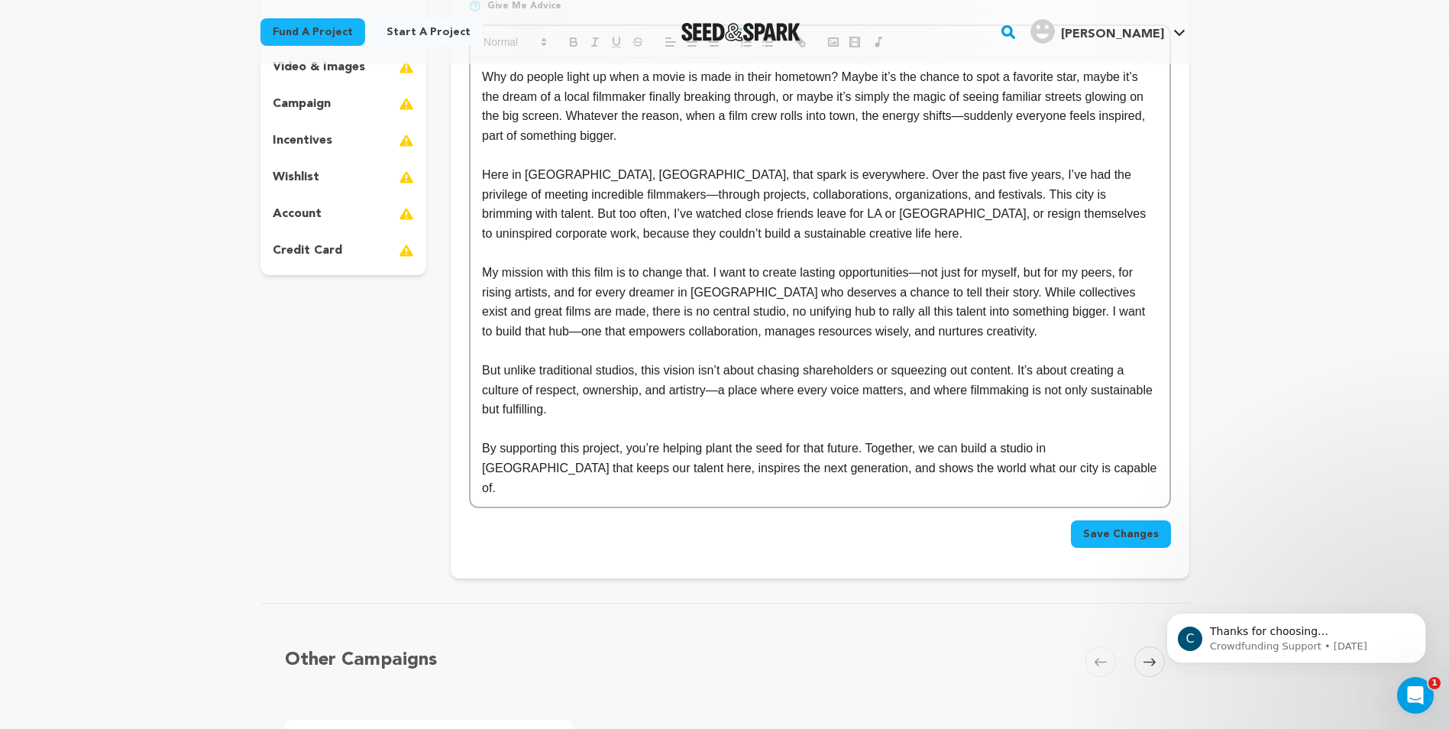
click at [1133, 526] on span "Save Changes" at bounding box center [1121, 533] width 76 height 15
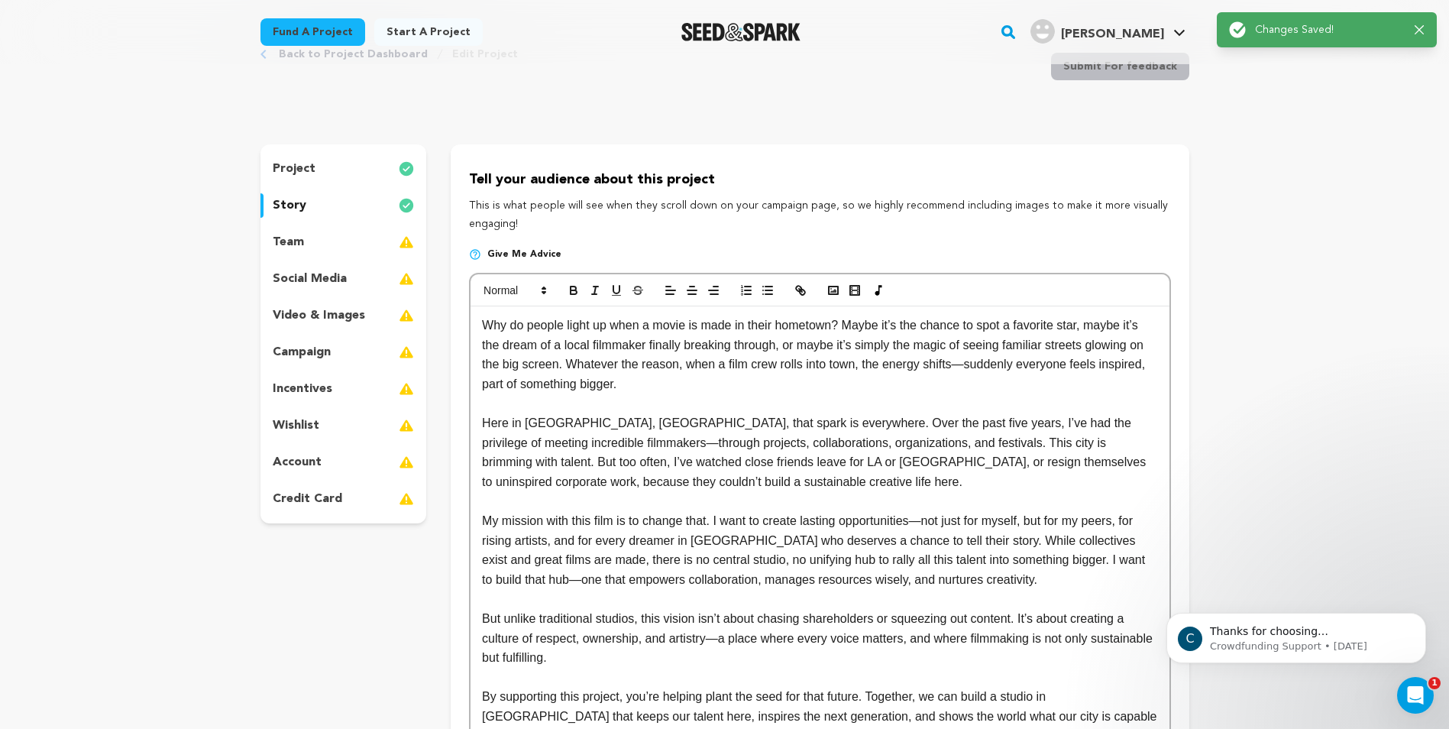
scroll to position [0, 0]
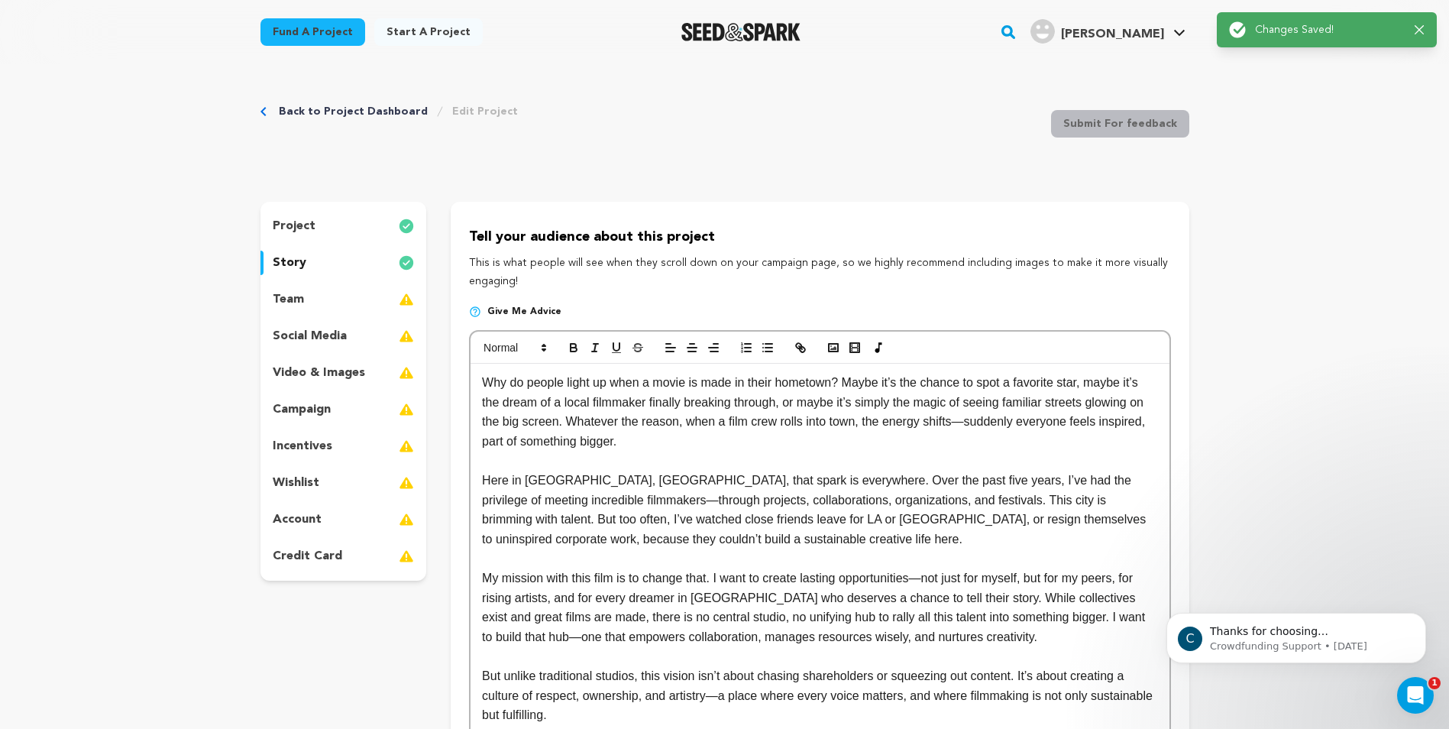
click at [313, 296] on div "team" at bounding box center [343, 299] width 166 height 24
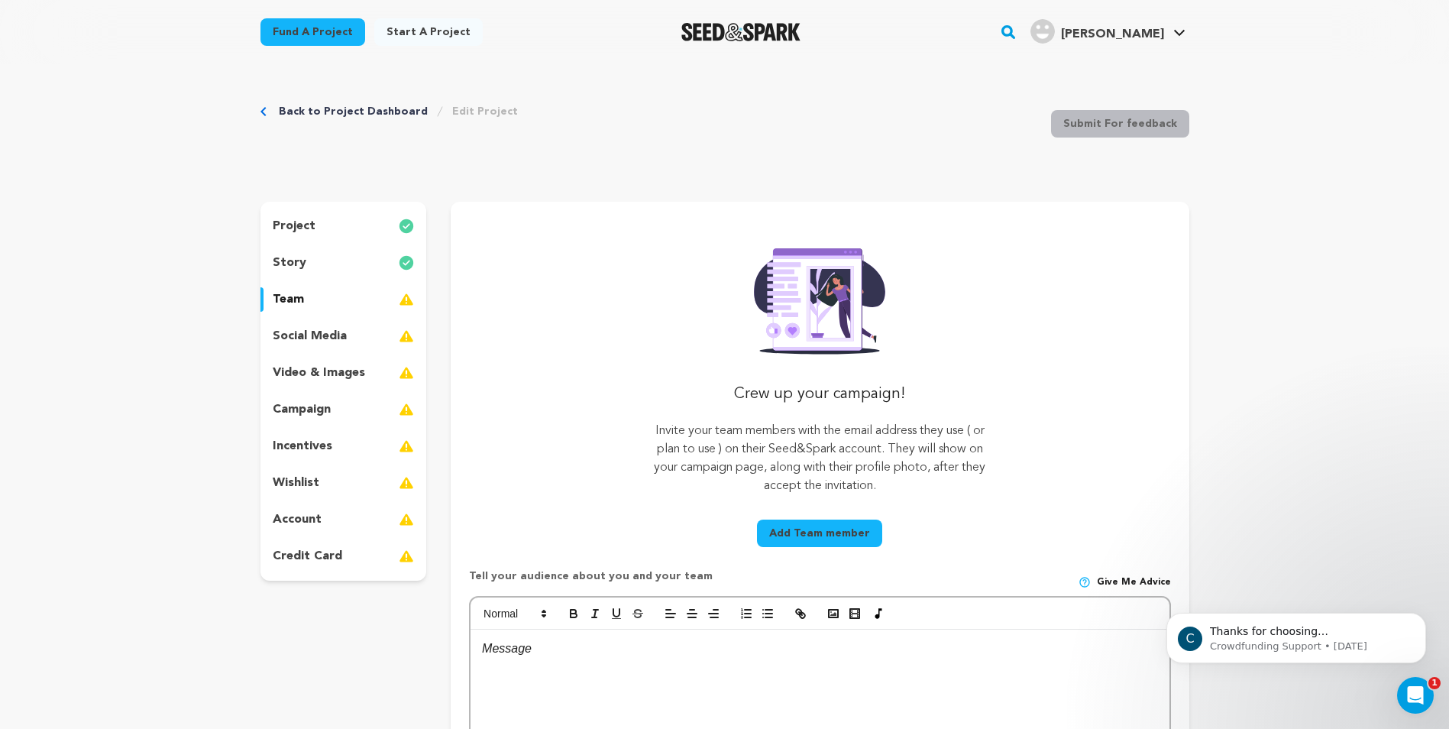
click at [812, 525] on button "Add Team member" at bounding box center [819, 532] width 125 height 27
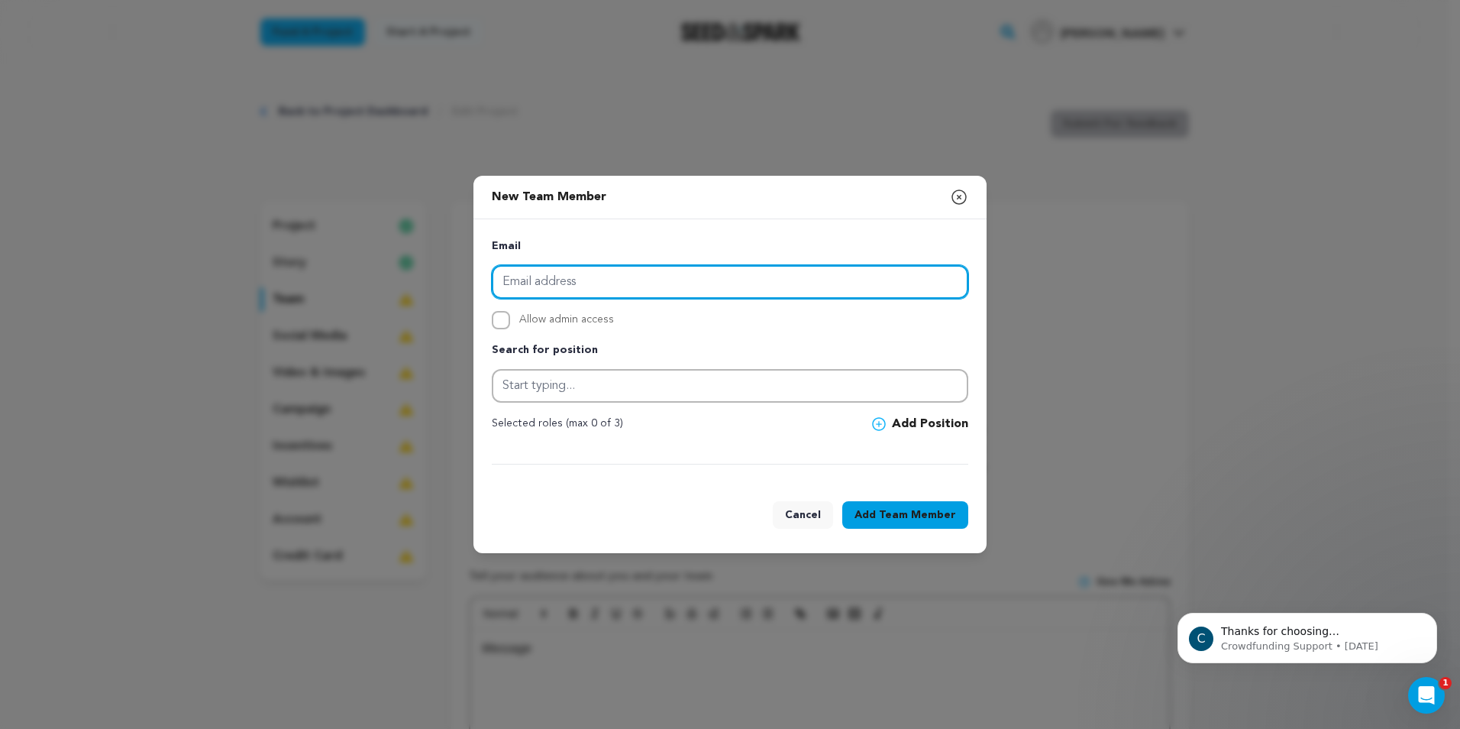
click at [570, 279] on input "email" at bounding box center [730, 282] width 477 height 34
type input "[EMAIL_ADDRESS][DOMAIN_NAME]"
drag, startPoint x: 651, startPoint y: 284, endPoint x: 465, endPoint y: 294, distance: 185.8
click at [465, 294] on div "New Team Member Close modal Email [EMAIL_ADDRESS][DOMAIN_NAME] Allow admin acce…" at bounding box center [730, 364] width 1460 height 729
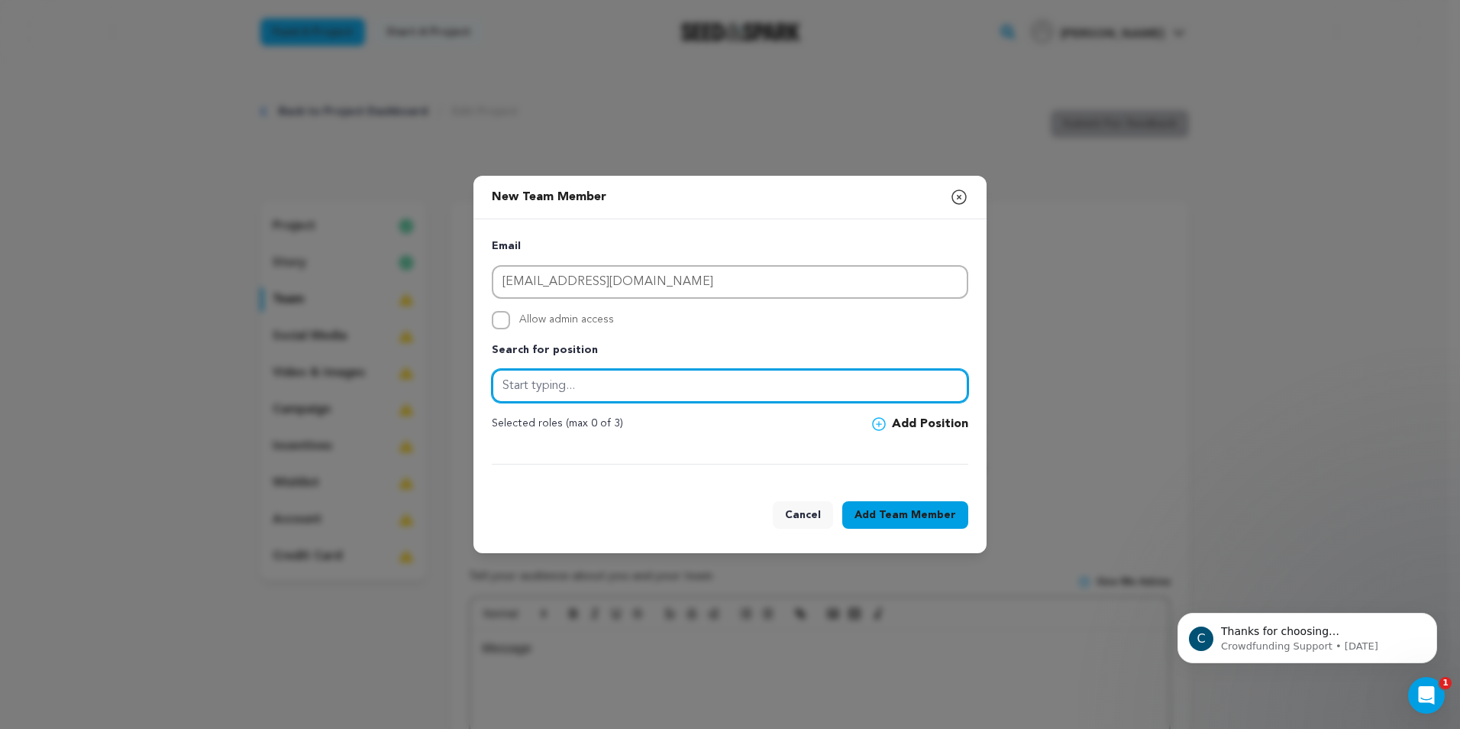
click at [609, 379] on input "text" at bounding box center [730, 386] width 477 height 34
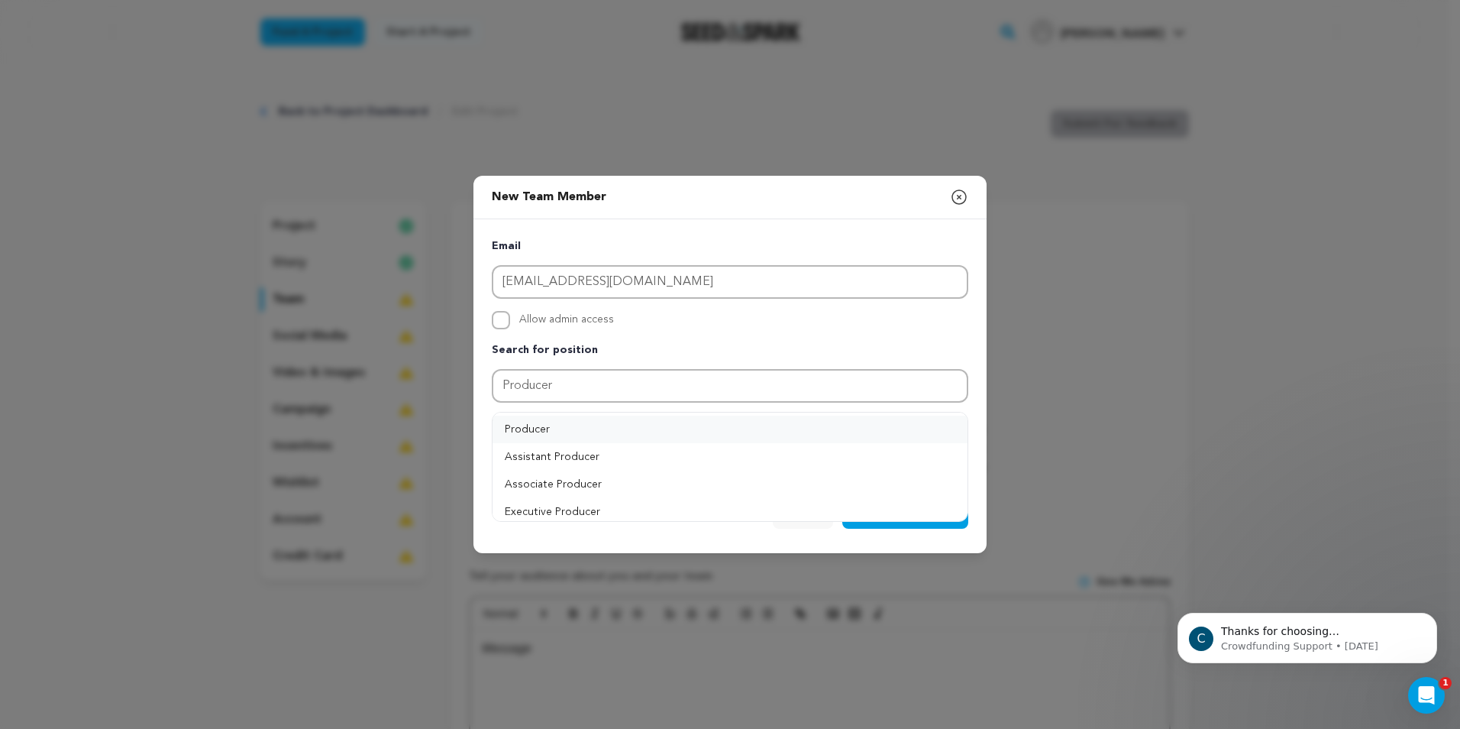
click at [567, 433] on button "Producer" at bounding box center [730, 428] width 475 height 27
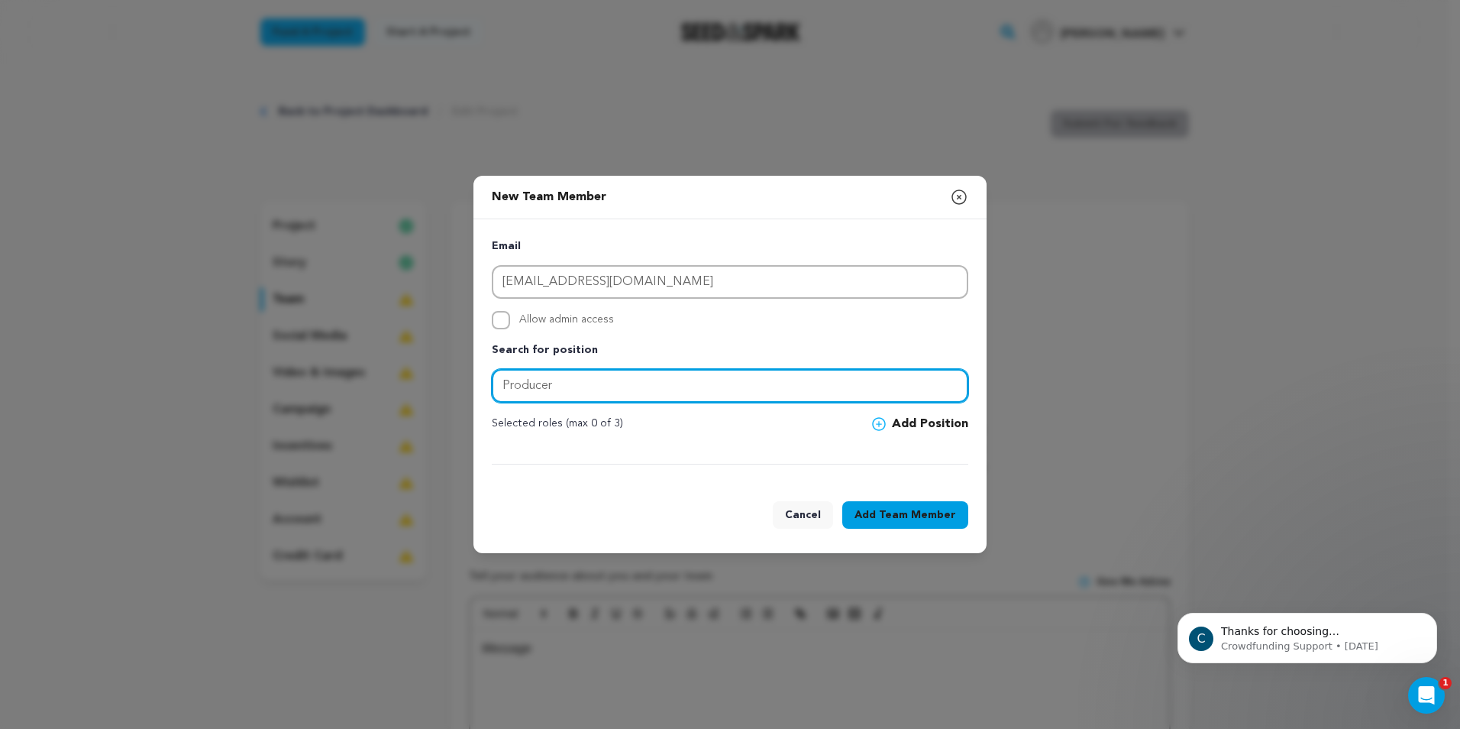
click at [643, 386] on input "Producer" at bounding box center [730, 386] width 477 height 34
drag, startPoint x: 643, startPoint y: 386, endPoint x: 440, endPoint y: 383, distance: 203.2
click at [435, 382] on div "New Team Member Close modal Email [EMAIL_ADDRESS][DOMAIN_NAME] Allow admin acce…" at bounding box center [730, 364] width 1460 height 729
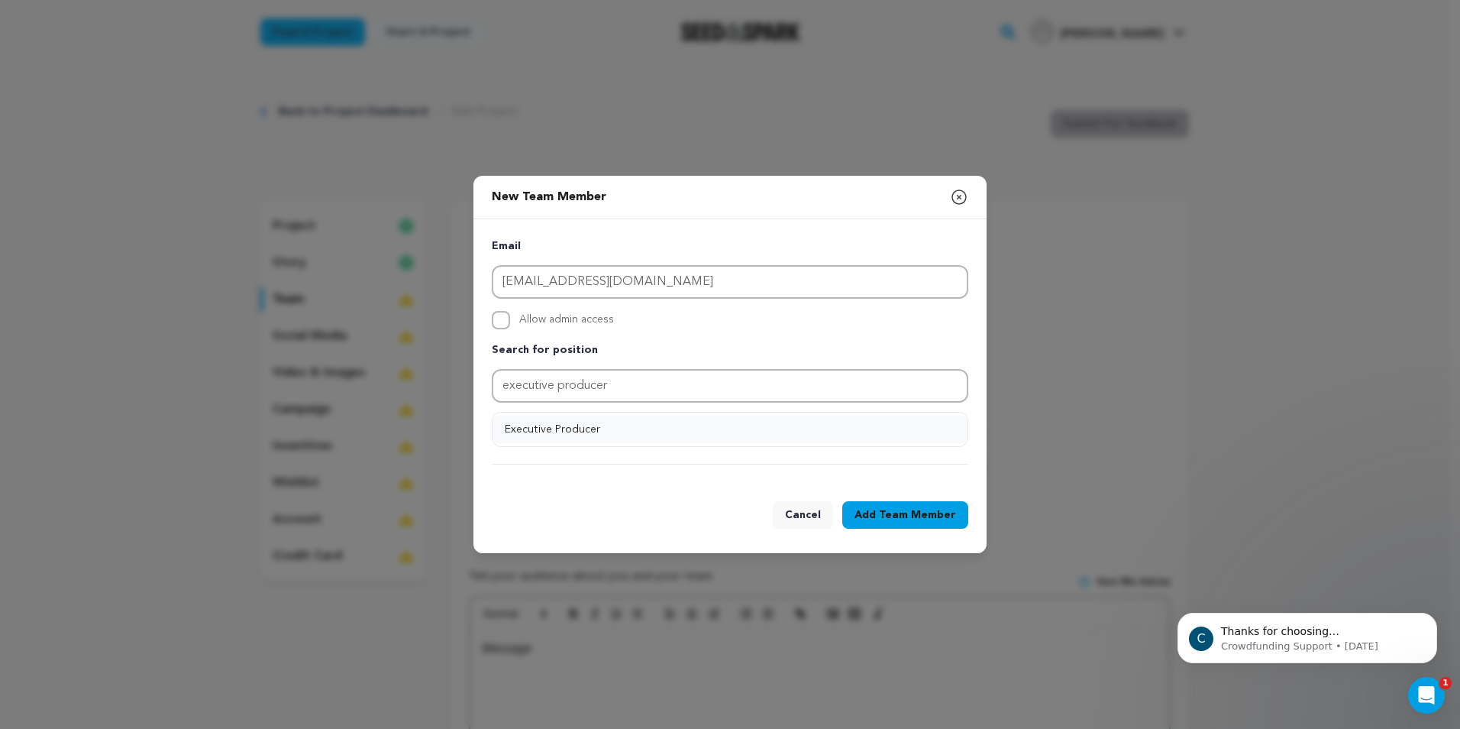
click at [576, 434] on button "Executive Producer" at bounding box center [730, 428] width 475 height 27
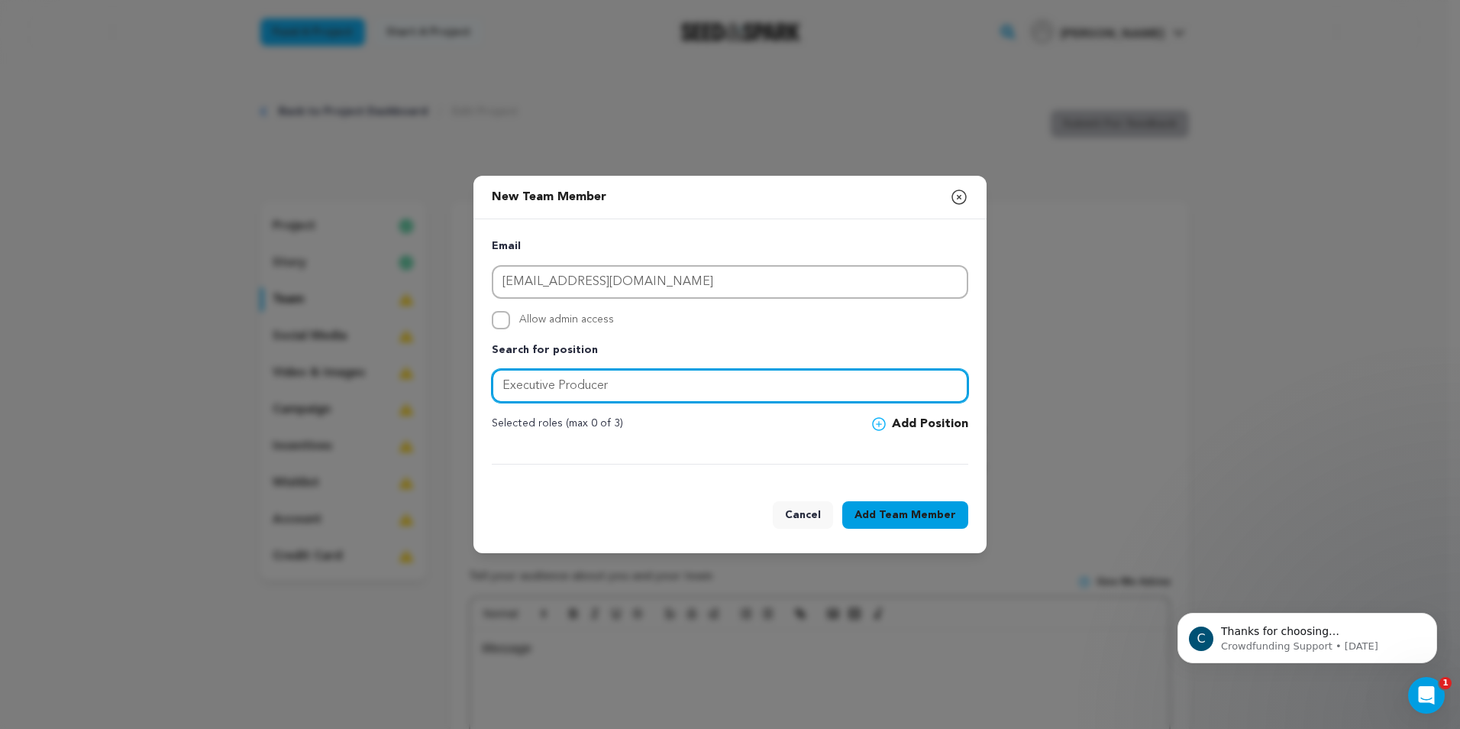
click at [664, 388] on input "Executive Producer" at bounding box center [730, 386] width 477 height 34
type input "Executive Producer"
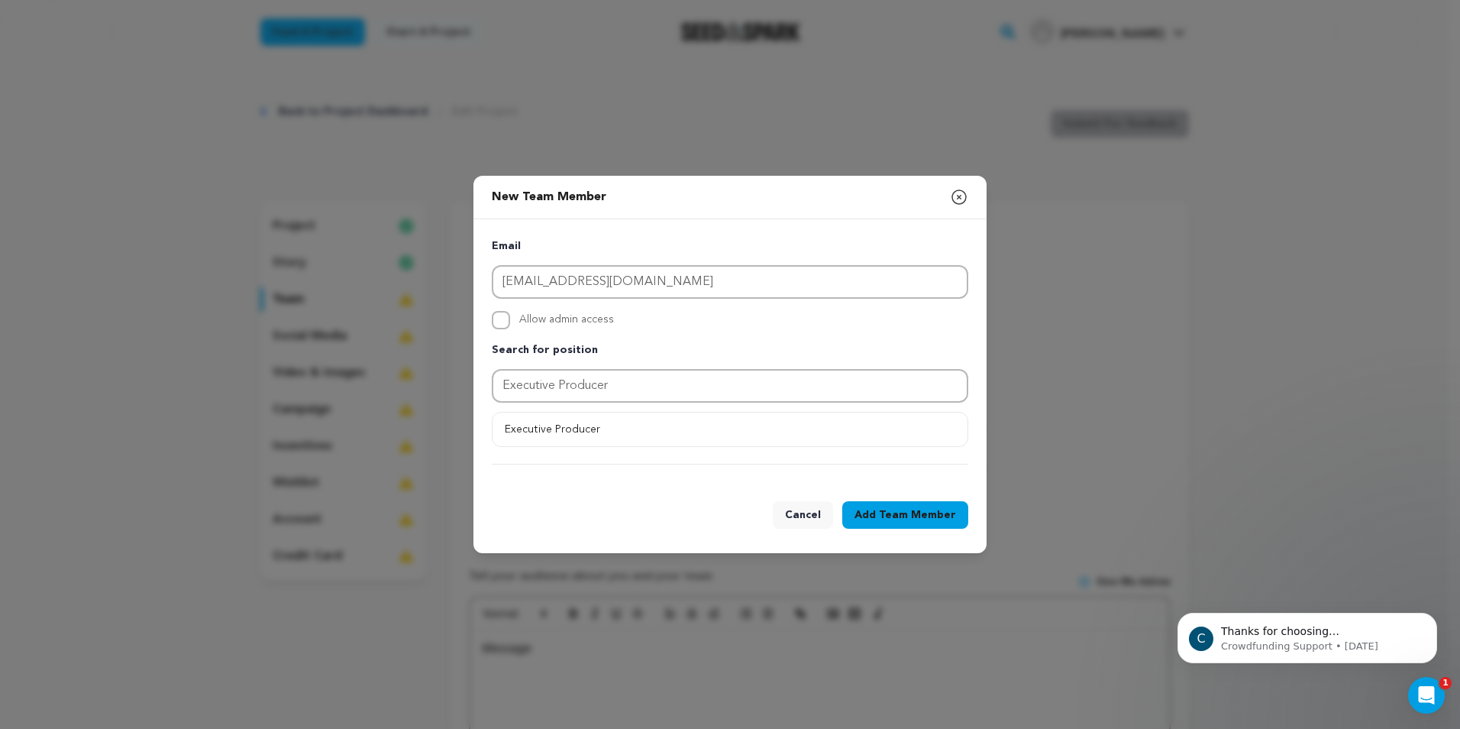
click at [710, 354] on p "Search for position" at bounding box center [730, 350] width 477 height 18
click at [678, 424] on button "Executive Producer" at bounding box center [730, 428] width 475 height 27
click at [882, 424] on icon at bounding box center [879, 424] width 6 height 6
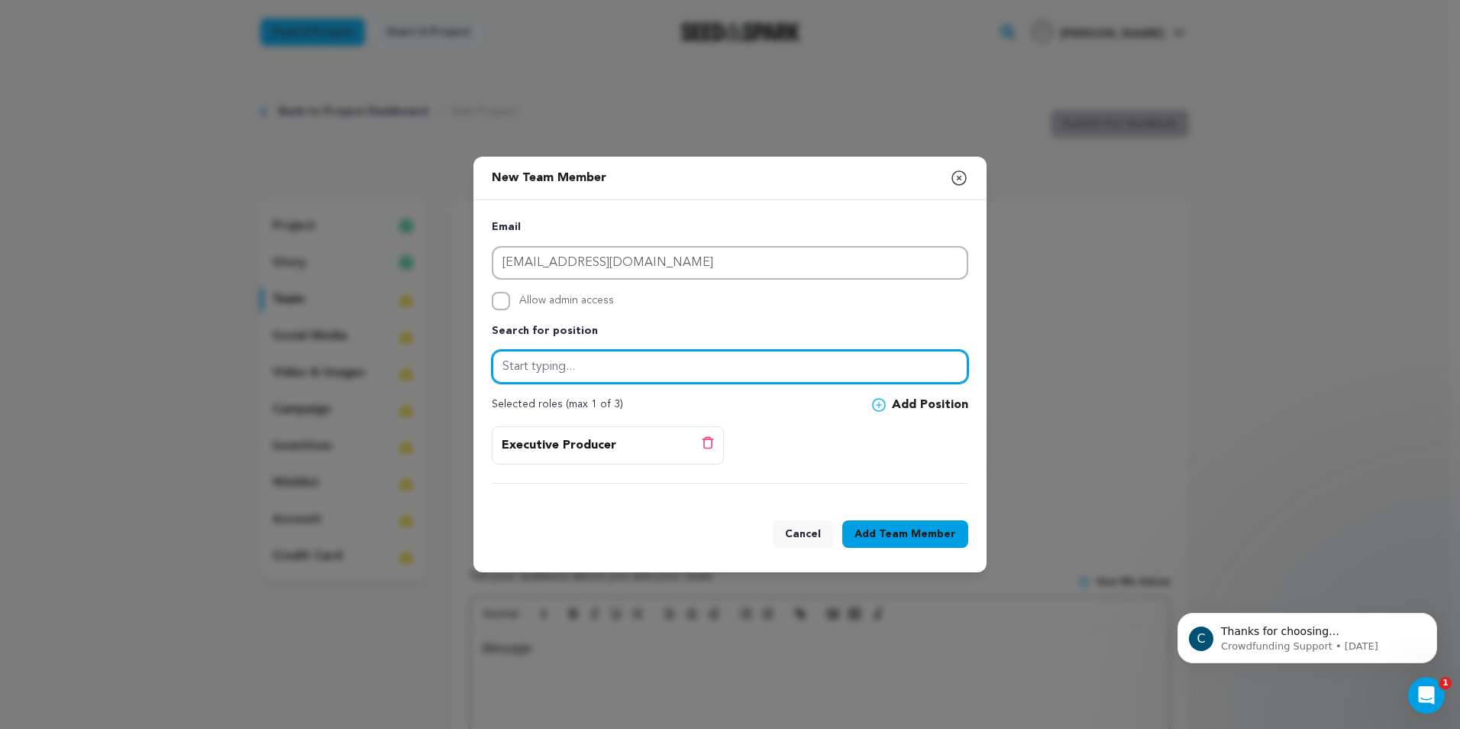
click at [580, 373] on input "text" at bounding box center [730, 367] width 477 height 34
type input "F"
type input "1"
type input "f"
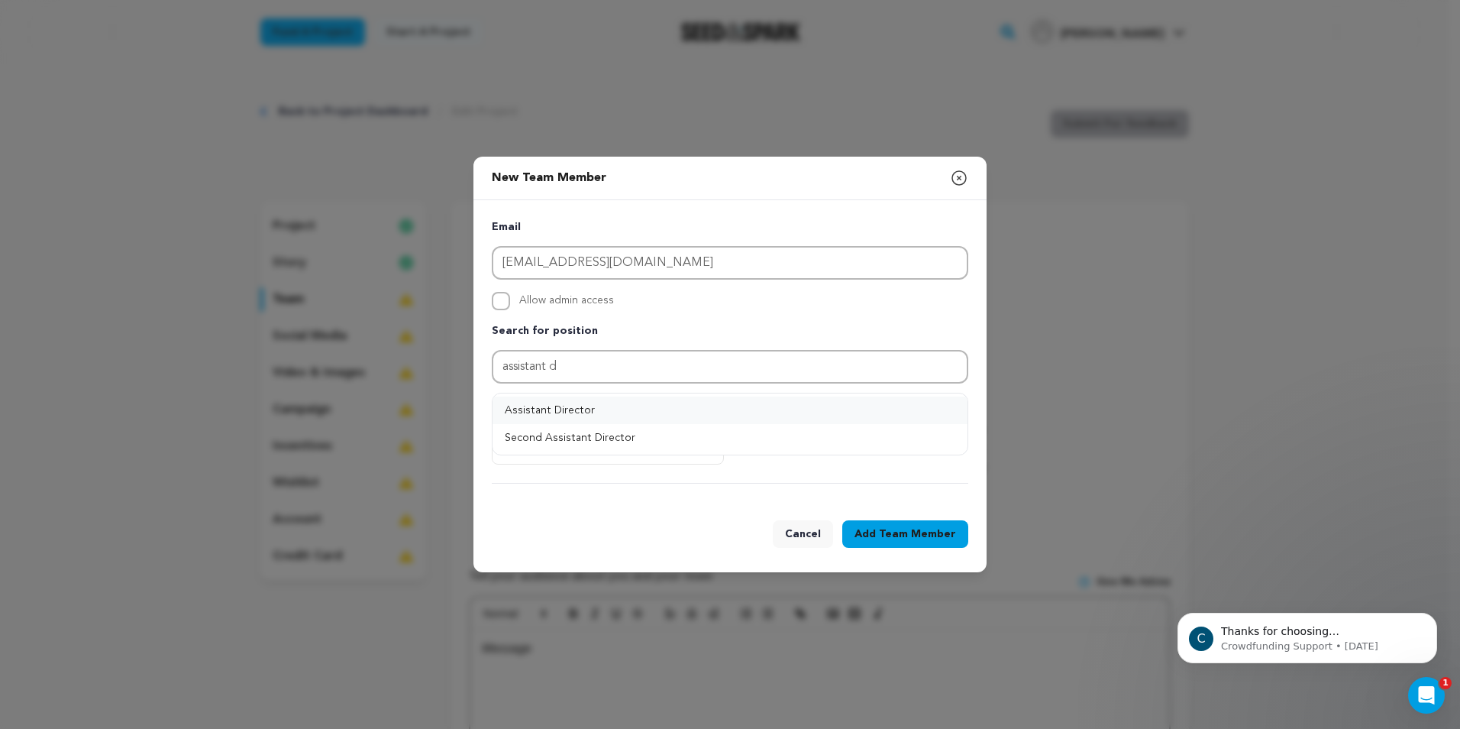
click at [564, 409] on button "Assistant Director" at bounding box center [730, 409] width 475 height 27
type input "Assistant Director"
click at [884, 406] on icon at bounding box center [879, 405] width 14 height 14
click at [500, 304] on input "Allow admin access" at bounding box center [501, 301] width 18 height 18
checkbox input "true"
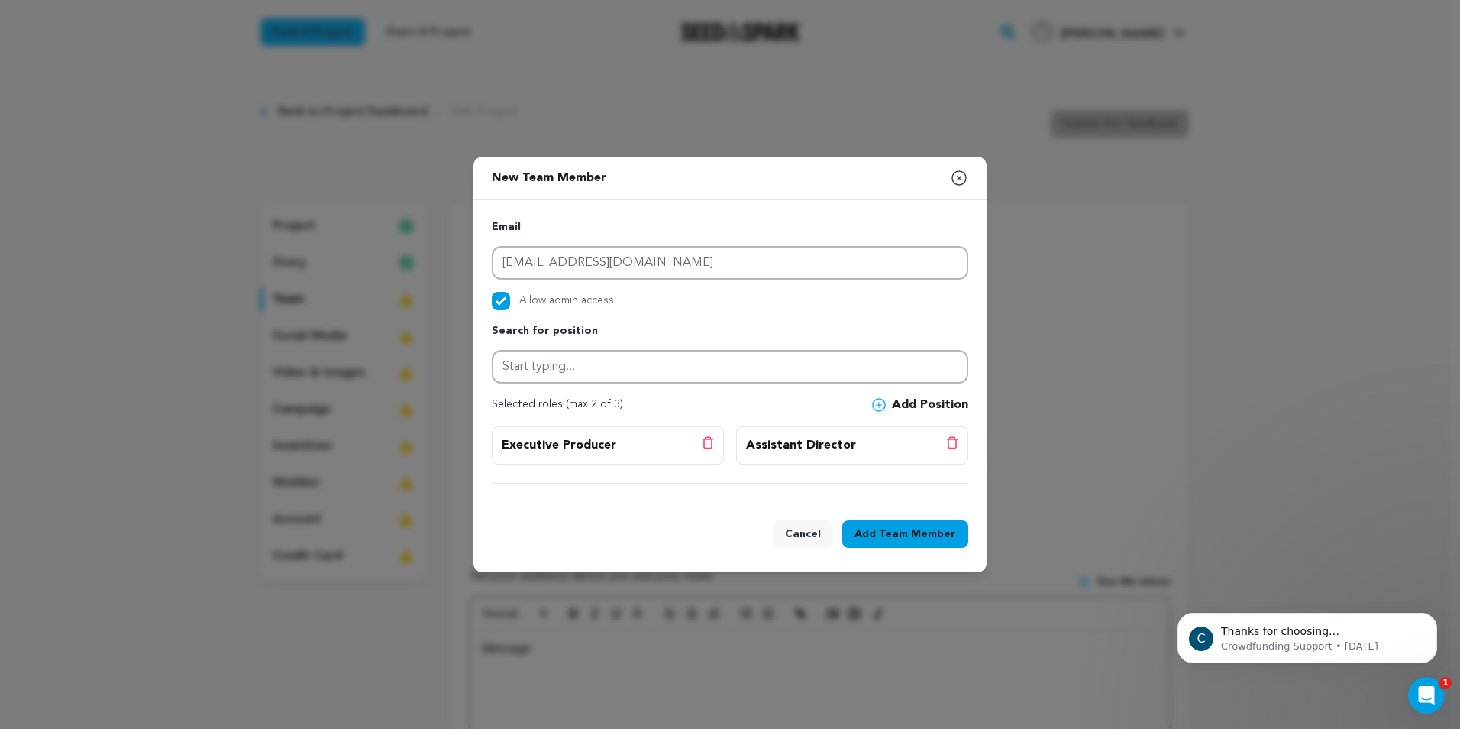
click at [901, 533] on span "Team Member" at bounding box center [917, 533] width 77 height 15
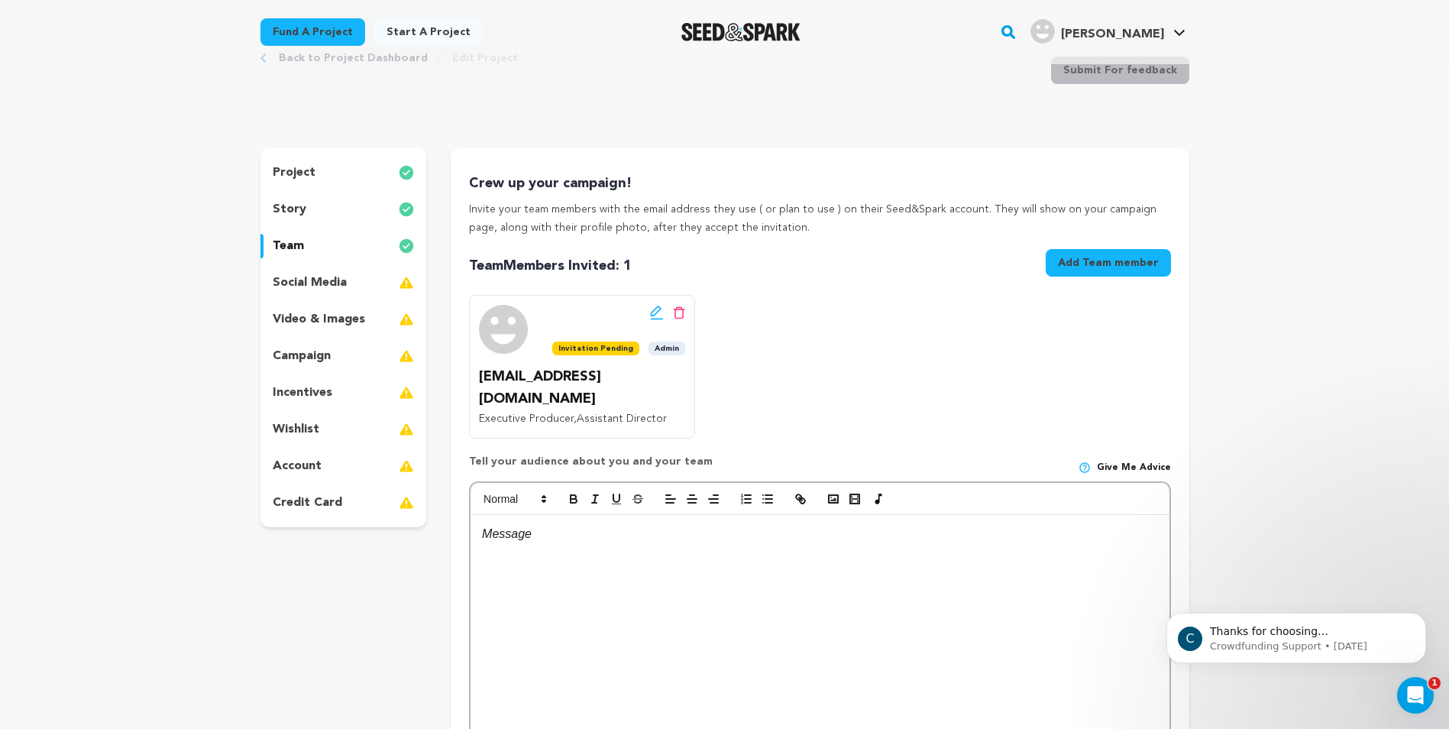
scroll to position [76, 0]
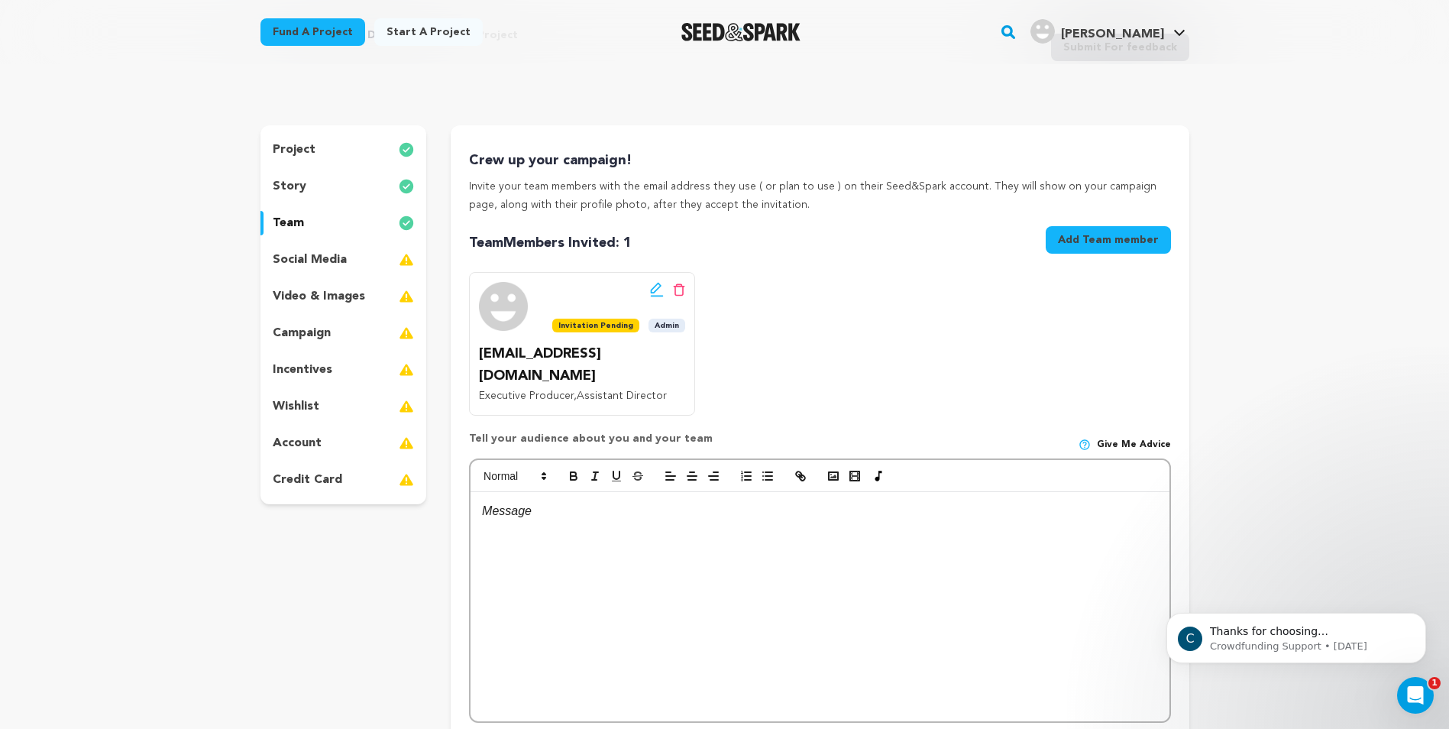
click at [336, 257] on p "social media" at bounding box center [310, 259] width 74 height 18
